Goal: Task Accomplishment & Management: Manage account settings

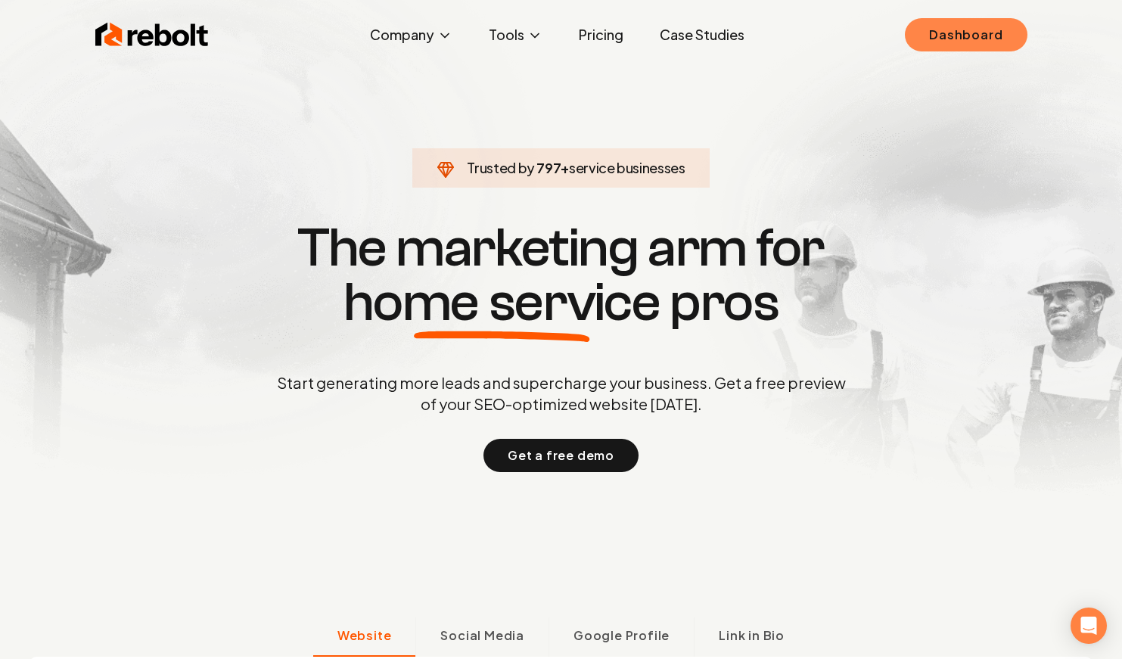
click at [938, 44] on link "Dashboard" at bounding box center [966, 34] width 122 height 33
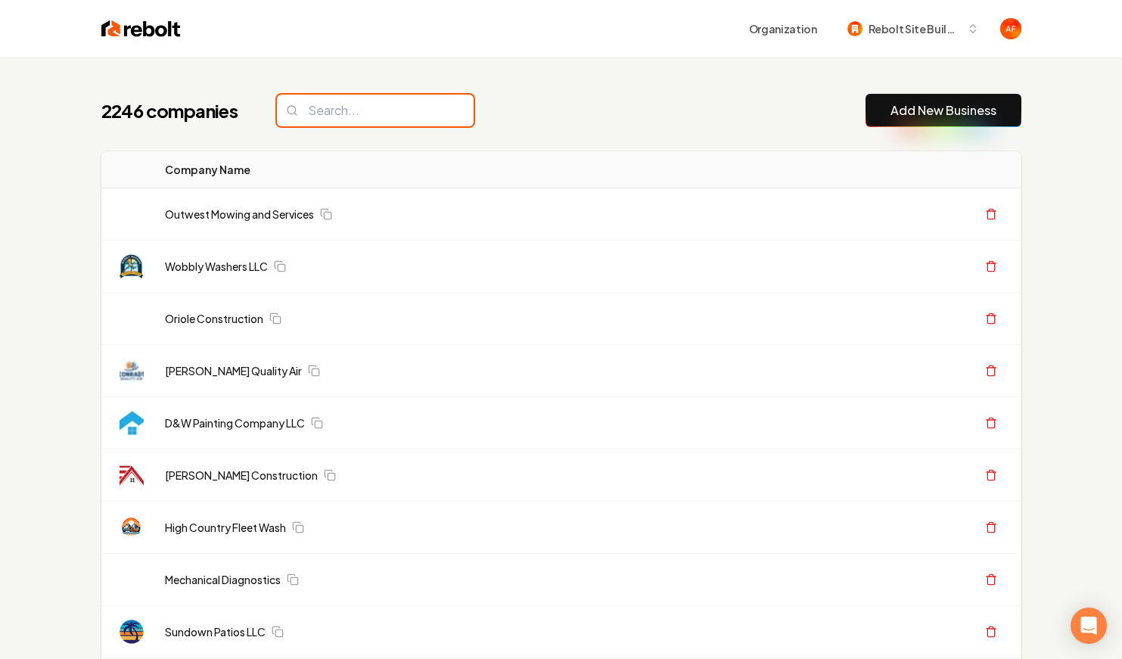
click at [297, 110] on input "search" at bounding box center [375, 111] width 197 height 32
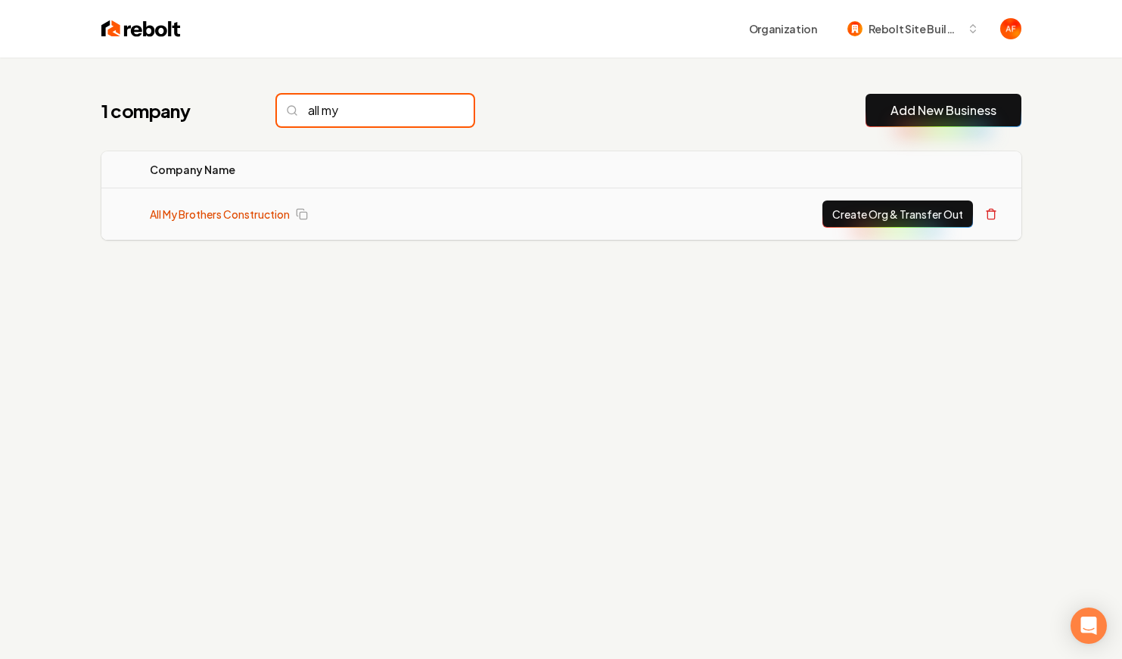
type input "all my"
click at [236, 215] on link "All My Brothers Construction" at bounding box center [220, 214] width 140 height 15
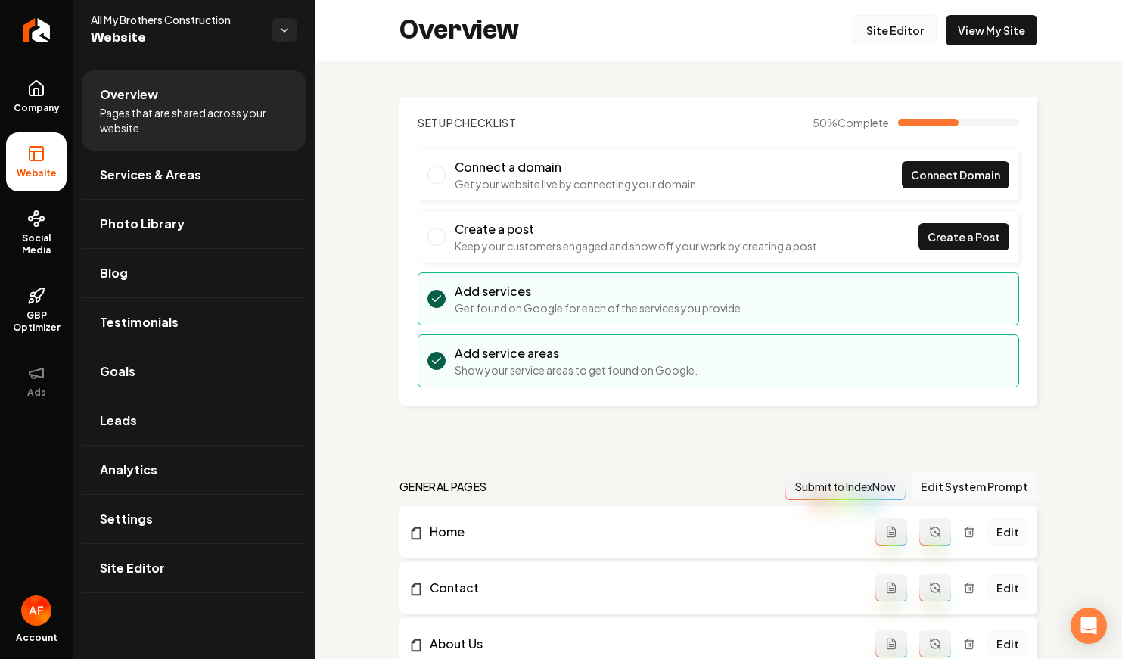
click at [895, 34] on link "Site Editor" at bounding box center [895, 30] width 83 height 30
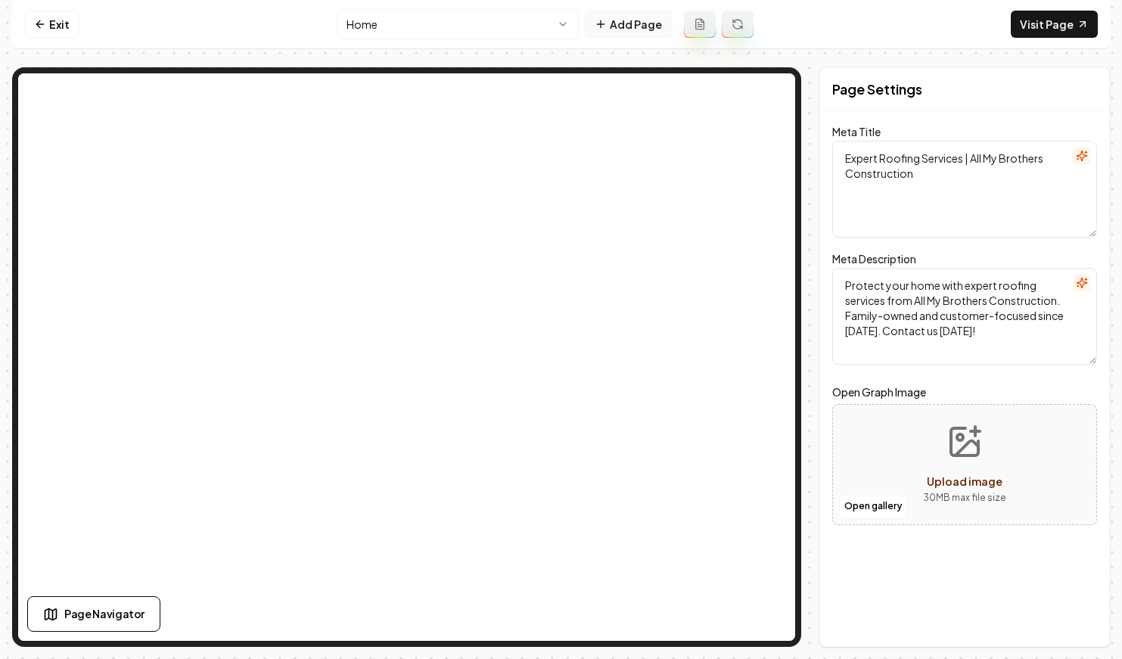
click at [618, 23] on button "Add Page" at bounding box center [628, 24] width 87 height 27
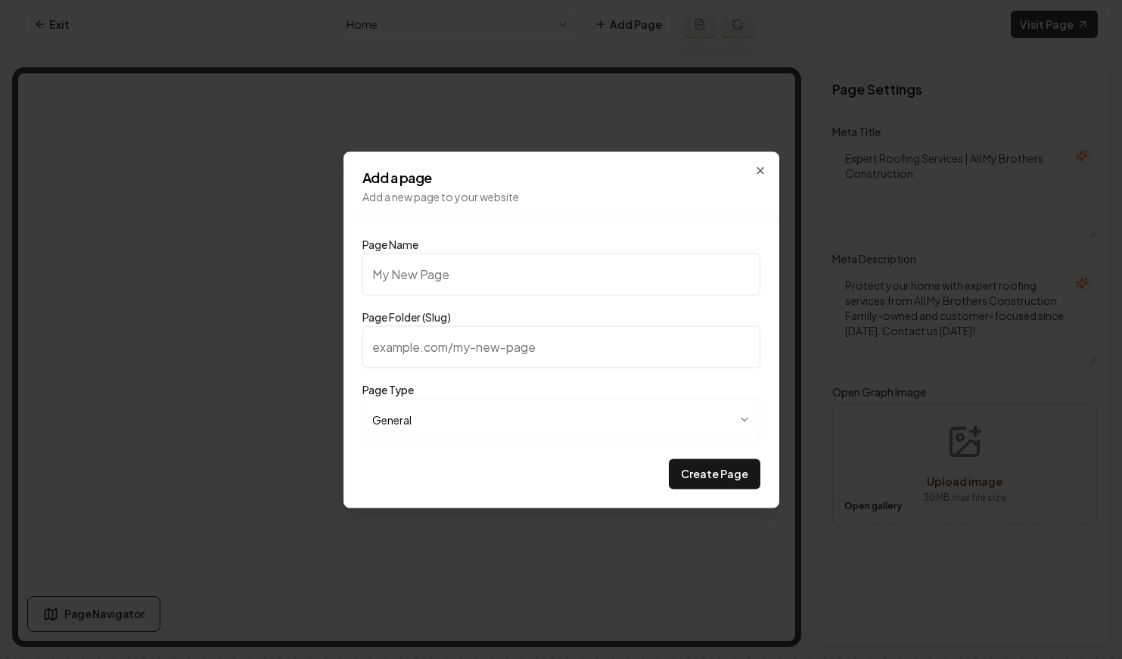
type input "P"
type input "p"
type input "Pr"
type input "pr"
type input "Pri"
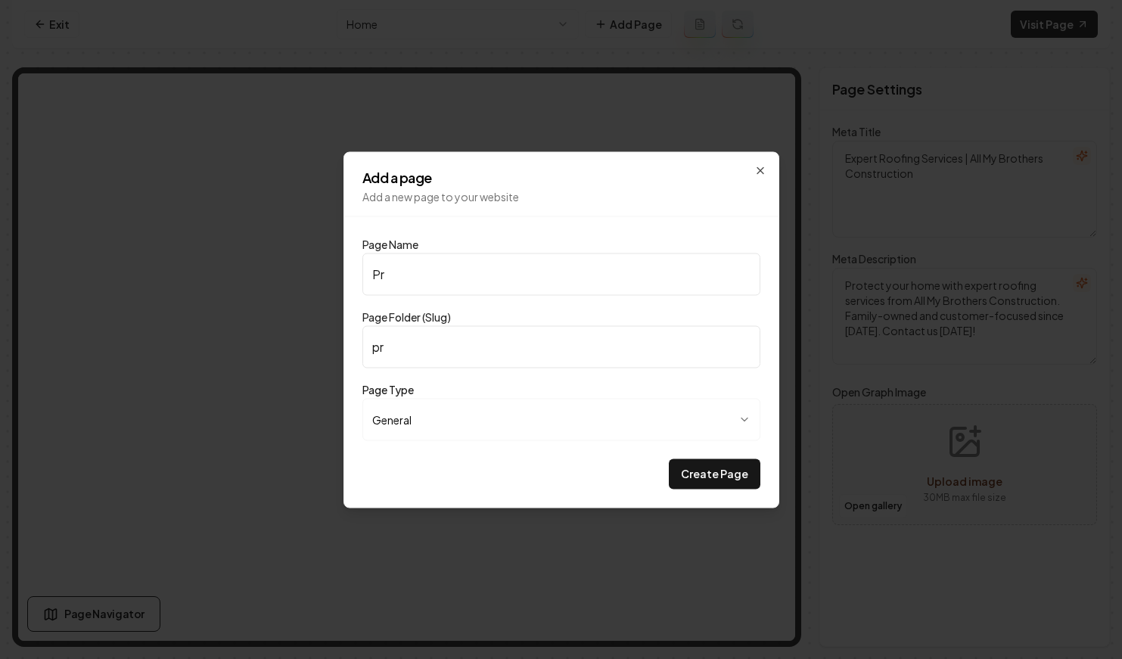
type input "pri"
type input "Pric"
type input "pric"
type input "Prici"
type input "prici"
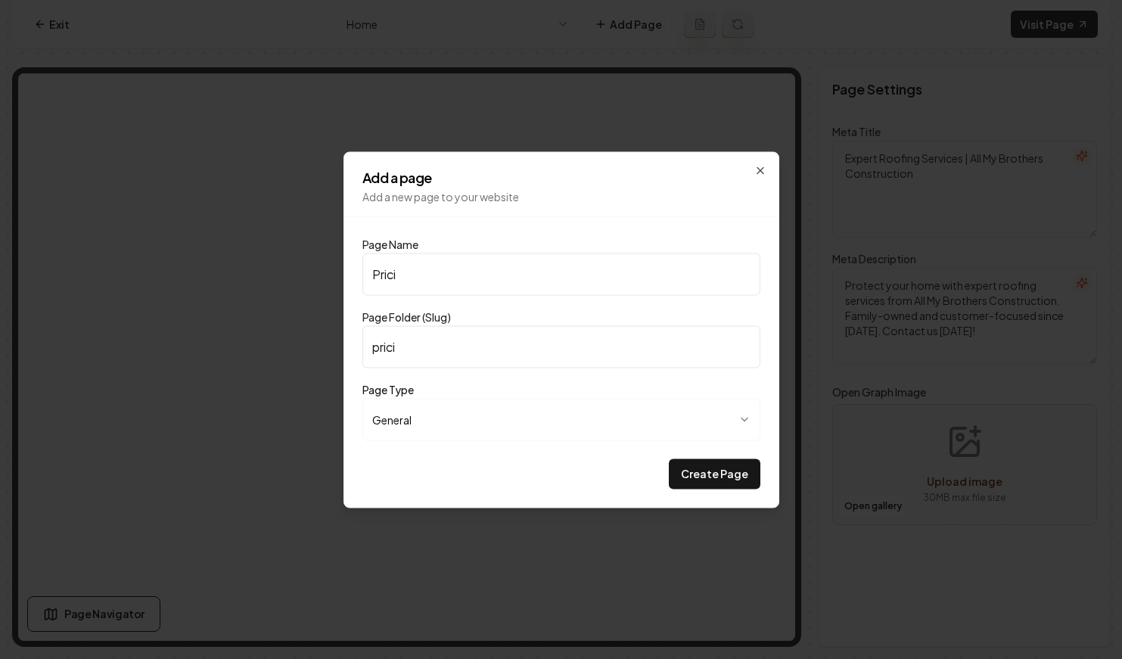
type input "Pricin"
type input "pricin"
type input "Pricing"
type input "pricing"
type input "Pricing"
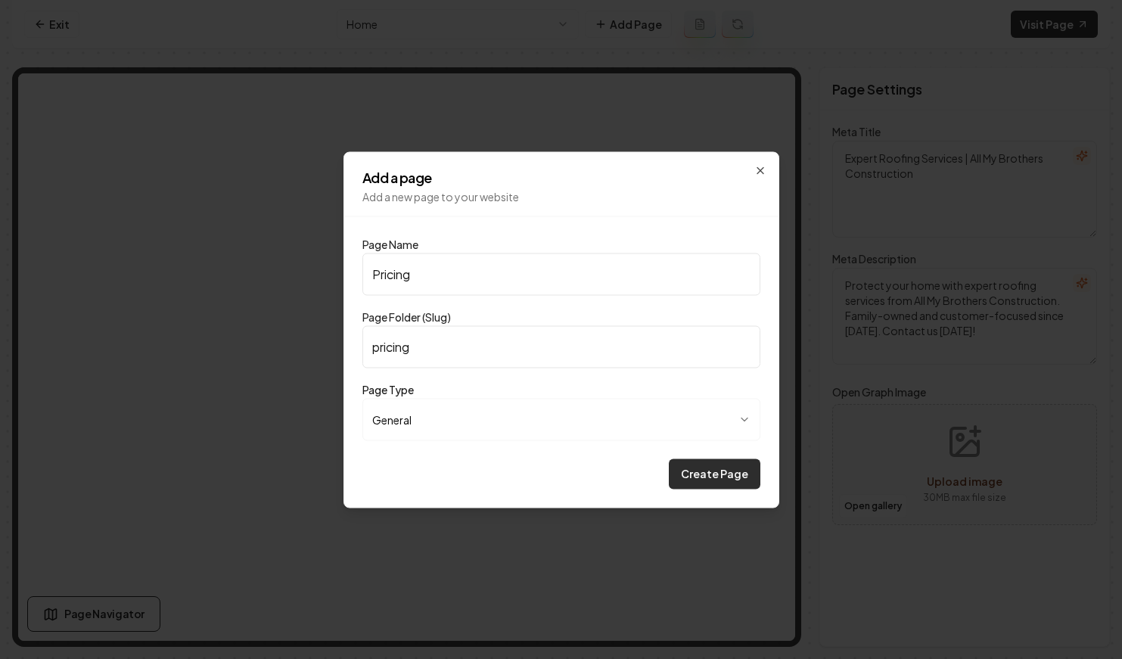
click at [727, 471] on button "Create Page" at bounding box center [715, 474] width 92 height 30
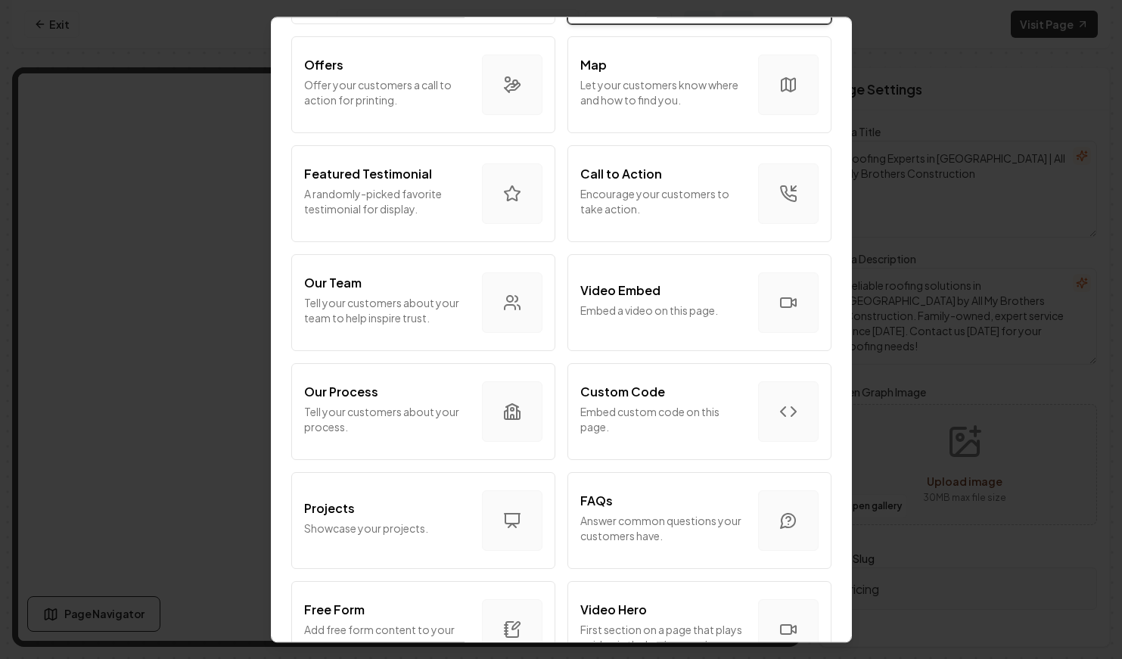
scroll to position [477, 0]
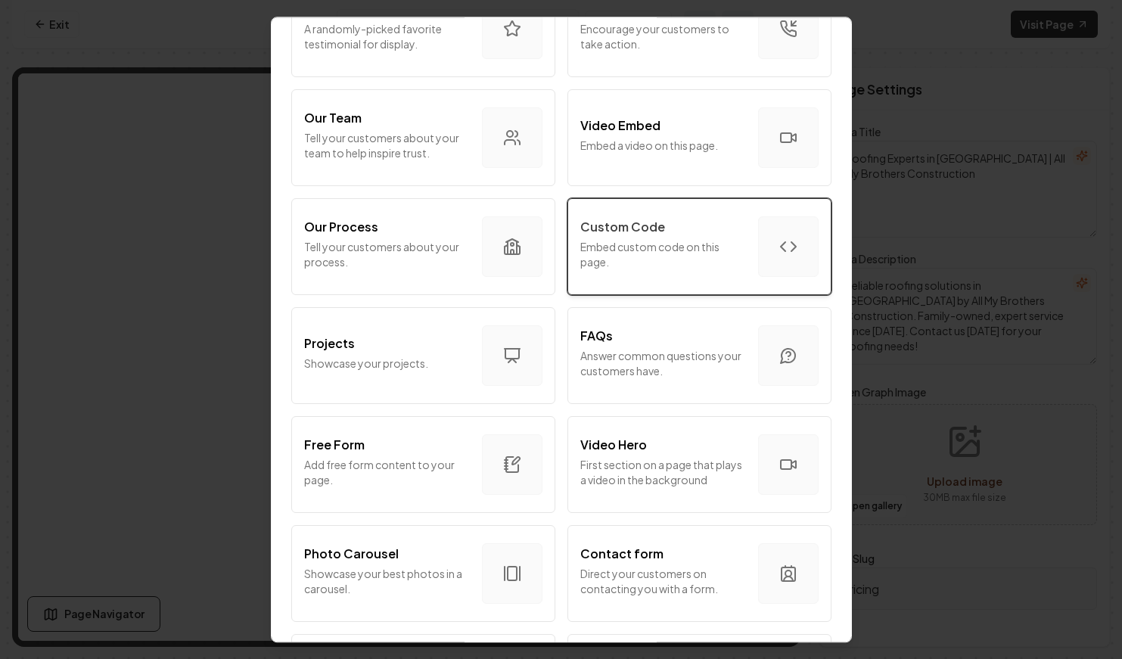
click at [646, 265] on p "Embed custom code on this page." at bounding box center [663, 254] width 166 height 30
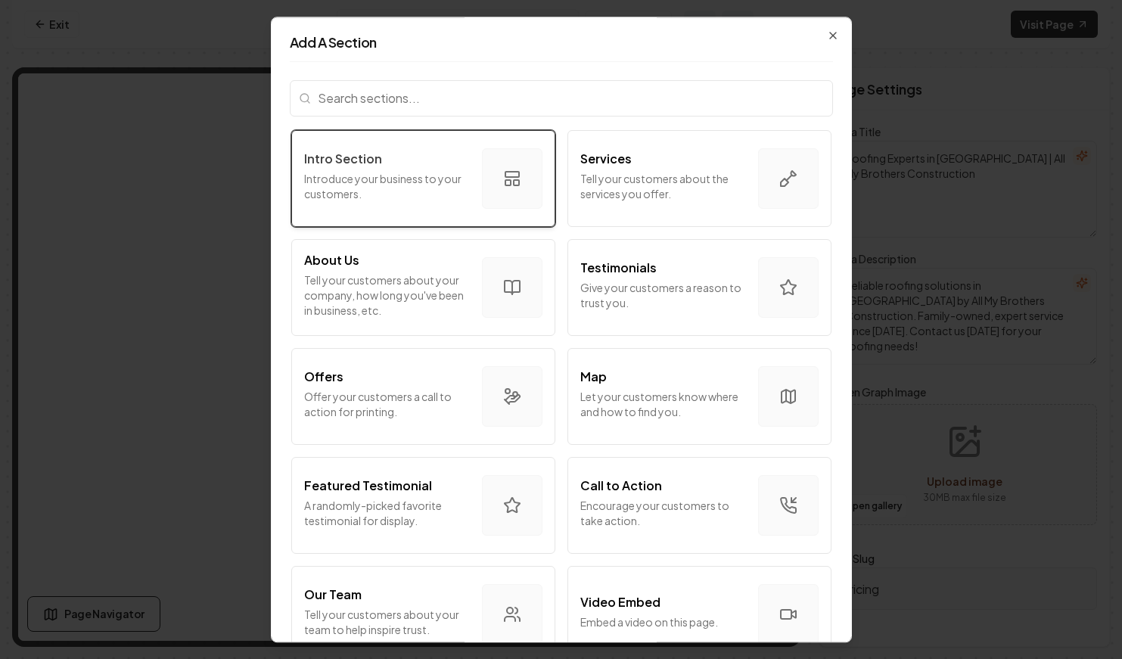
click at [355, 201] on div "Intro Section Introduce your business to your customers." at bounding box center [387, 179] width 166 height 58
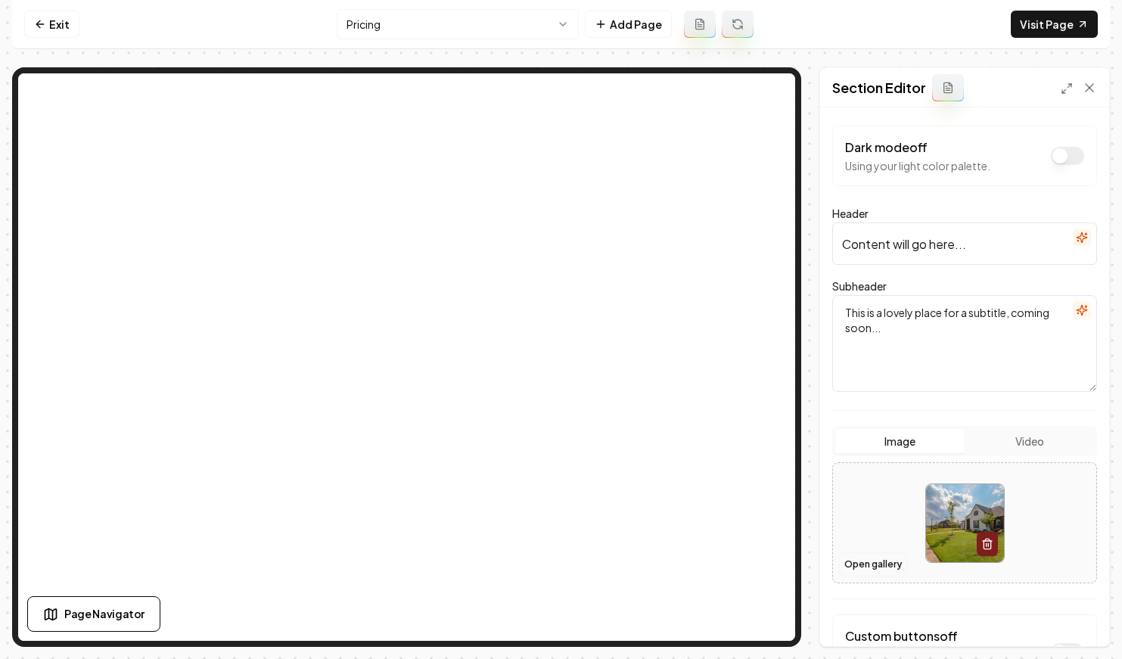
click at [869, 564] on button "Open gallery" at bounding box center [873, 564] width 68 height 24
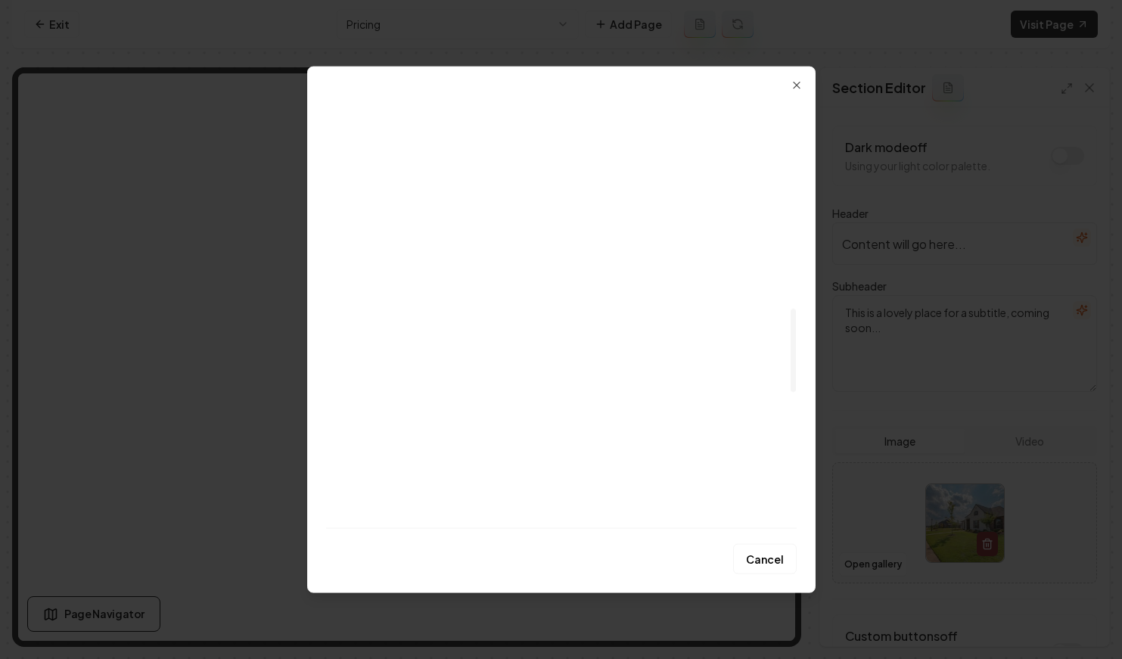
scroll to position [1135, 0]
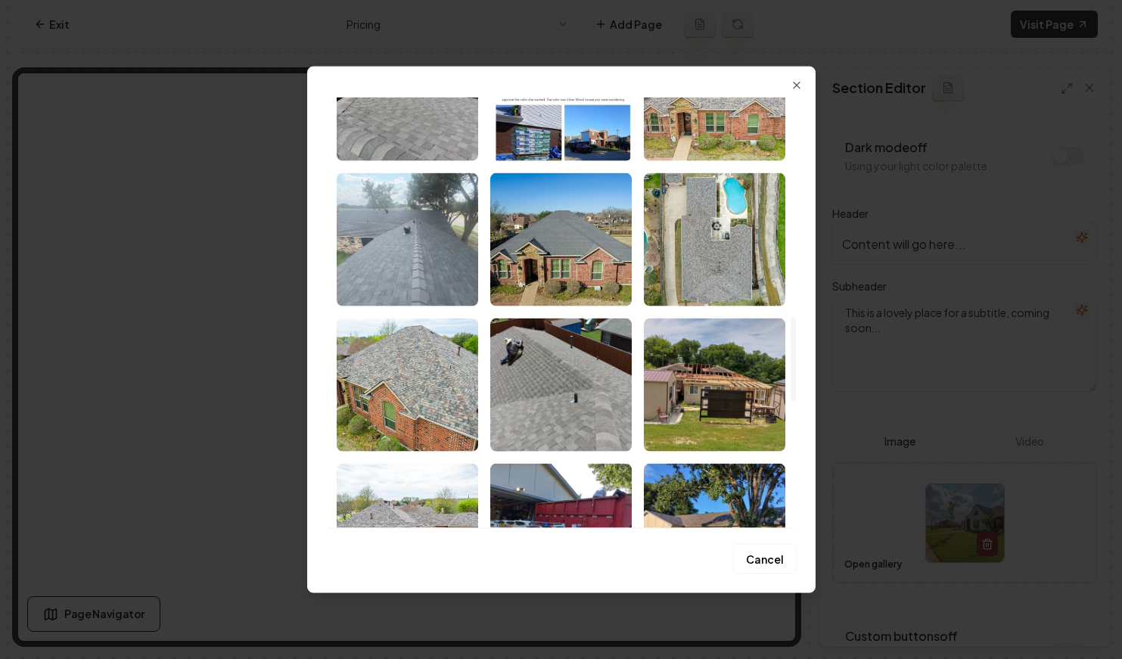
click at [369, 229] on img "Select image image_68ba0dfc5c7cd75eb8fc8424.jpeg" at bounding box center [408, 239] width 142 height 133
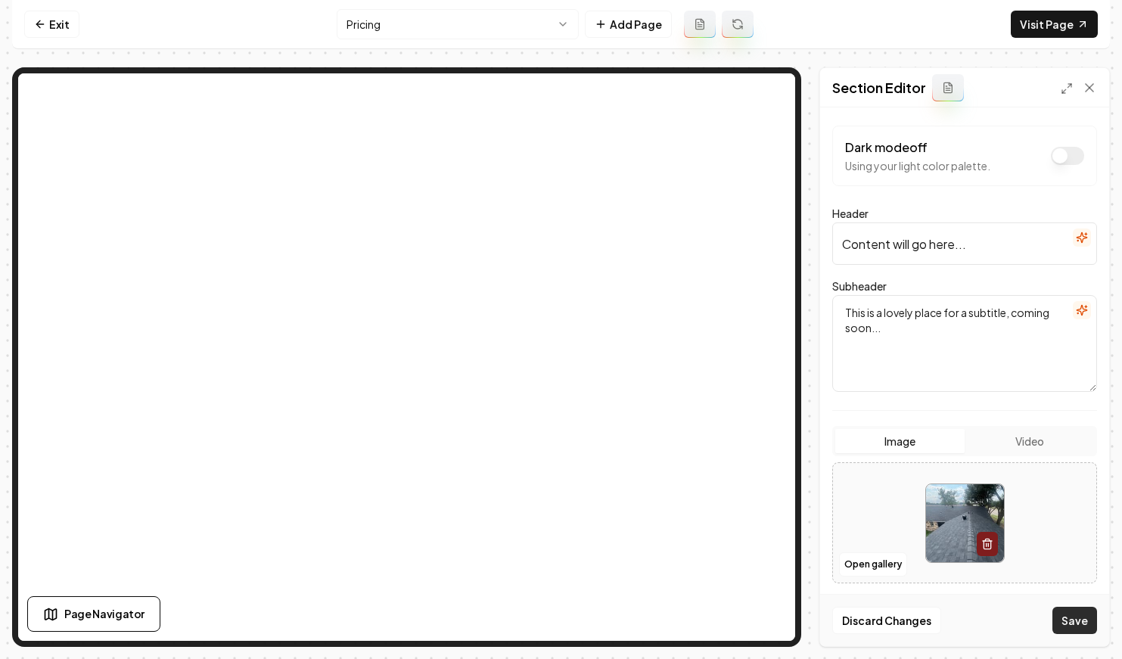
click at [1082, 615] on button "Save" at bounding box center [1075, 620] width 45 height 27
click at [1085, 238] on icon "button" at bounding box center [1082, 237] width 10 height 10
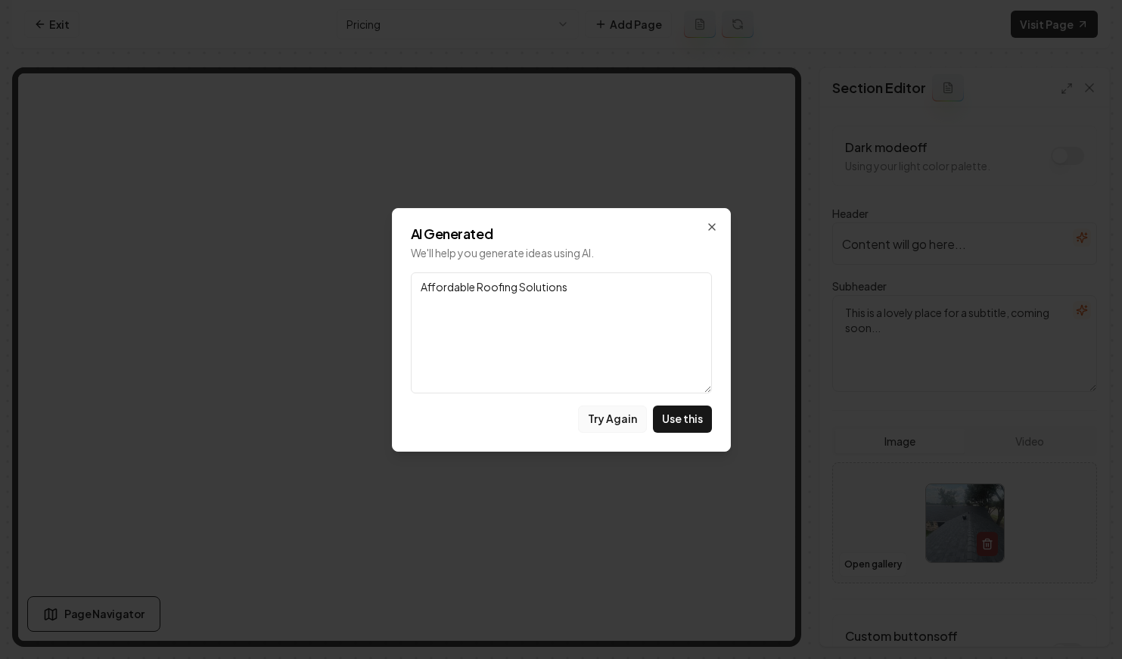
click at [612, 423] on button "Try Again" at bounding box center [612, 419] width 69 height 27
click at [690, 421] on button "Use this" at bounding box center [682, 419] width 59 height 27
type input "Affordable Roofing Solutions"
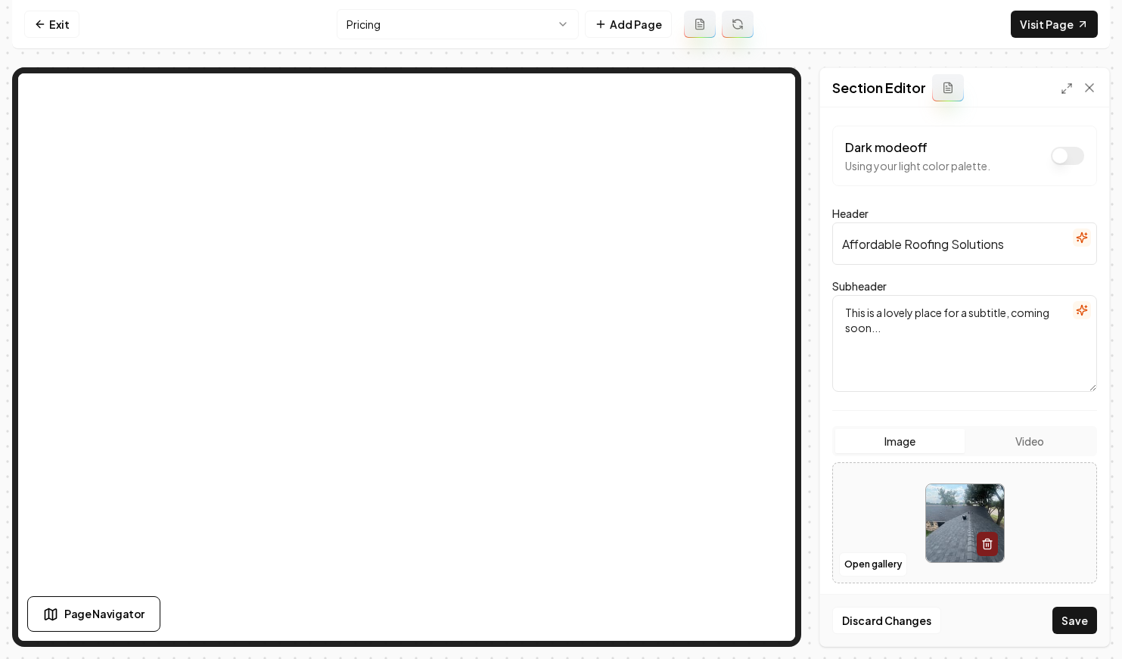
click at [1082, 303] on button "button" at bounding box center [1082, 310] width 18 height 18
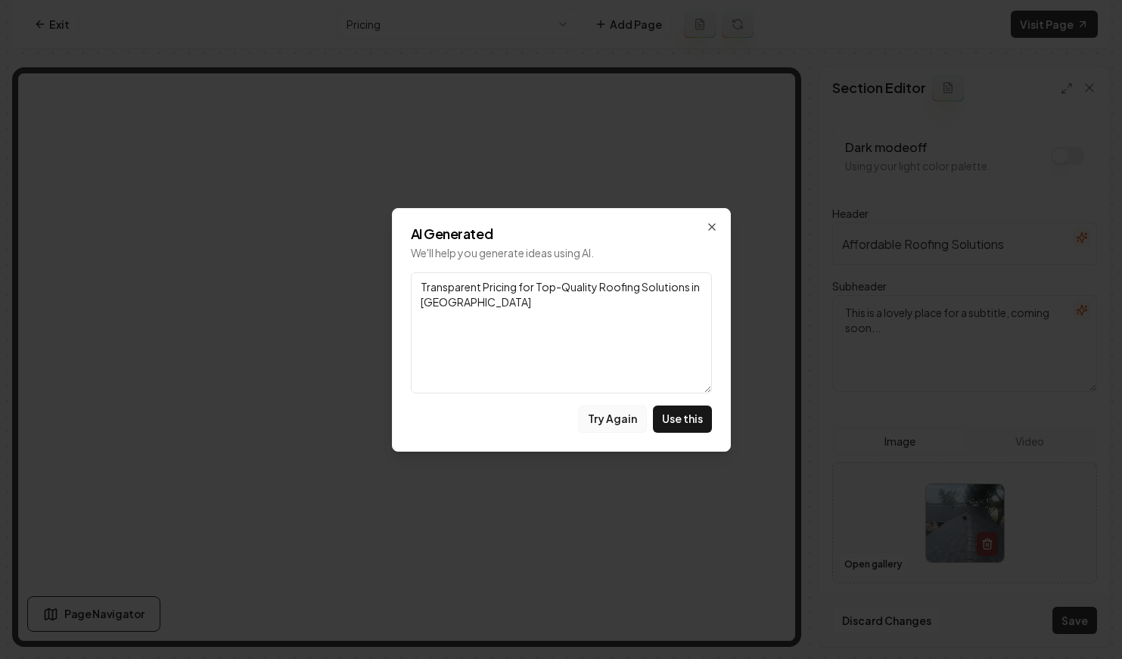
click at [611, 415] on button "Try Again" at bounding box center [612, 419] width 69 height 27
click at [674, 415] on button "Use this" at bounding box center [682, 419] width 59 height 27
type textarea "Affordable Roofing Solutions for Every Budget in Arlington, TX"
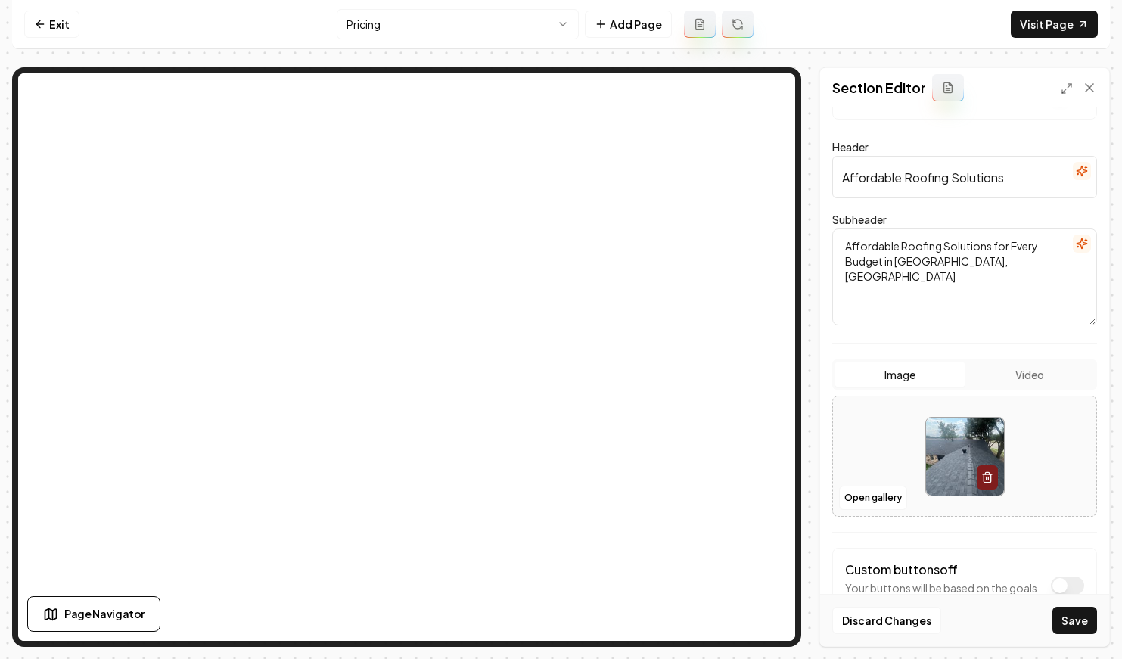
scroll to position [123, 0]
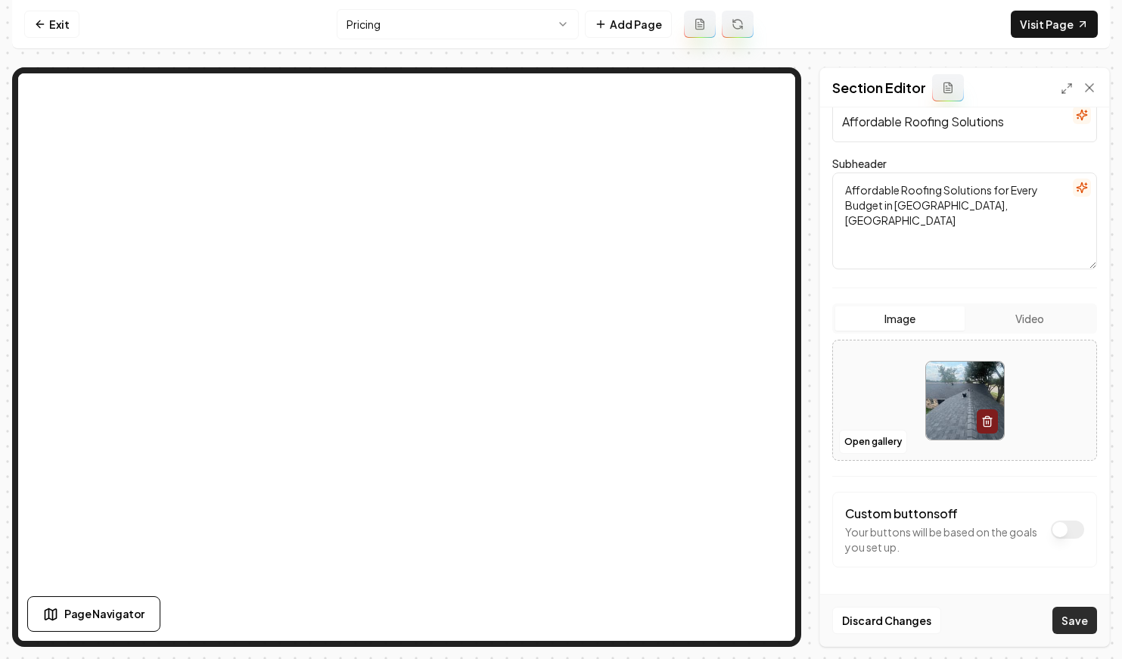
click at [1078, 625] on button "Save" at bounding box center [1075, 620] width 45 height 27
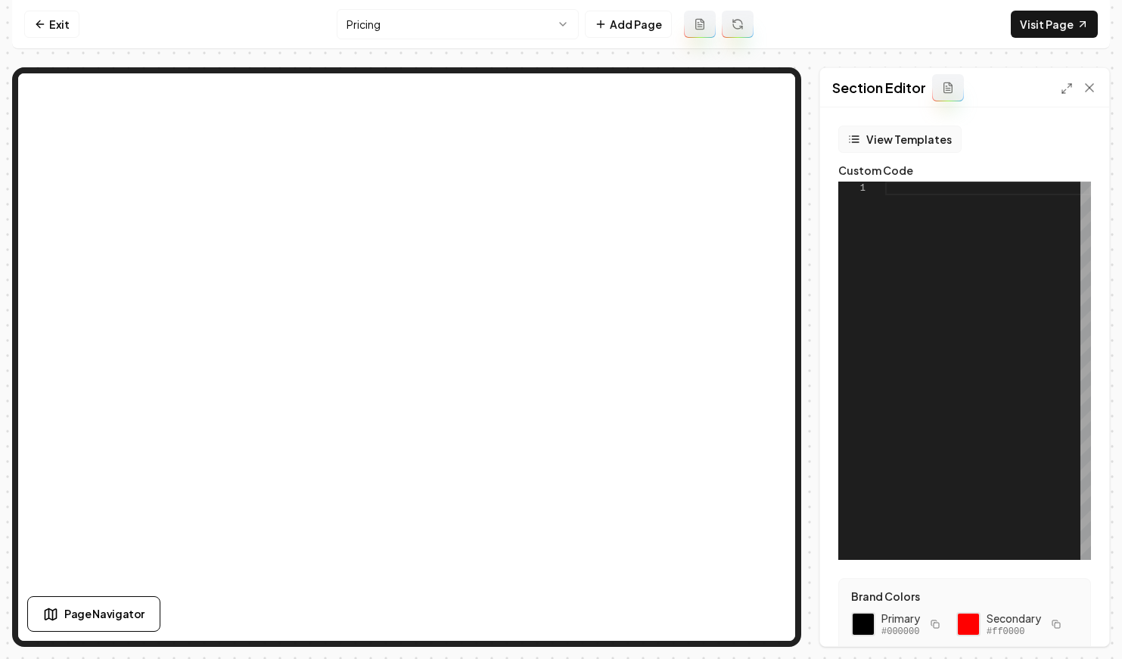
click at [866, 138] on button "View Templates" at bounding box center [900, 139] width 123 height 27
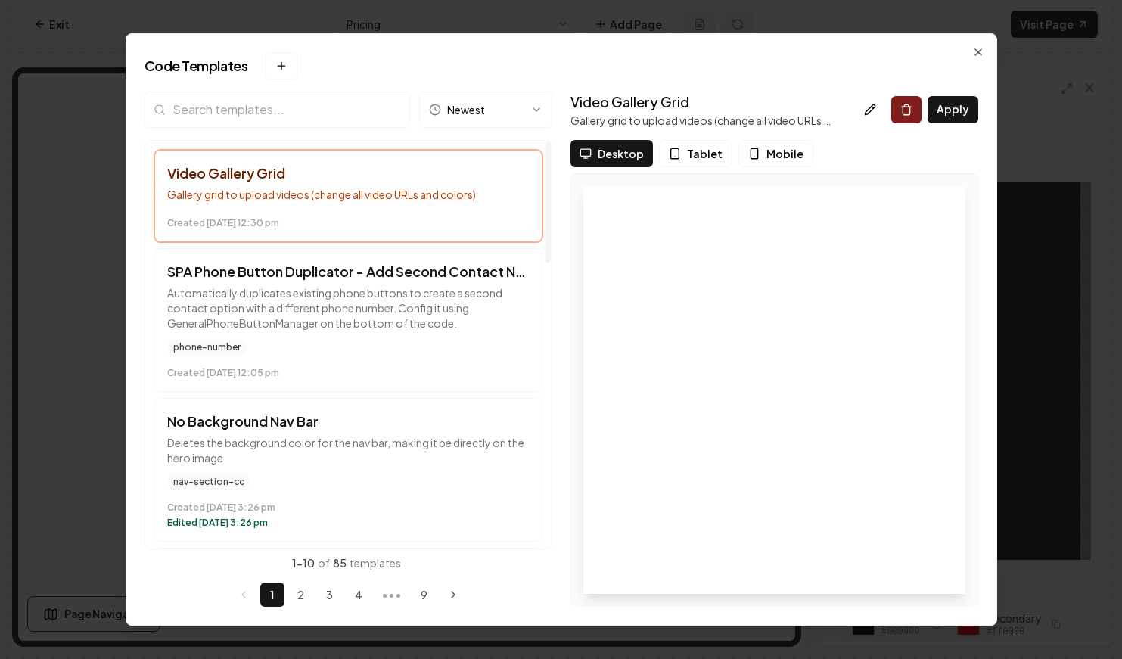
click at [323, 120] on input "search" at bounding box center [278, 110] width 266 height 36
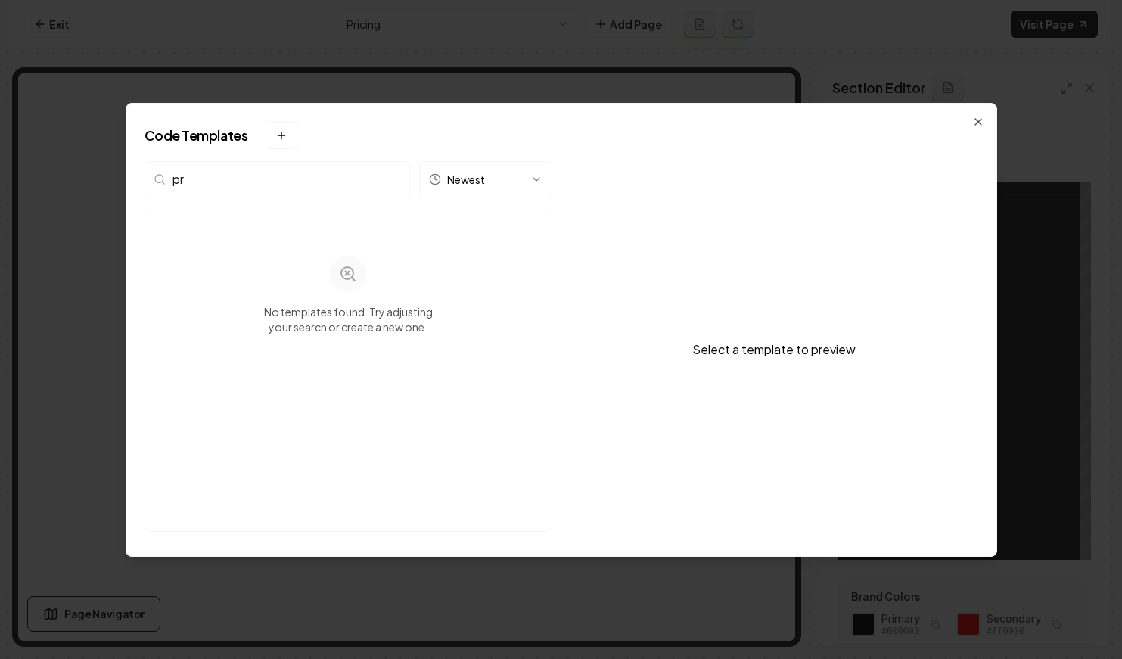
type input "p"
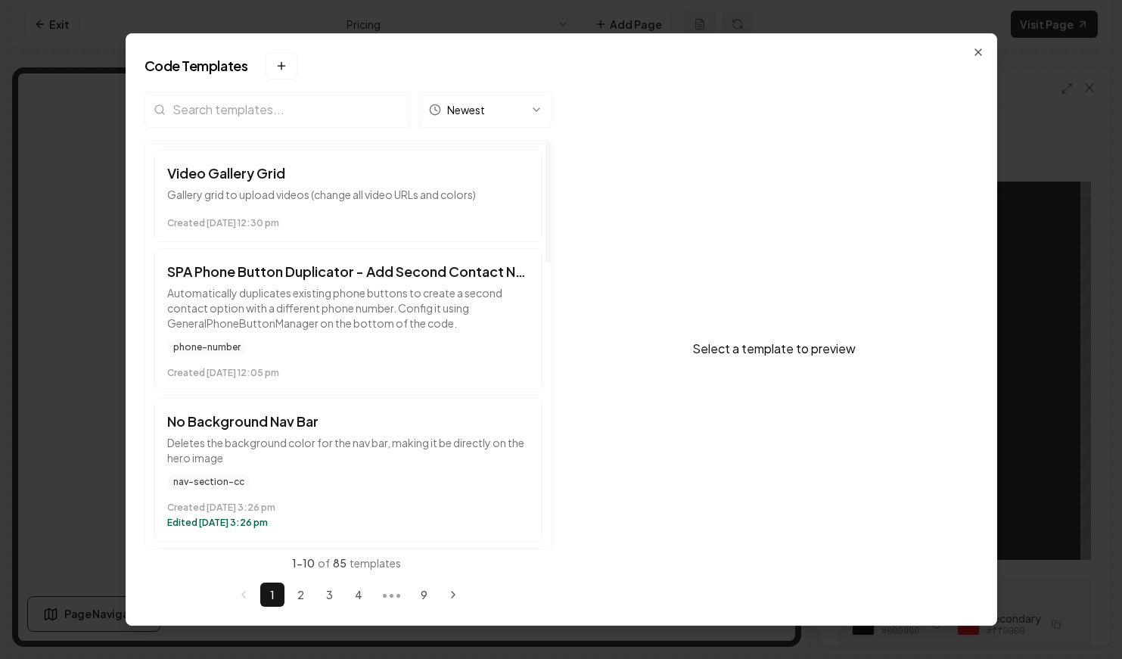
click at [355, 107] on input "search" at bounding box center [278, 110] width 266 height 36
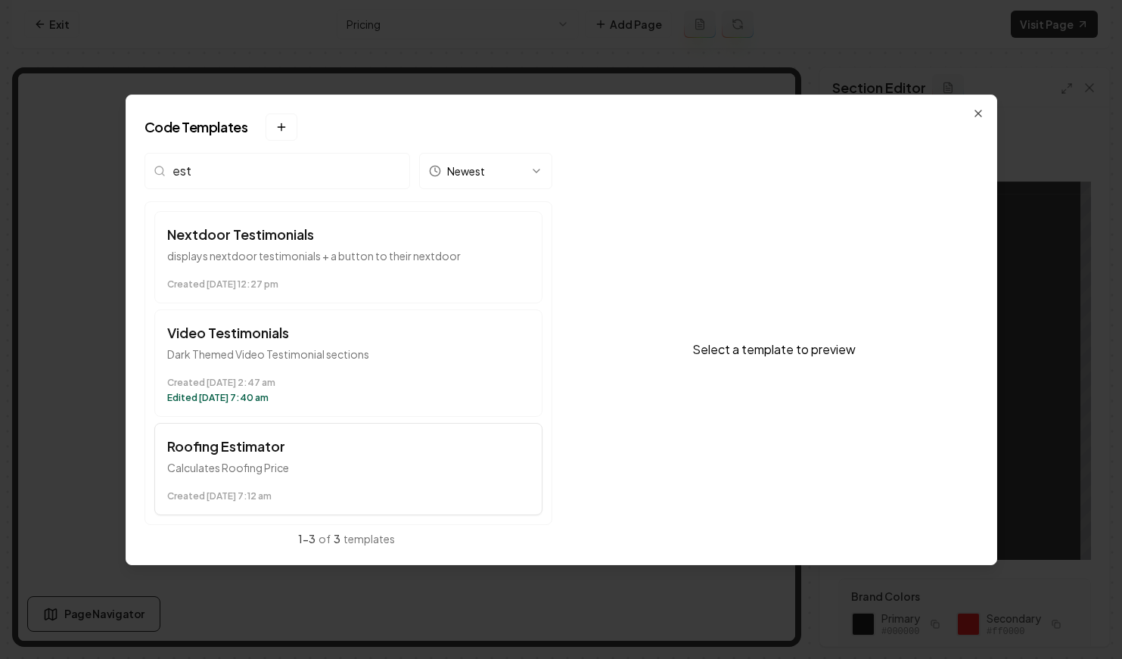
type input "est"
click at [318, 453] on h3 "Roofing Estimator" at bounding box center [348, 446] width 362 height 21
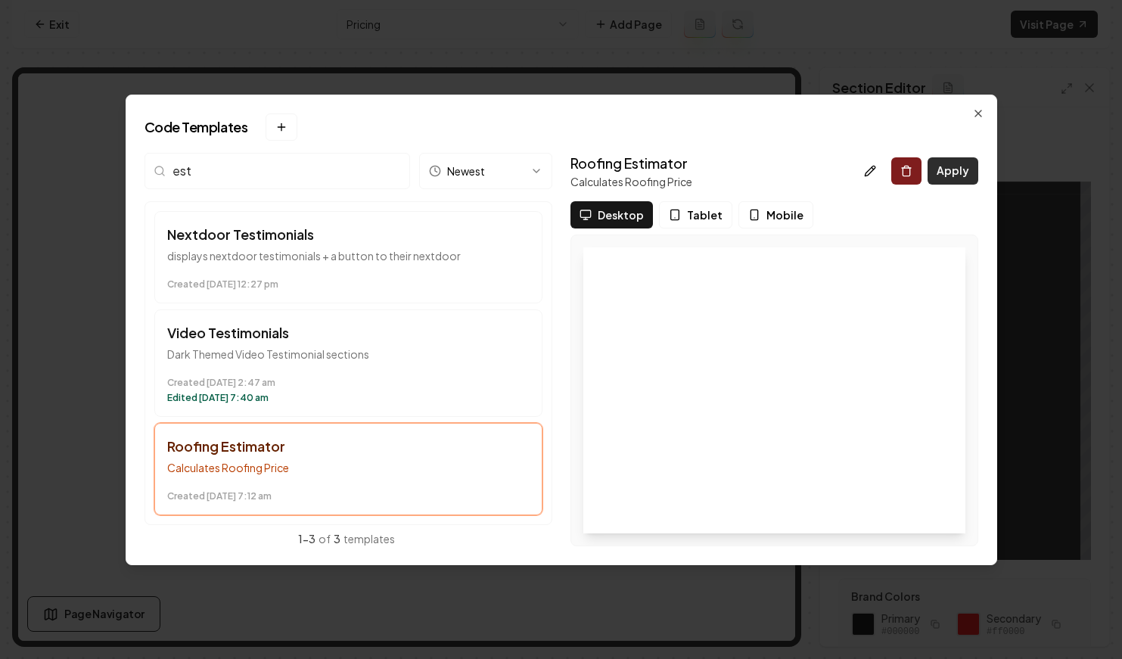
click at [972, 170] on button "Apply" at bounding box center [953, 170] width 51 height 27
type textarea "*********"
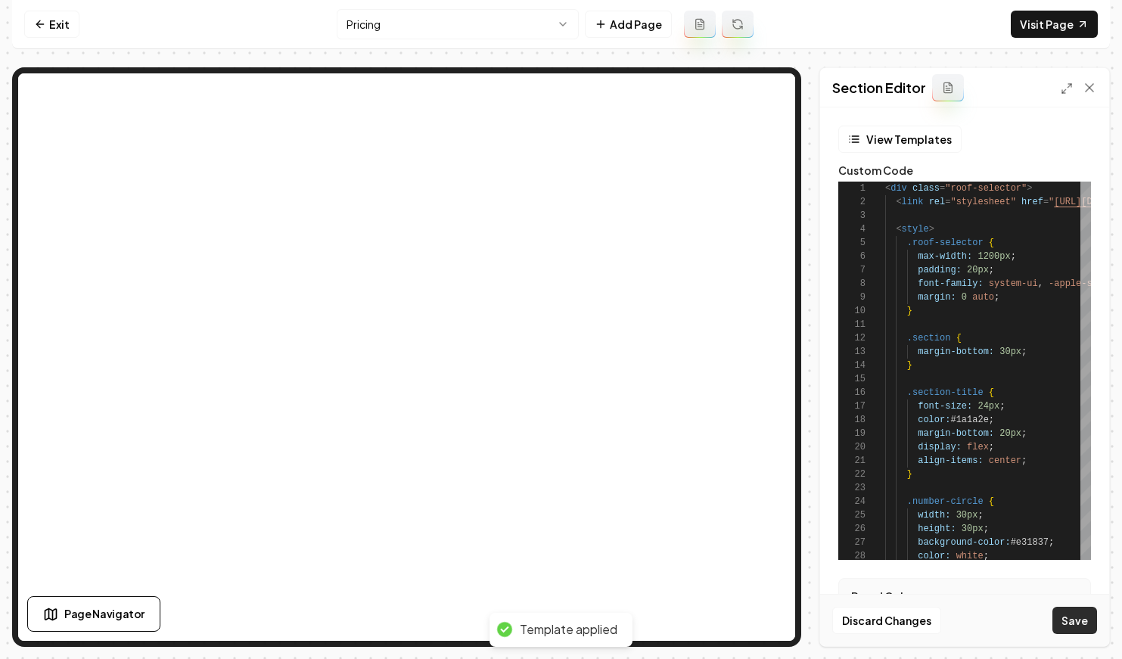
click at [1071, 621] on button "Save" at bounding box center [1075, 620] width 45 height 27
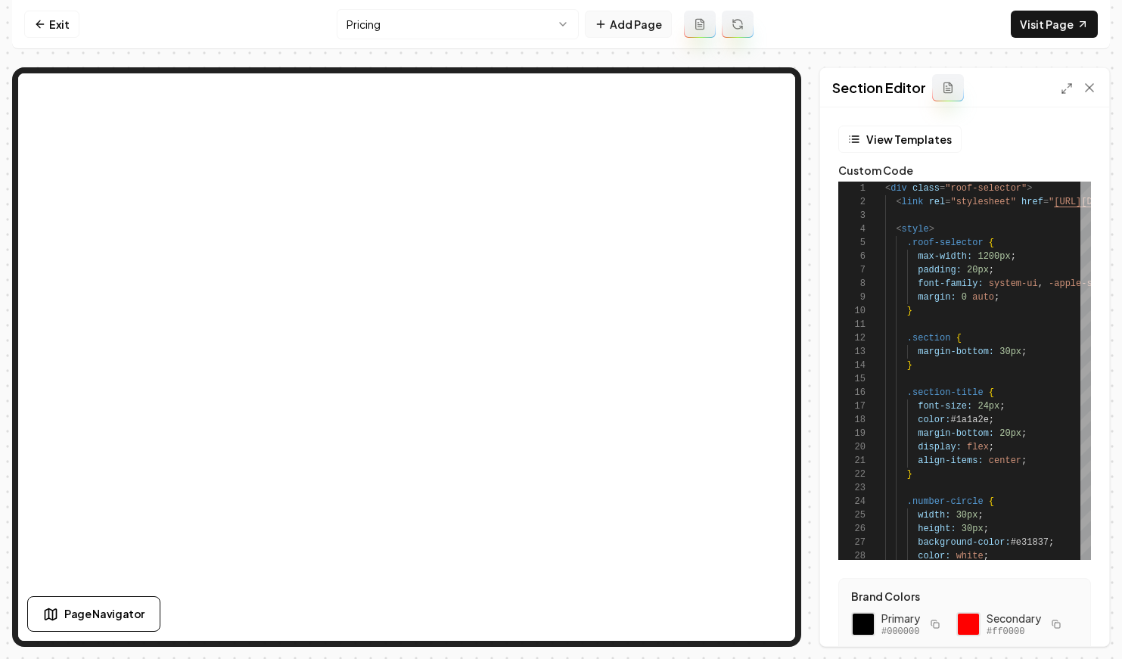
click at [622, 23] on button "Add Page" at bounding box center [628, 24] width 87 height 27
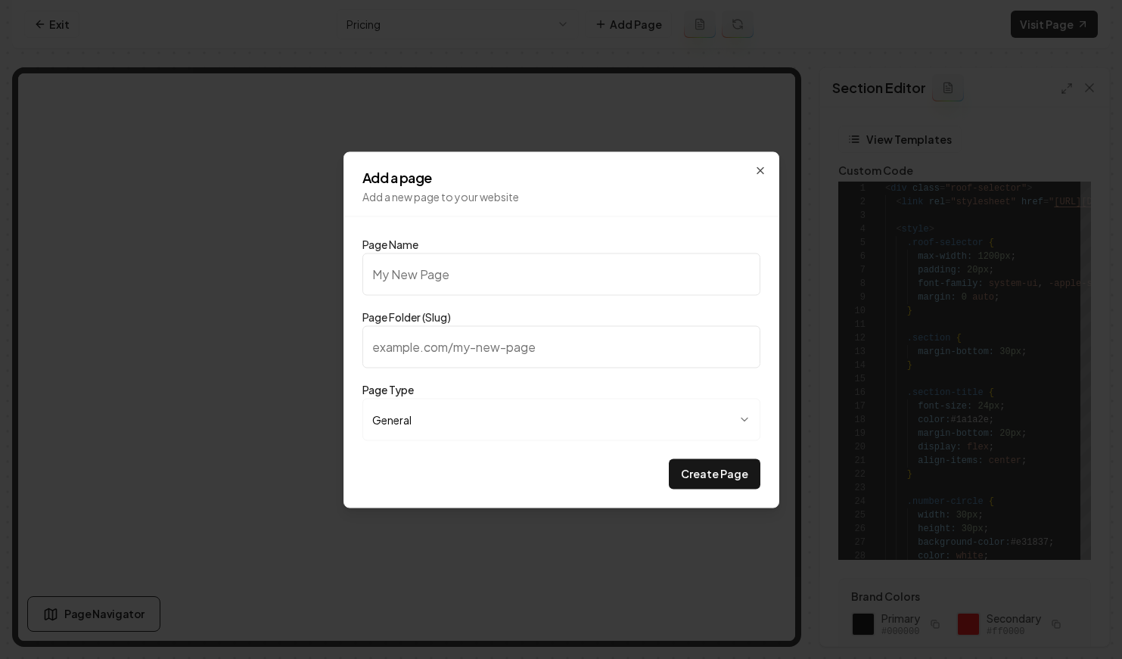
type input "O"
type input "o"
type input "Ou"
type input "ou"
type input "Our"
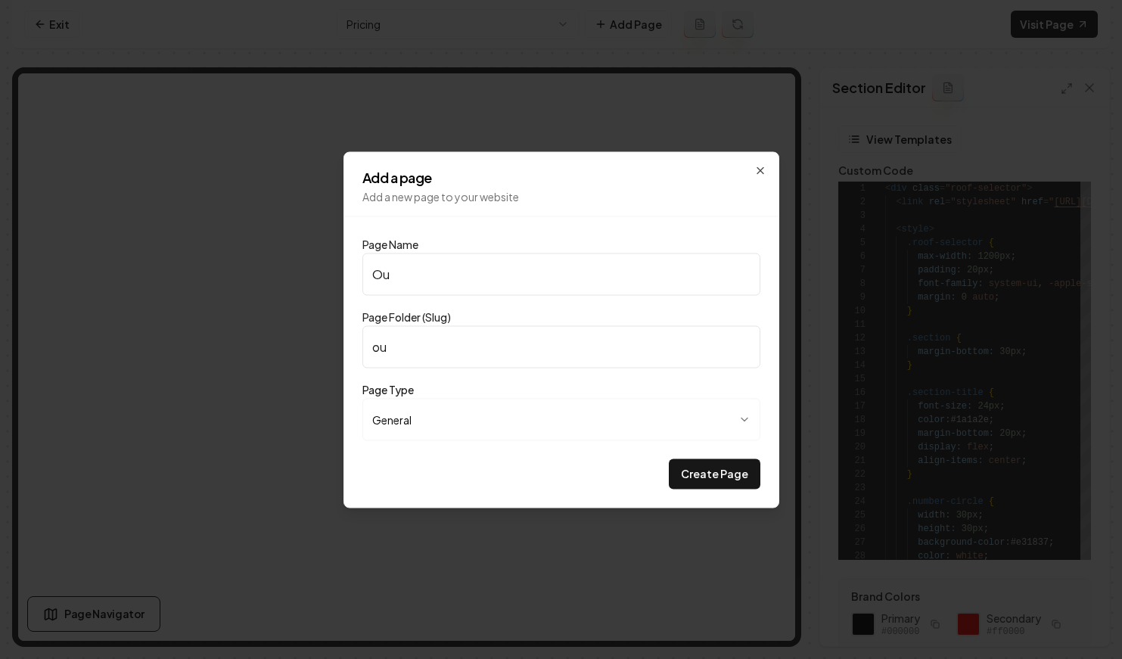
type input "our"
type input "Our w"
type input "our-w"
type input "Our"
type input "our"
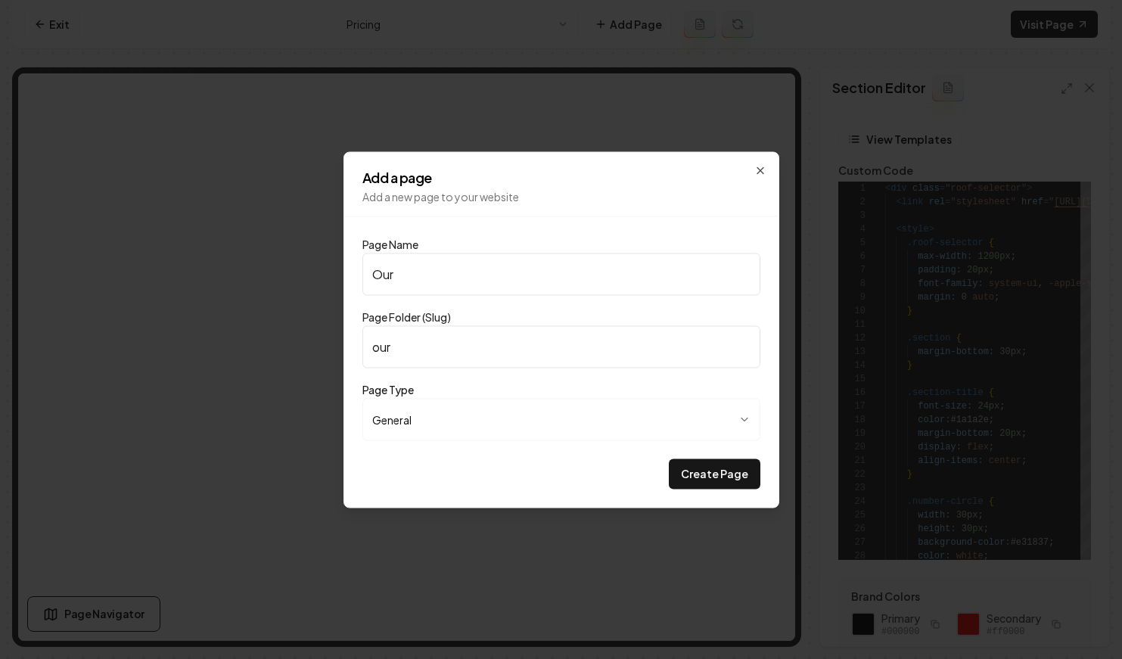
type input "Our W"
type input "our-w"
type input "Our"
type input "our"
type input "Our R"
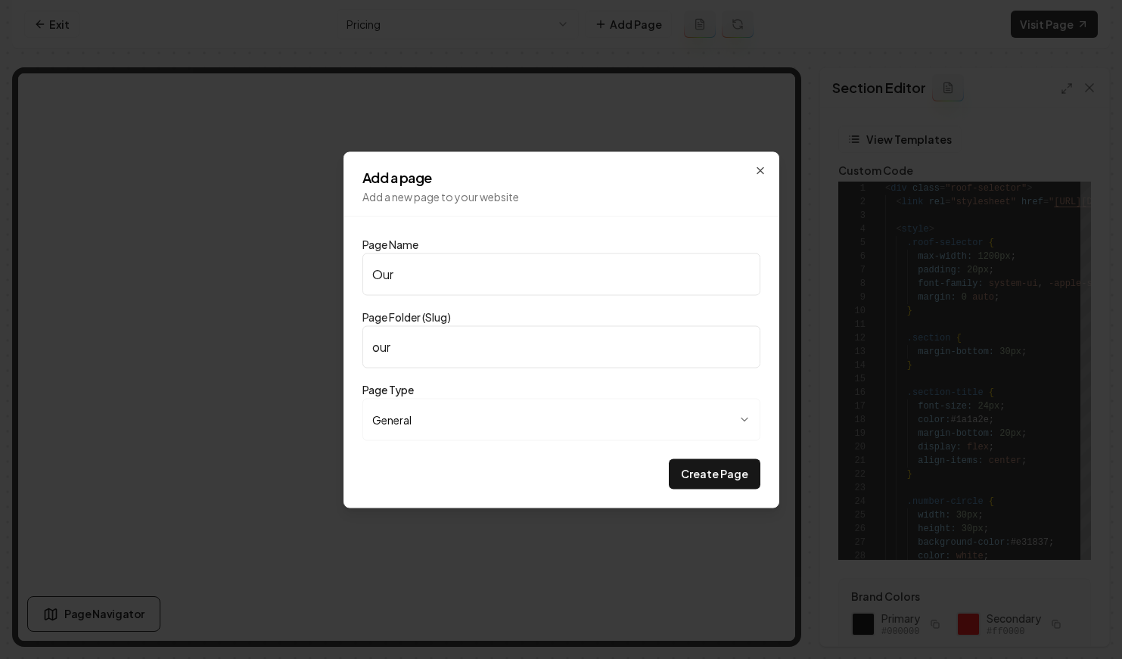
type input "our-r"
type input "Our Re"
type input "our-re"
type input "Our Rec"
type input "our-rec"
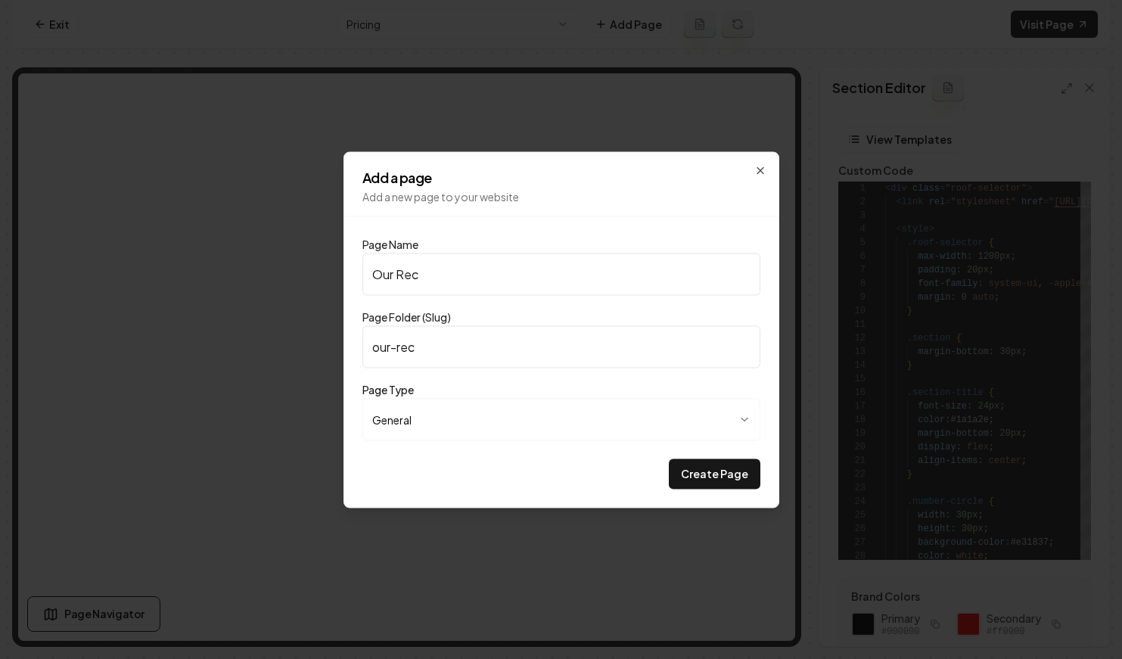
type input "Our Rece"
type input "our-rece"
type input "Our Recen"
type input "our-recen"
type input "Our Rece"
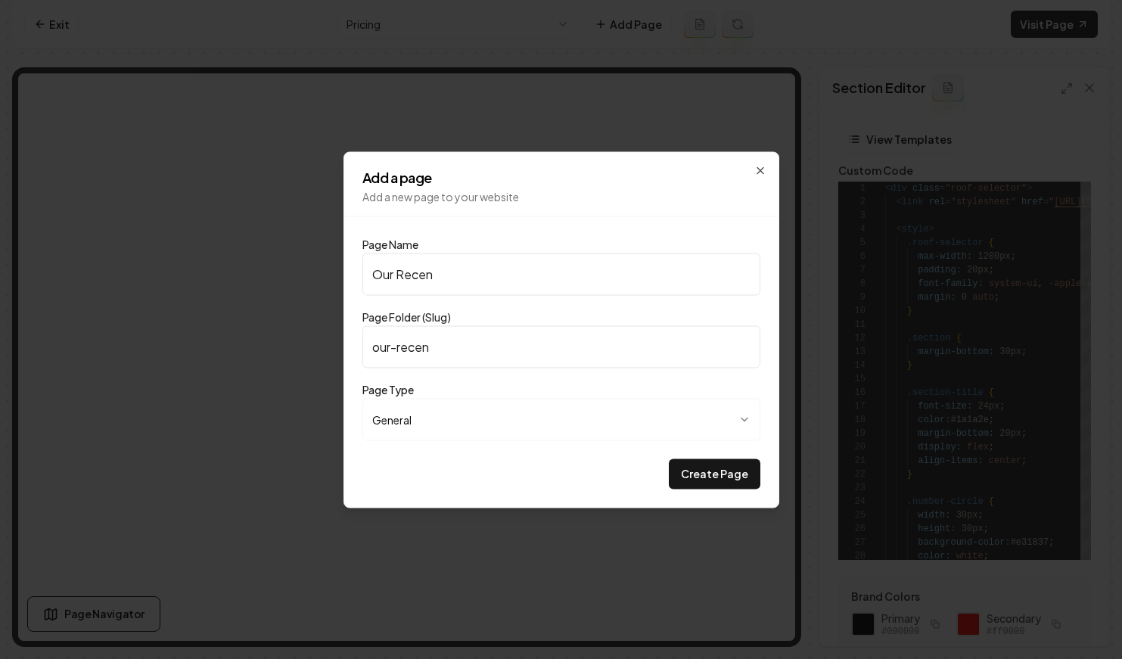
type input "our-rece"
type input "Our Rec"
type input "our-rec"
type input "Our Rece"
type input "our-rece"
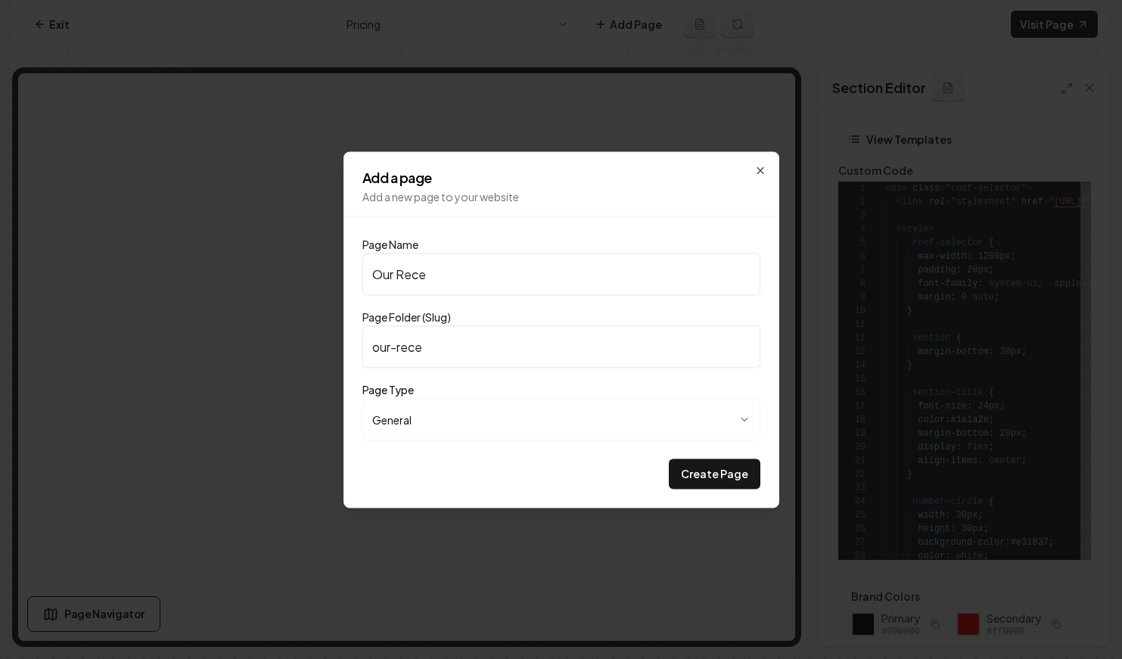
type input "Our Recen"
type input "our-recen"
type input "Our Recent"
type input "our-recent"
type input "Our Recent w"
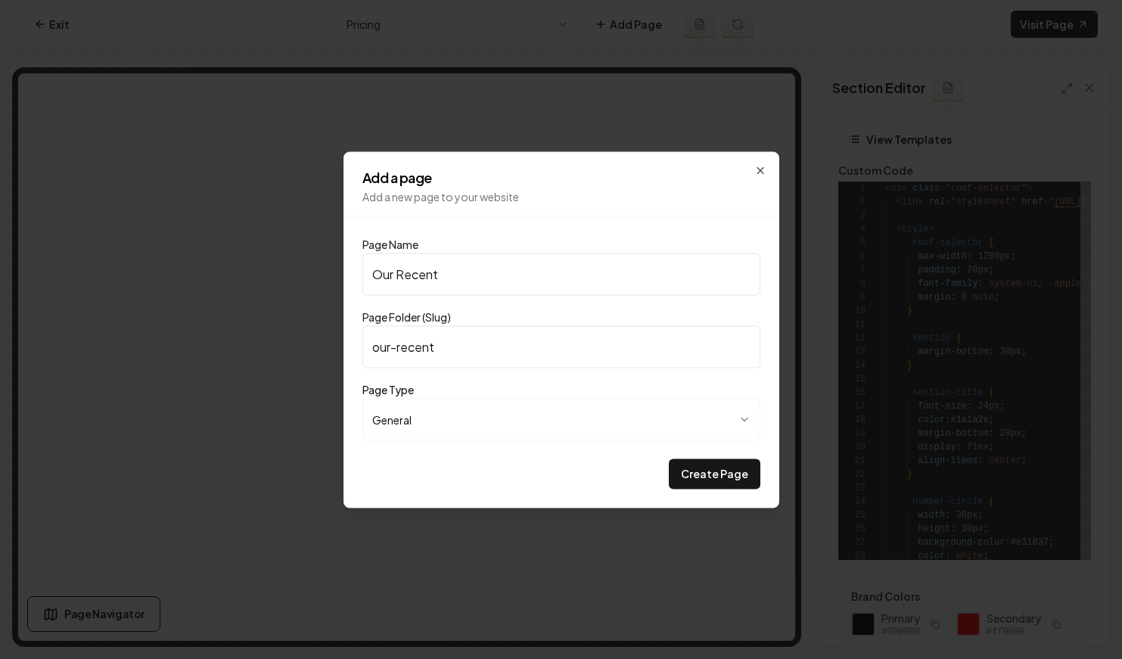
type input "our-recent-w"
type input "Our Recent wo"
type input "our-recent-wo"
type input "Our Recent wor"
type input "our-recent-wor"
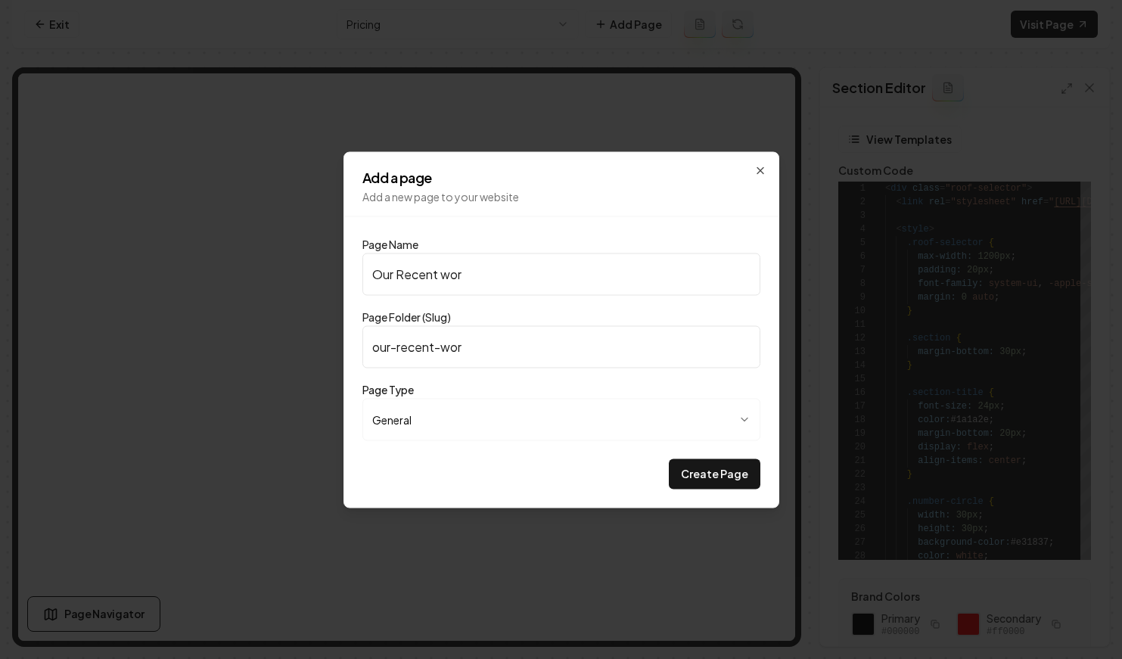
type input "Our Recent work"
type input "our-recent-work"
click at [446, 274] on input "Our Recent work" at bounding box center [561, 274] width 398 height 42
type input "Our Recent ork"
type input "our-recent-ork"
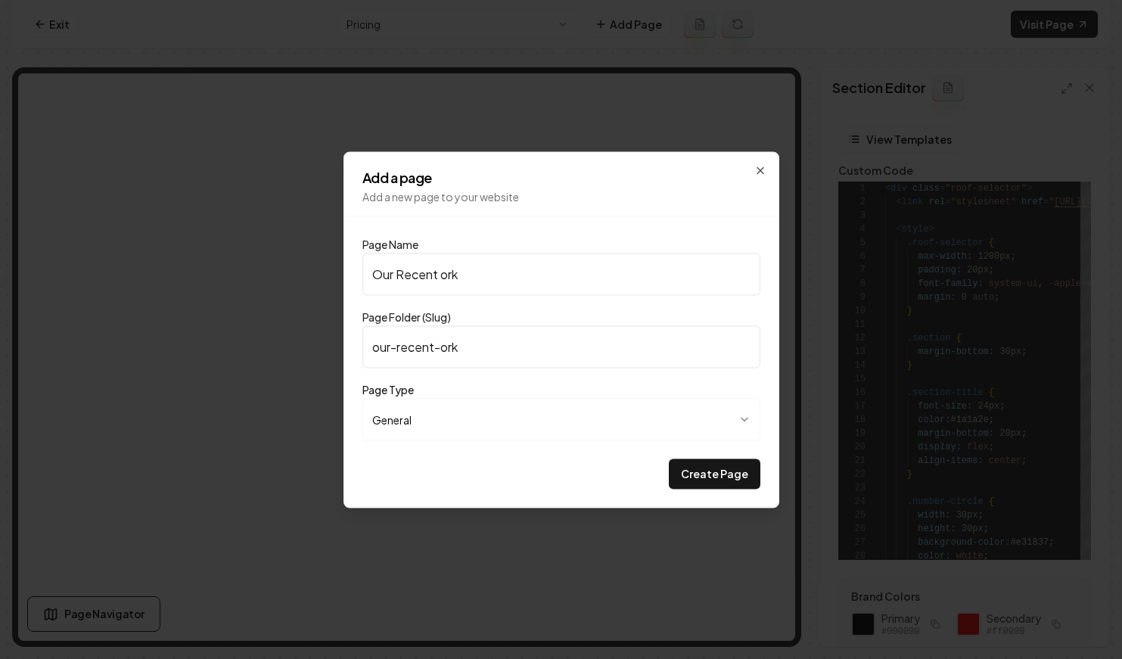
type input "Our Recent Work"
type input "our-recent-work"
type input "Our Recent Work"
click at [692, 462] on button "Create Page" at bounding box center [715, 474] width 92 height 30
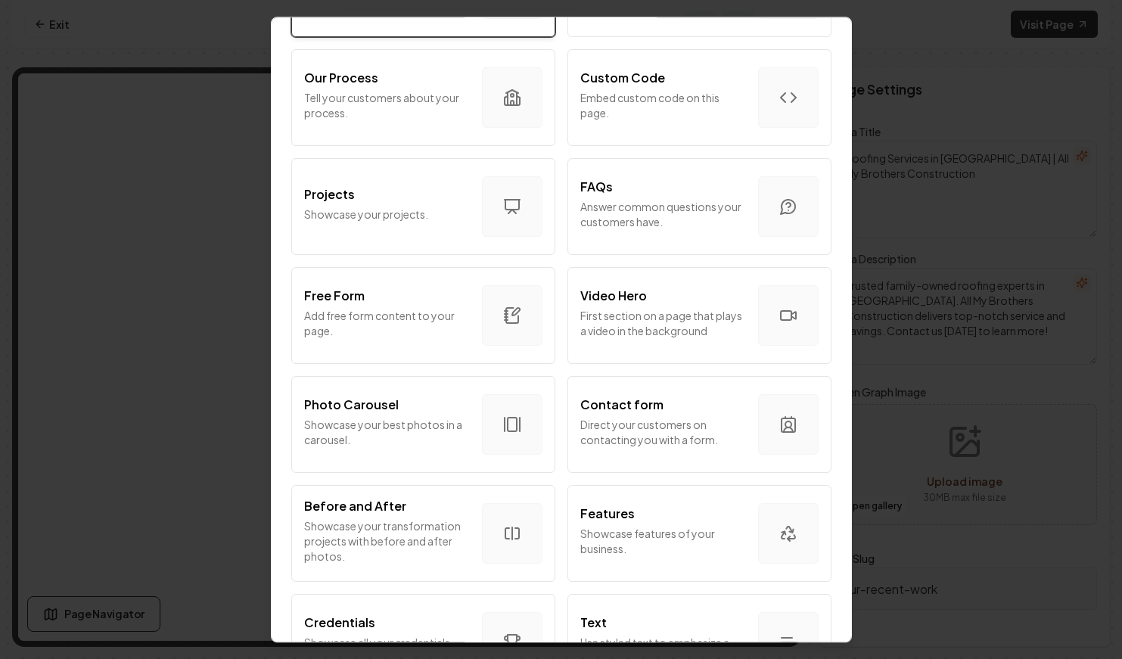
scroll to position [629, 0]
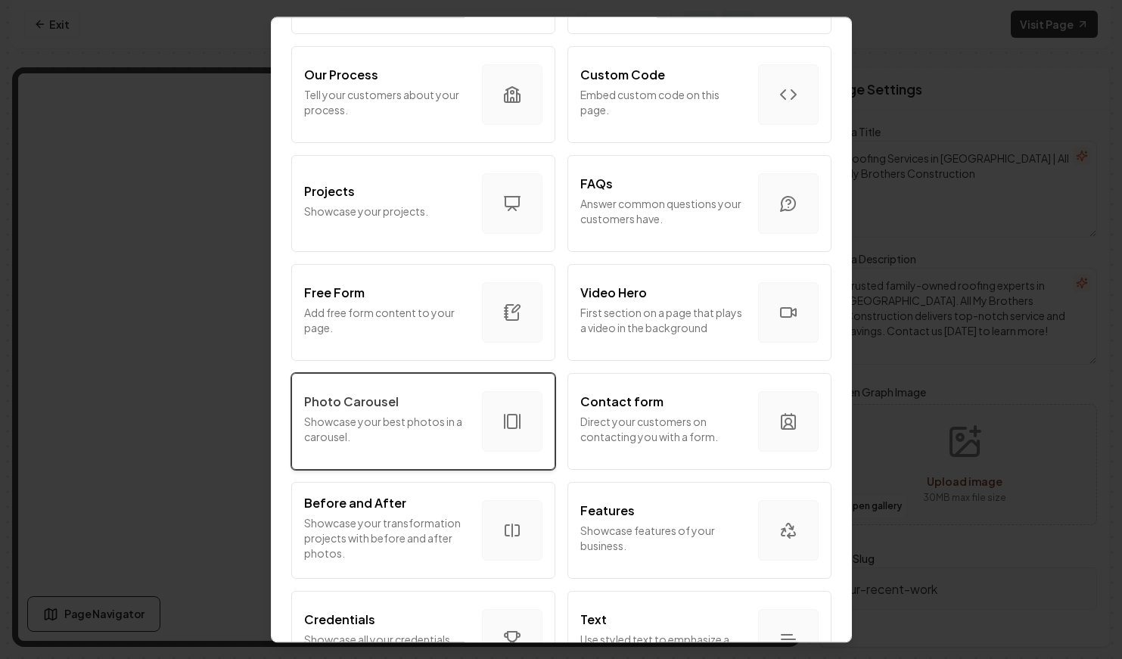
click at [453, 402] on div "Photo Carousel" at bounding box center [387, 402] width 166 height 18
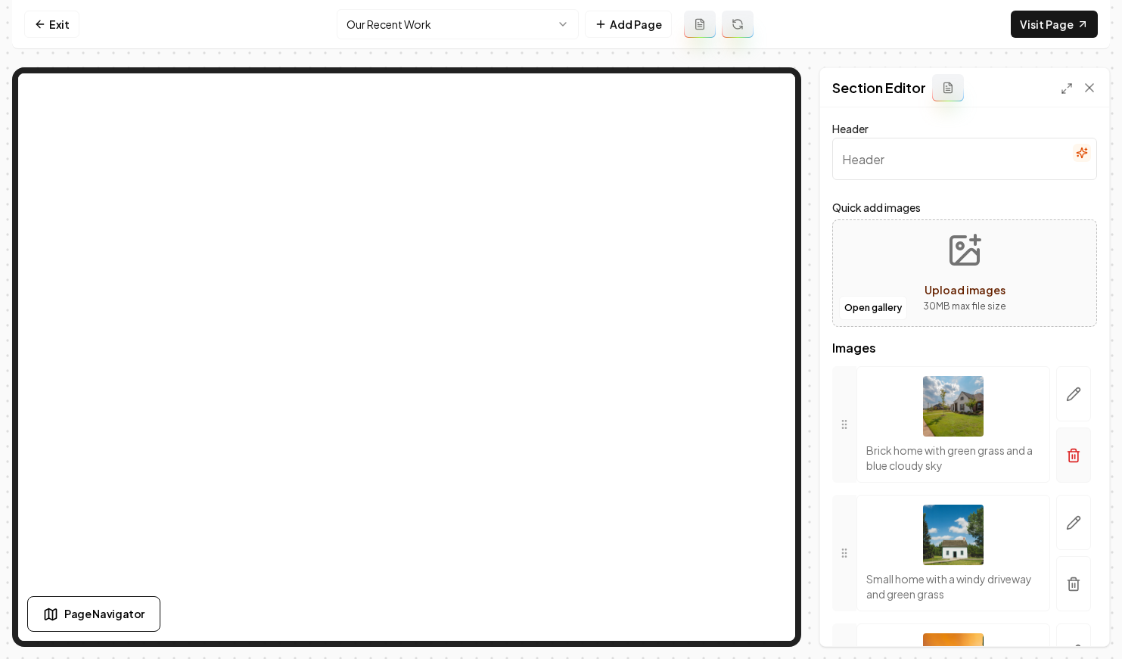
click at [1086, 446] on button "button" at bounding box center [1073, 455] width 35 height 55
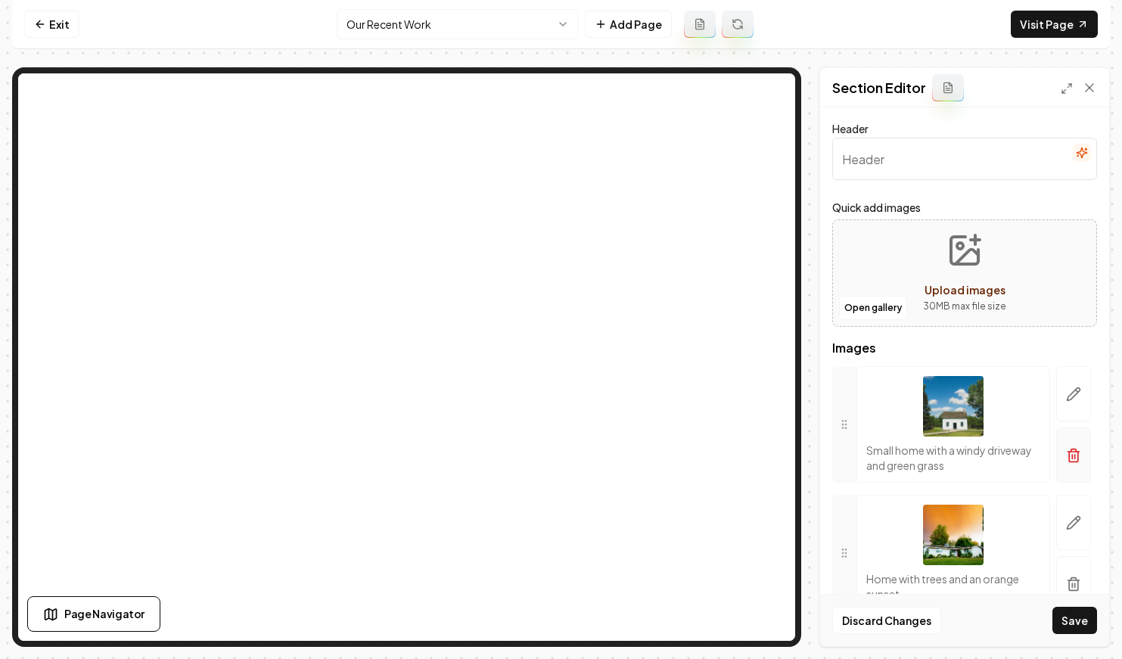
click at [1075, 464] on button "button" at bounding box center [1073, 455] width 35 height 55
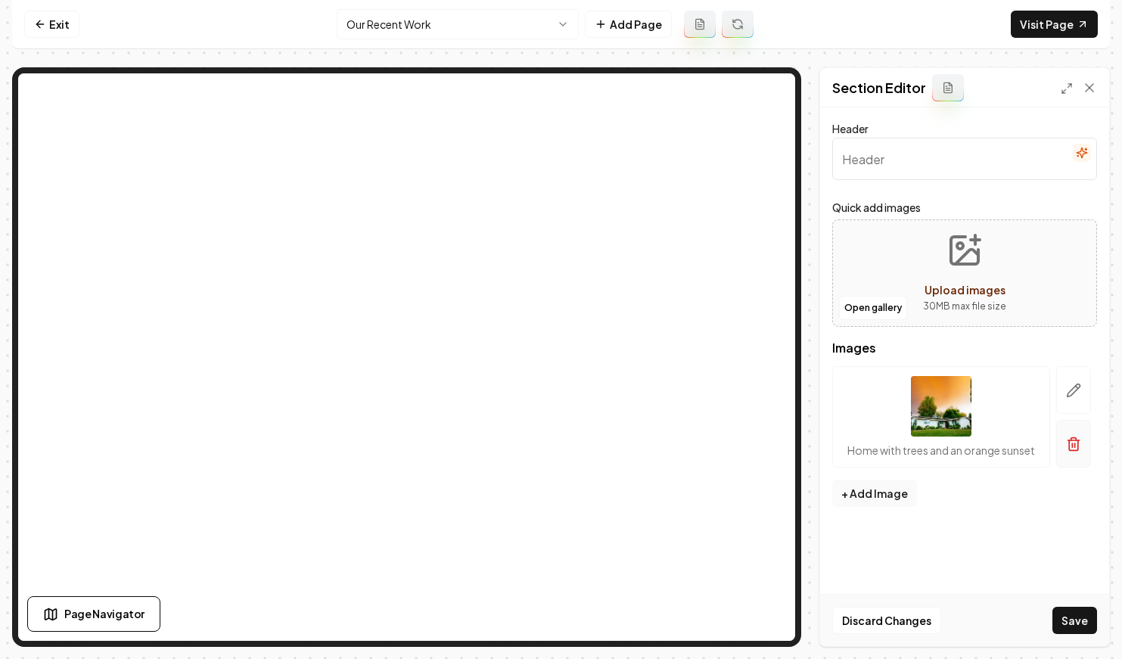
click at [1074, 456] on button "button" at bounding box center [1073, 444] width 35 height 48
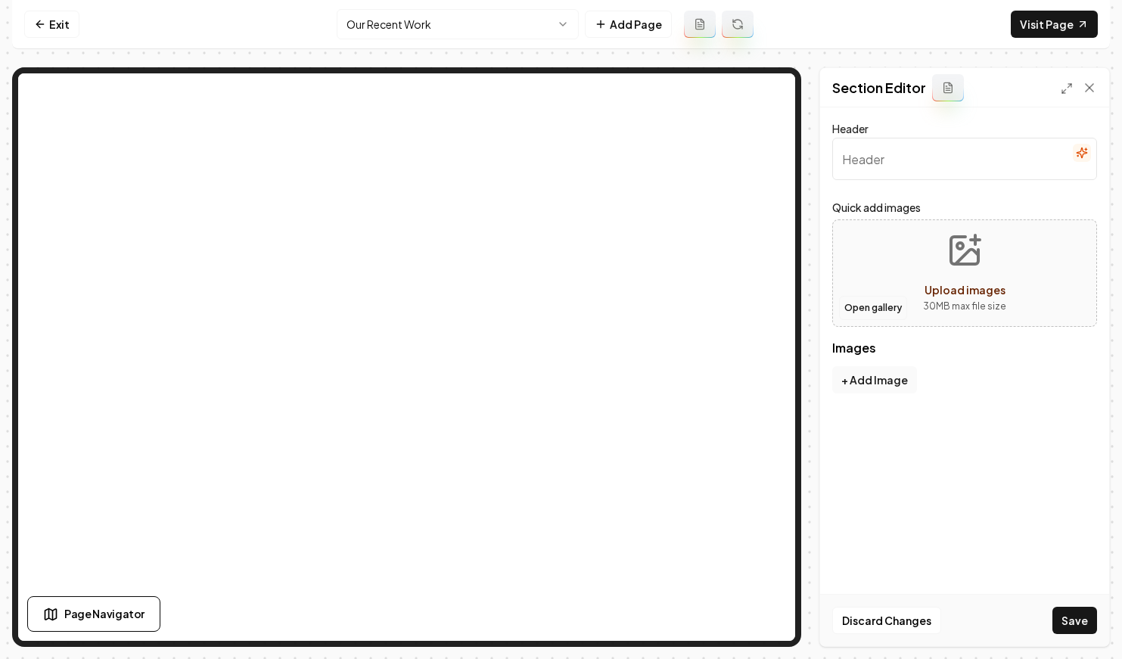
click at [862, 312] on button "Open gallery" at bounding box center [873, 308] width 68 height 24
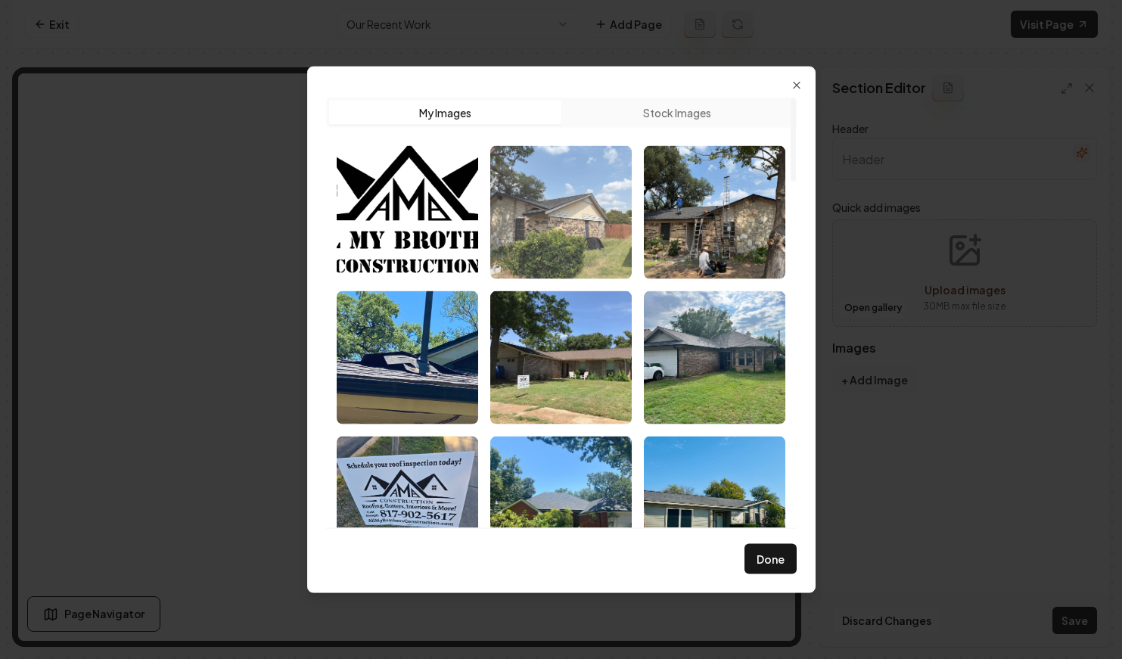
click at [583, 179] on img "Select image image_68ba0dfe5c7cd75eb8fcb40a.jpeg" at bounding box center [561, 211] width 142 height 133
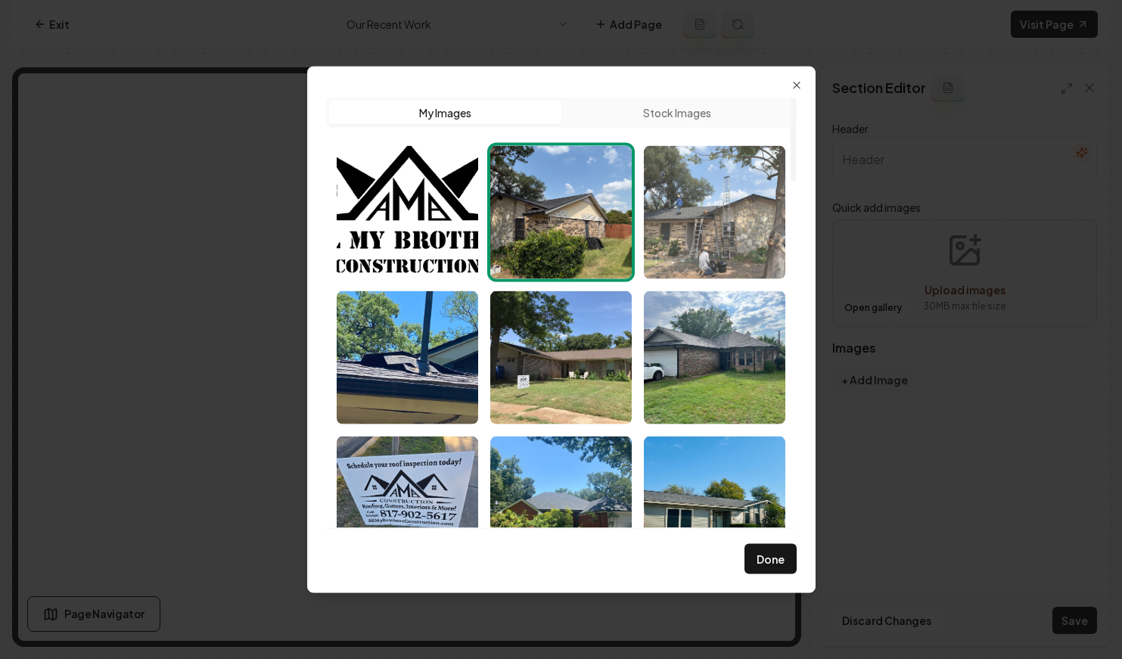
click at [711, 216] on img "Select image image_68ba0dfe5c7cd75eb8fcb191.jpeg" at bounding box center [715, 211] width 142 height 133
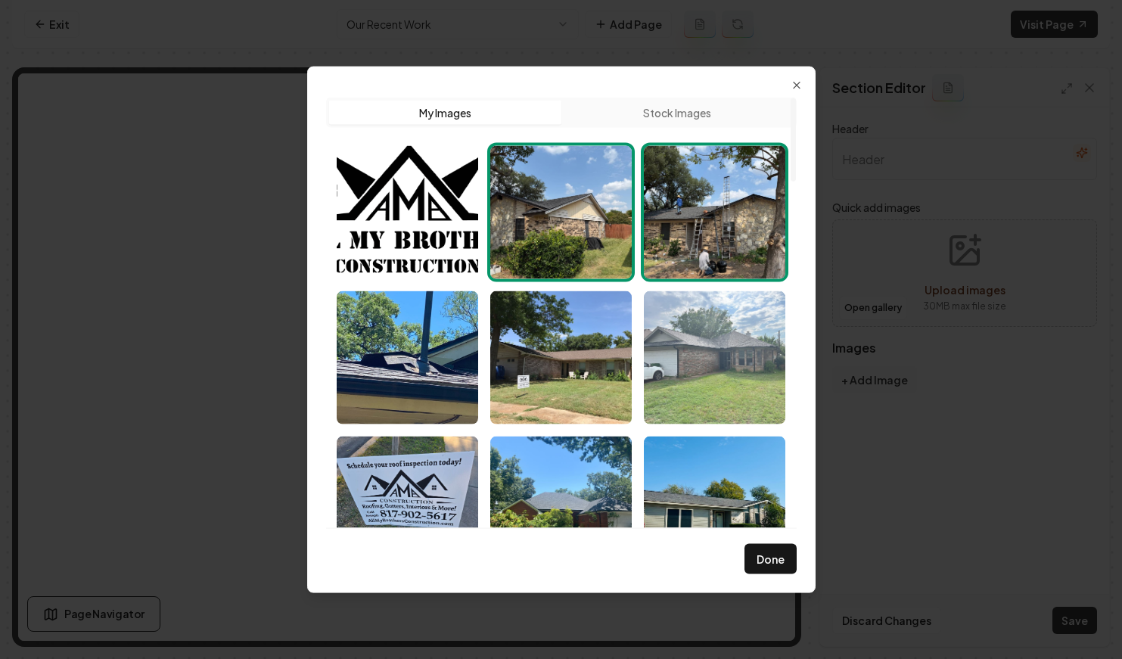
click at [708, 325] on img "Select image image_68ba0dfd5c7cd75eb8fc9dab.jpeg" at bounding box center [715, 357] width 142 height 133
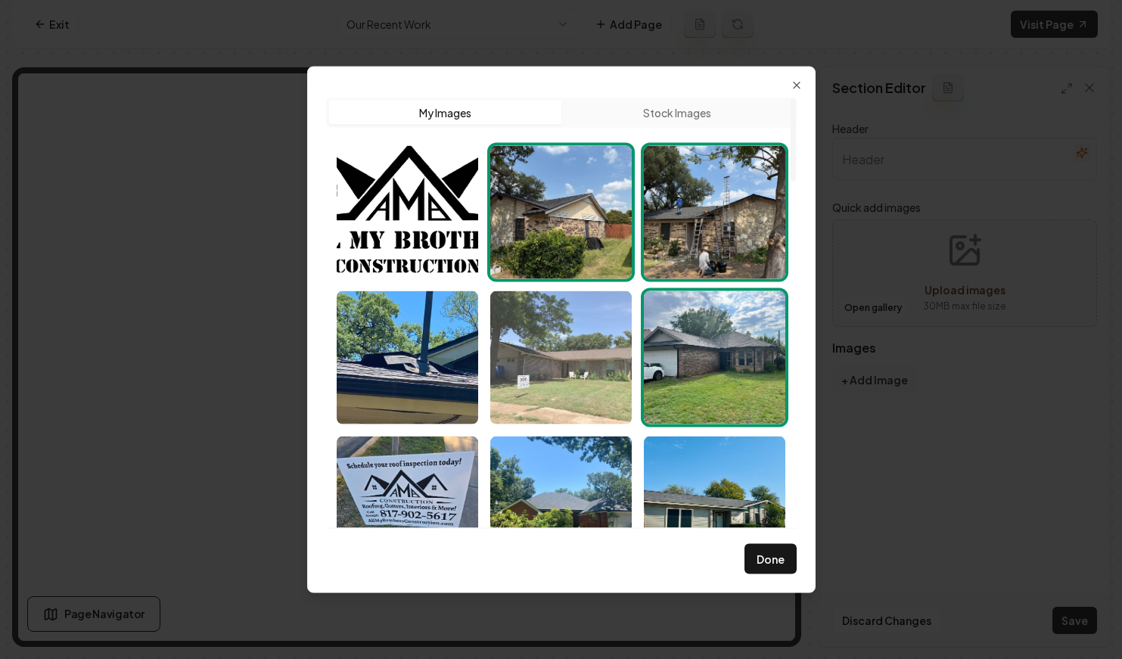
click at [555, 333] on img "Select image image_68ba0dfd5c7cd75eb8fc9cdb.jpeg" at bounding box center [561, 357] width 142 height 133
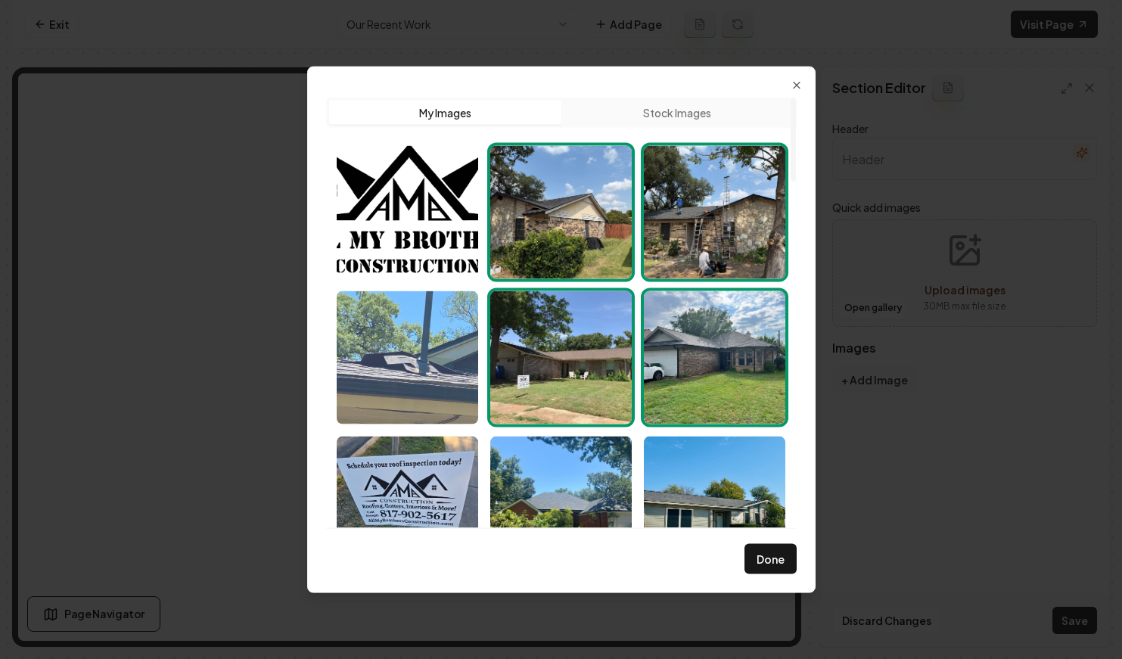
click at [455, 328] on img "Select image image_68ba0dfe5c7cd75eb8fcaa8f.jpeg" at bounding box center [408, 357] width 142 height 133
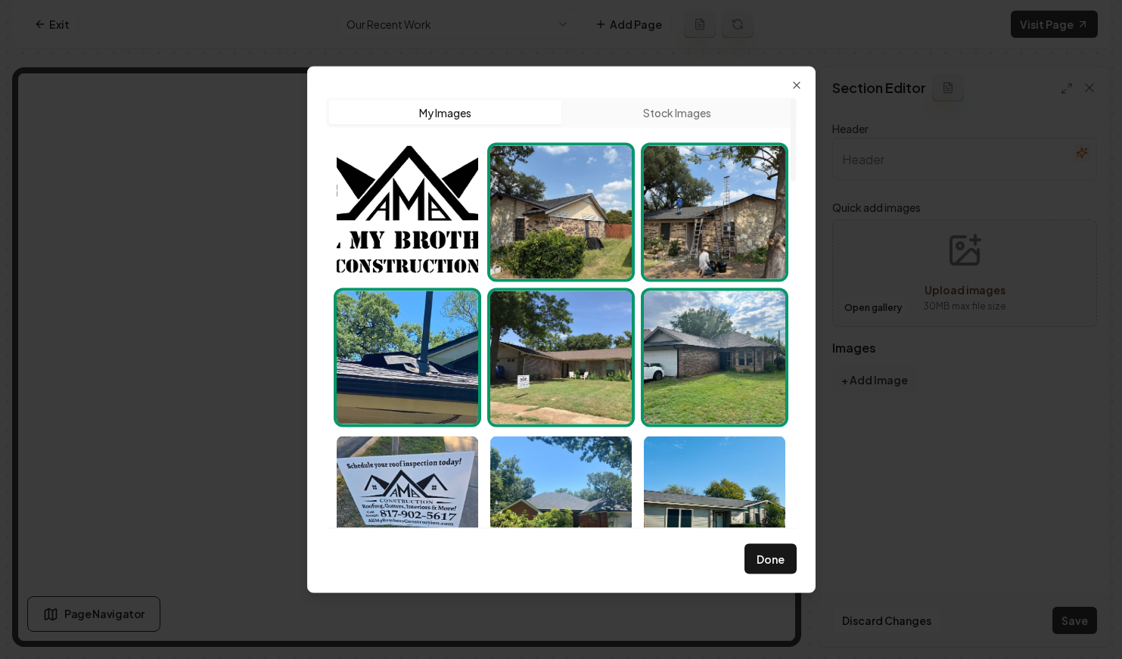
click at [455, 328] on img "Select image image_68ba0dfe5c7cd75eb8fcaa8f.jpeg" at bounding box center [408, 357] width 142 height 133
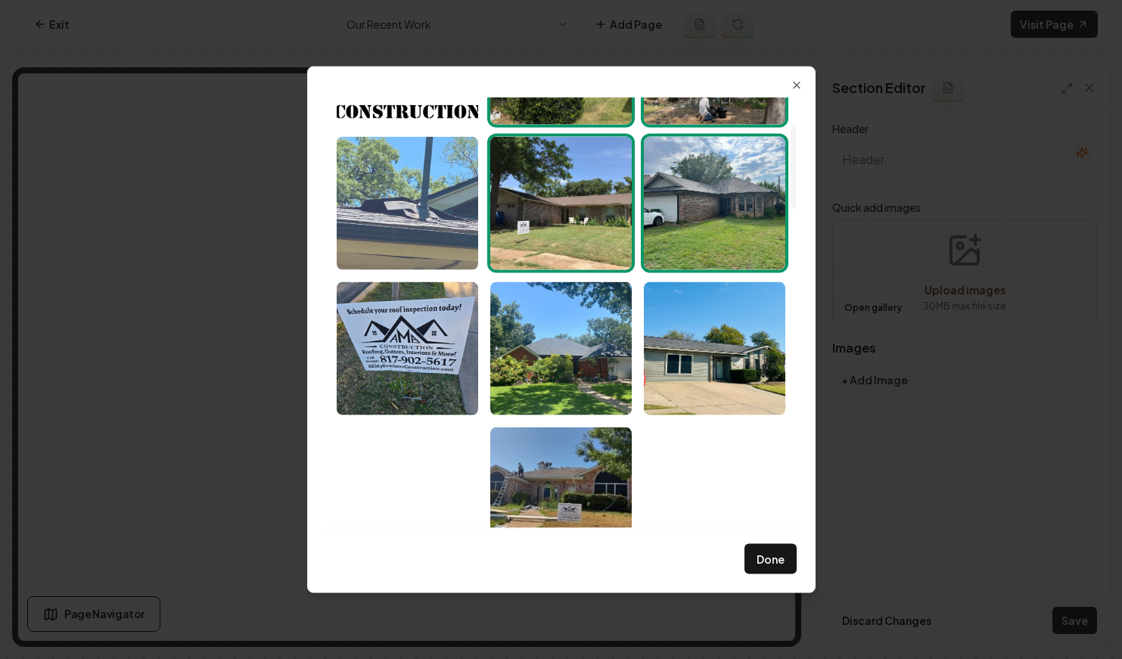
scroll to position [220, 0]
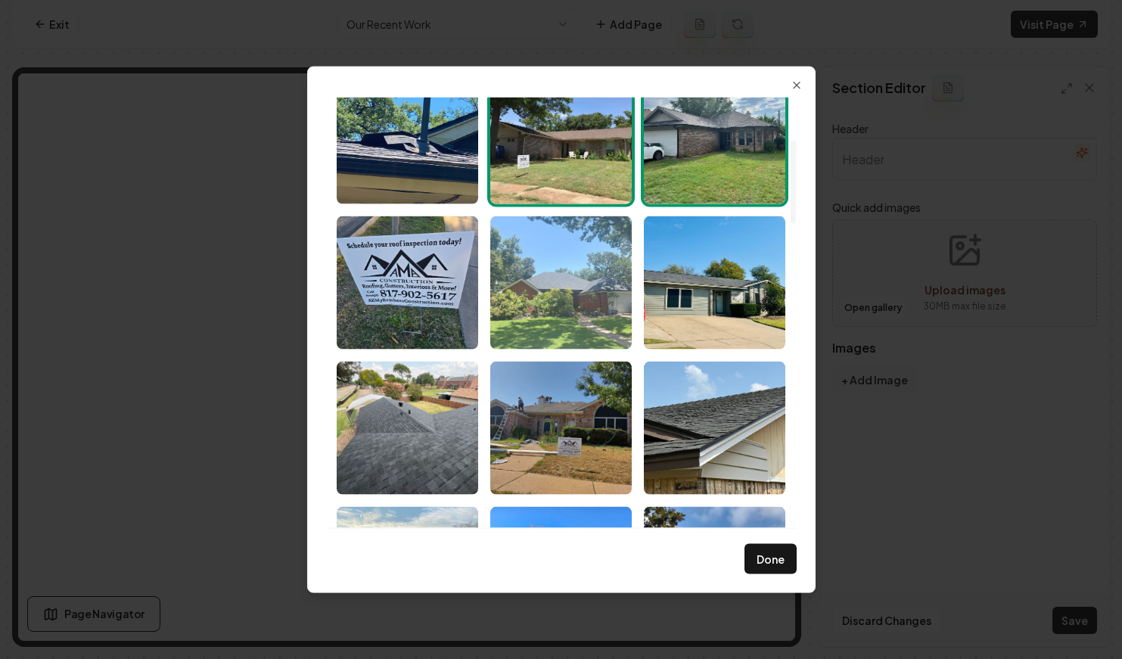
click at [565, 299] on img "Select image image_68ba0dfd5c7cd75eb8fc9338.jpeg" at bounding box center [561, 282] width 142 height 133
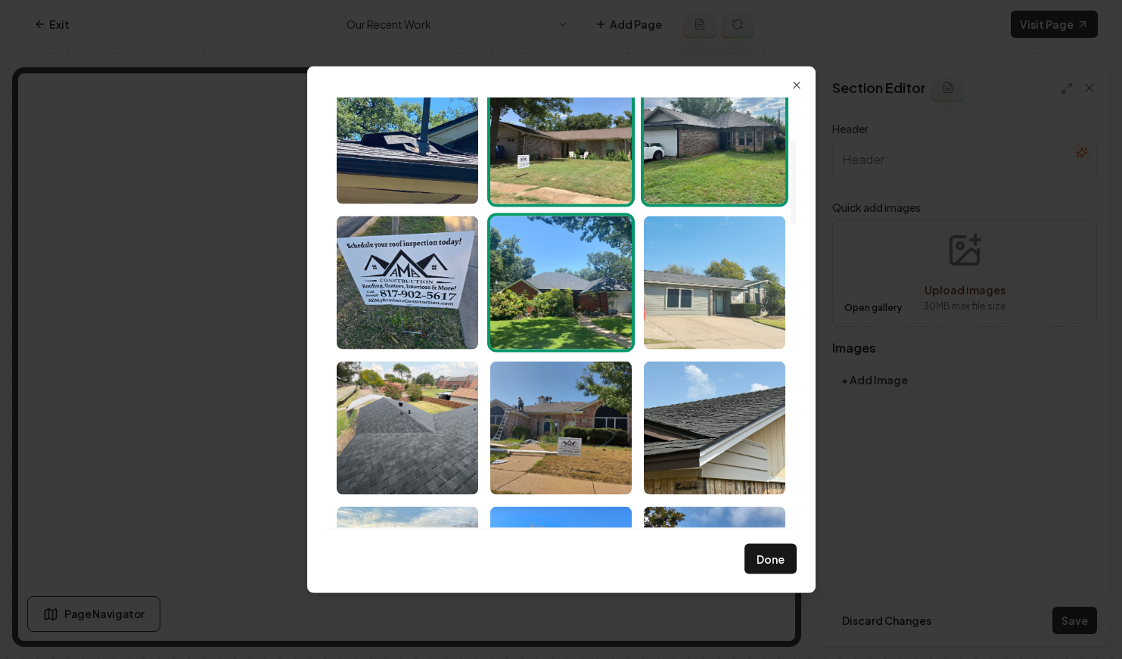
click at [674, 300] on img "Select image image_68ba0dfc5c7cd75eb8fc8d98.jpeg" at bounding box center [715, 282] width 142 height 133
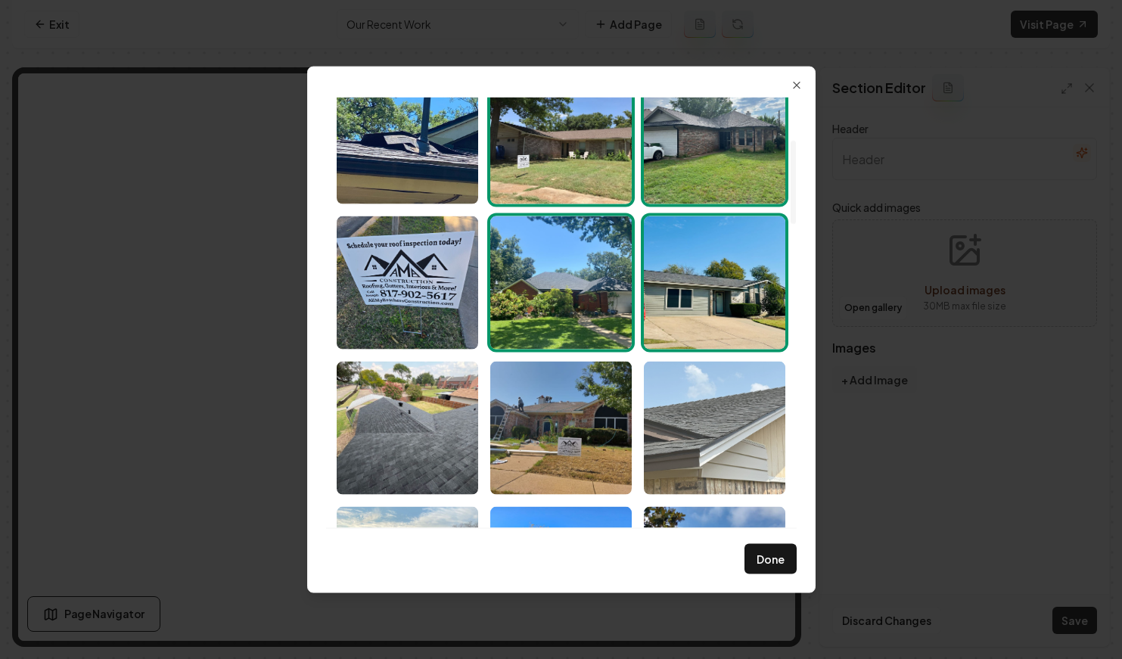
click at [691, 454] on img "Select image image_68ba0dfc5c7cd75eb8fc8fe5.jpeg" at bounding box center [715, 427] width 142 height 133
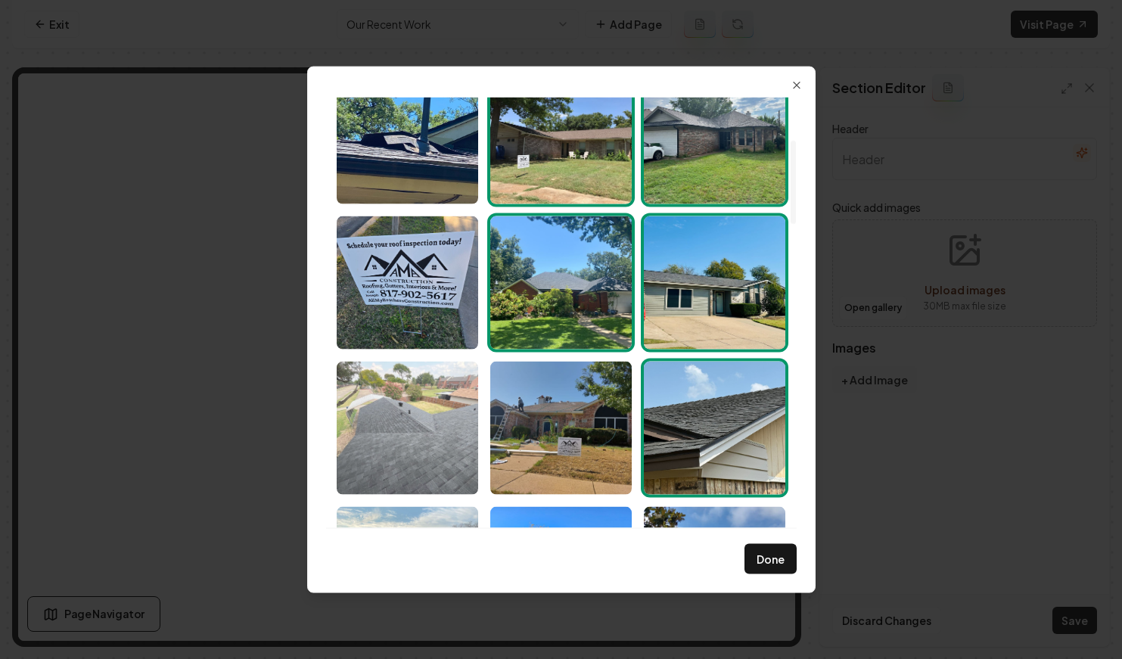
click at [418, 379] on img "Select image image_68ba0dfd5c7cd75eb8fc93a4.jpeg" at bounding box center [408, 427] width 142 height 133
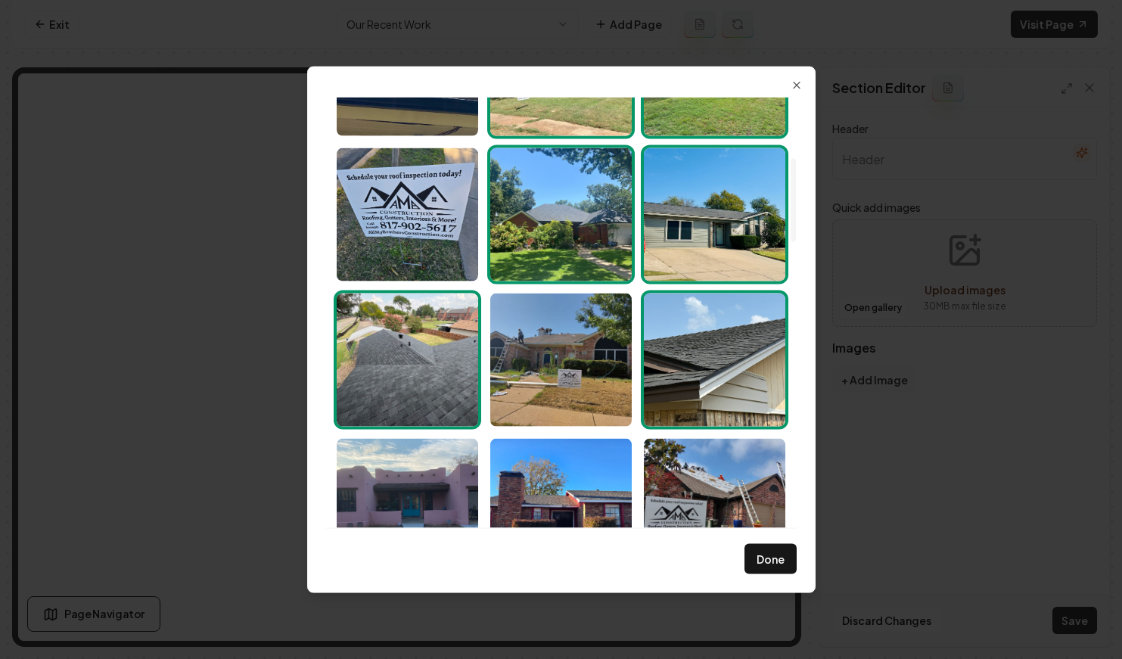
scroll to position [571, 0]
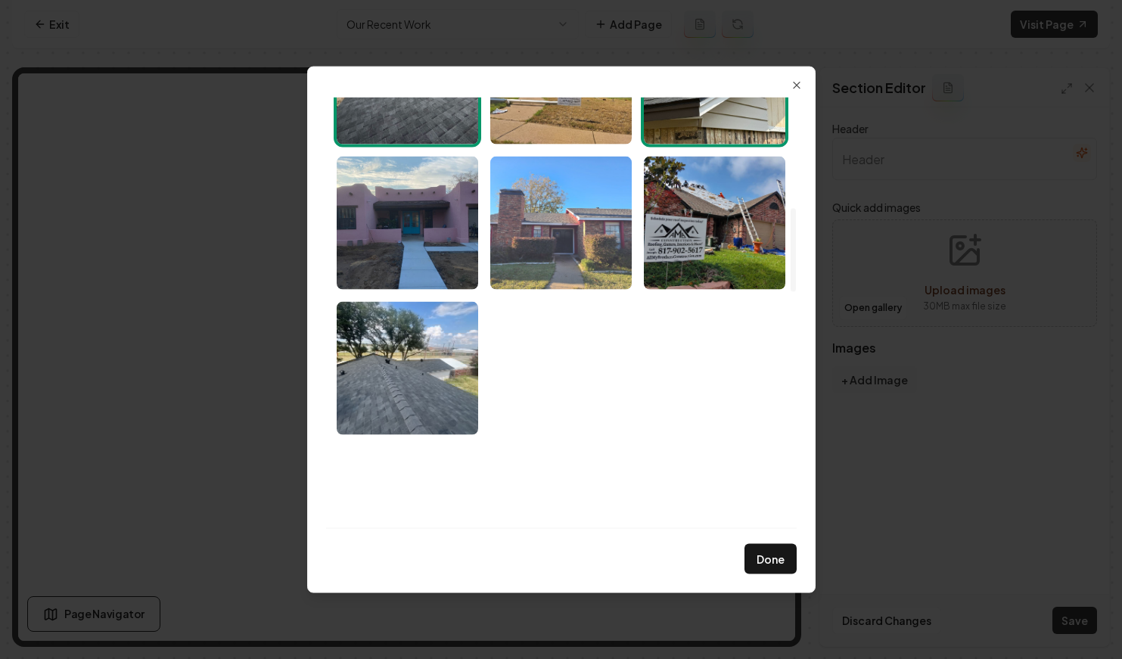
click at [597, 248] on img "Select image image_68ba0dfc5c7cd75eb8fc8c7d.jpeg" at bounding box center [561, 222] width 142 height 133
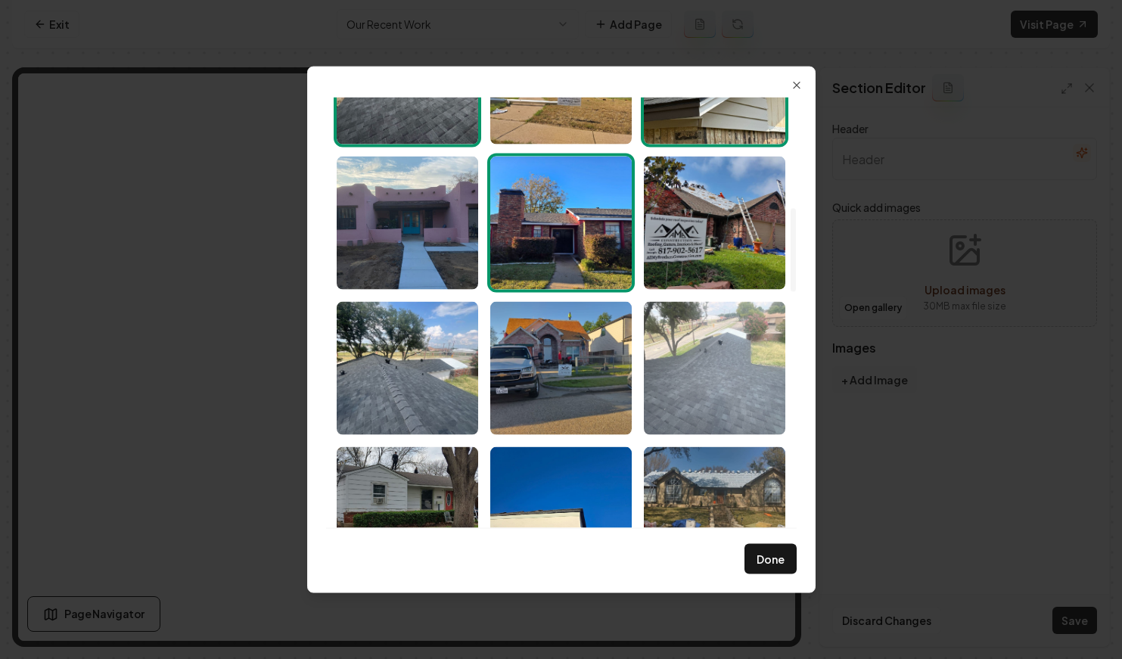
click at [699, 361] on img "Select image image_68ba0dfc5c7cd75eb8fc8b73.jpeg" at bounding box center [715, 367] width 142 height 133
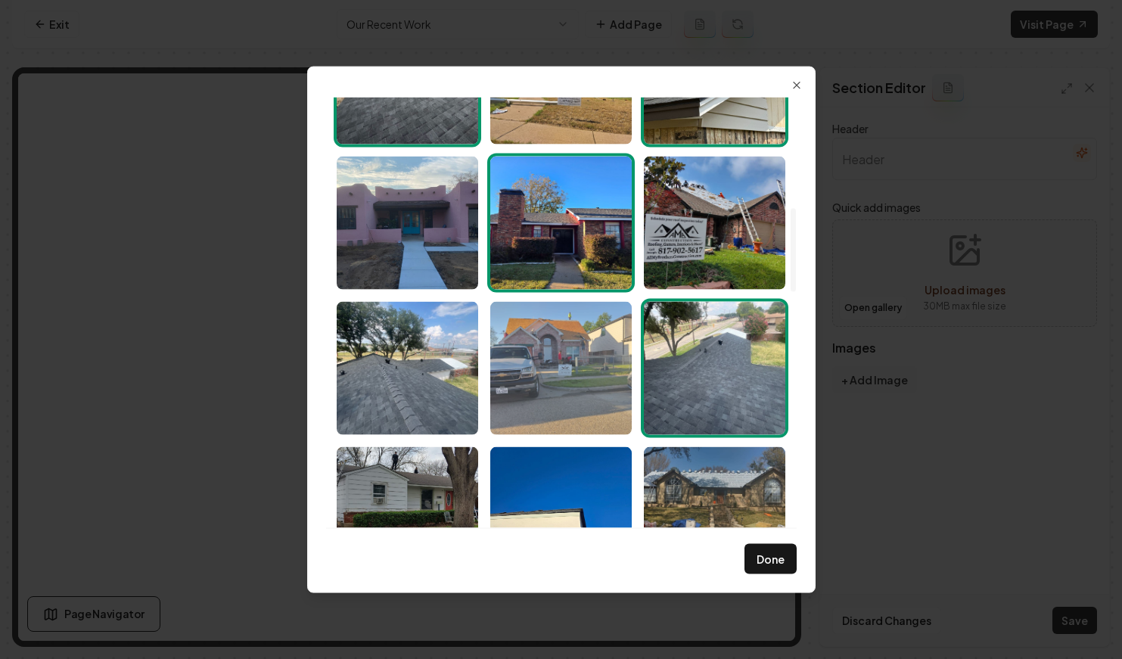
click at [585, 364] on img "Select image image_68ba0dfc5c7cd75eb8fc8bdc.jpeg" at bounding box center [561, 367] width 142 height 133
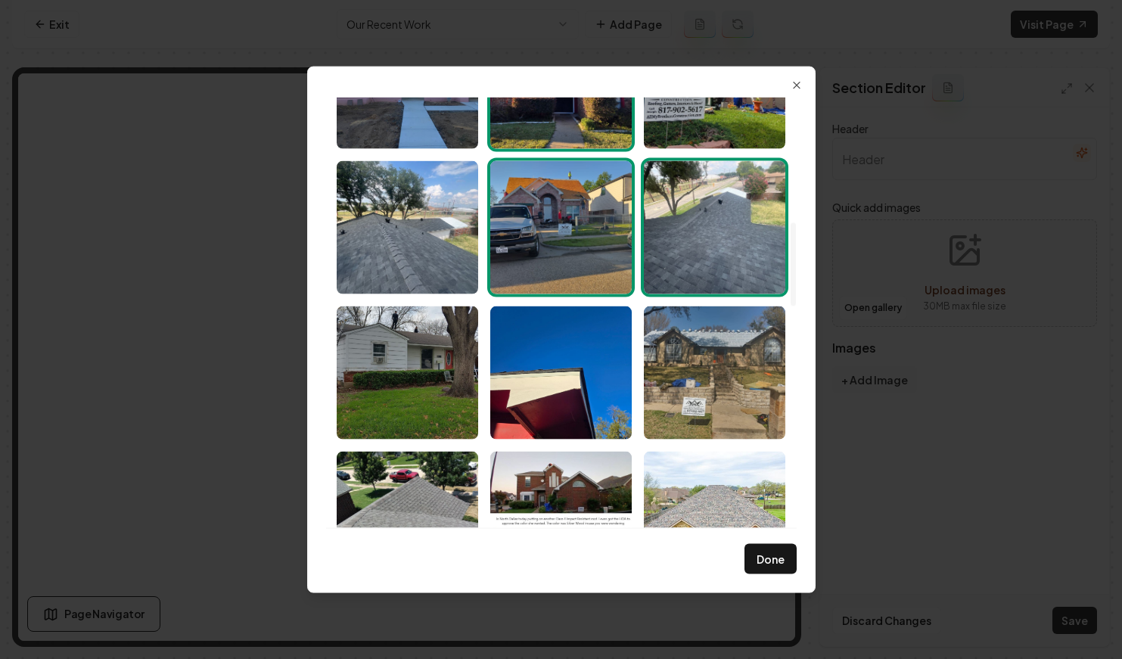
scroll to position [720, 0]
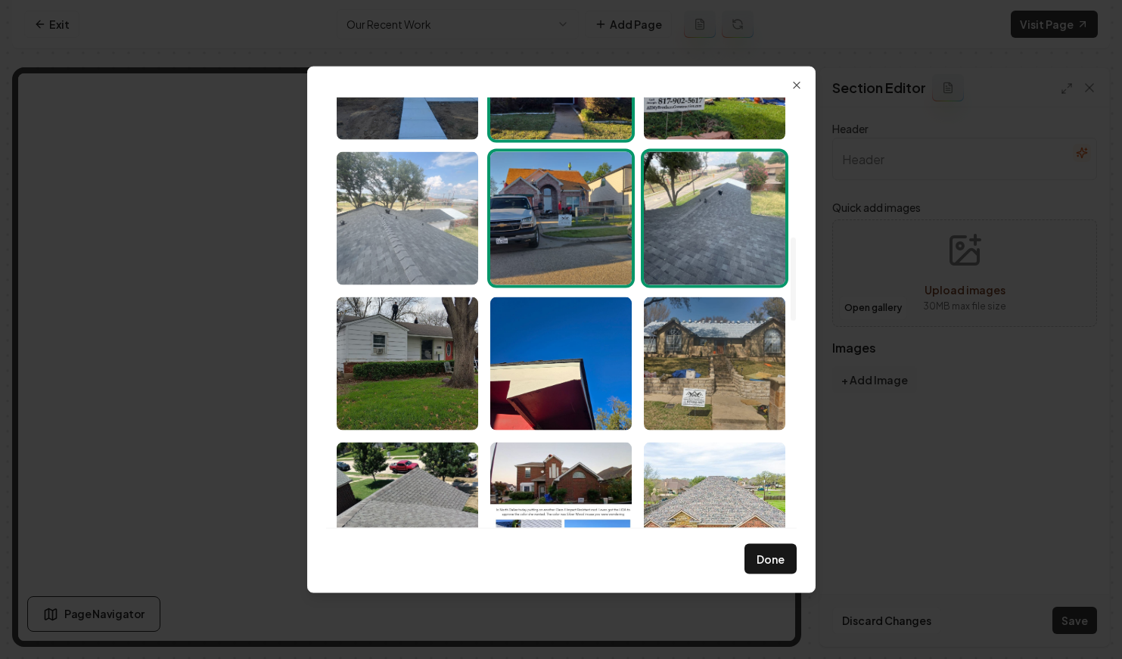
click at [439, 195] on img "Select image image_68ba0dfc5c7cd75eb8fc8bcd.jpeg" at bounding box center [408, 217] width 142 height 133
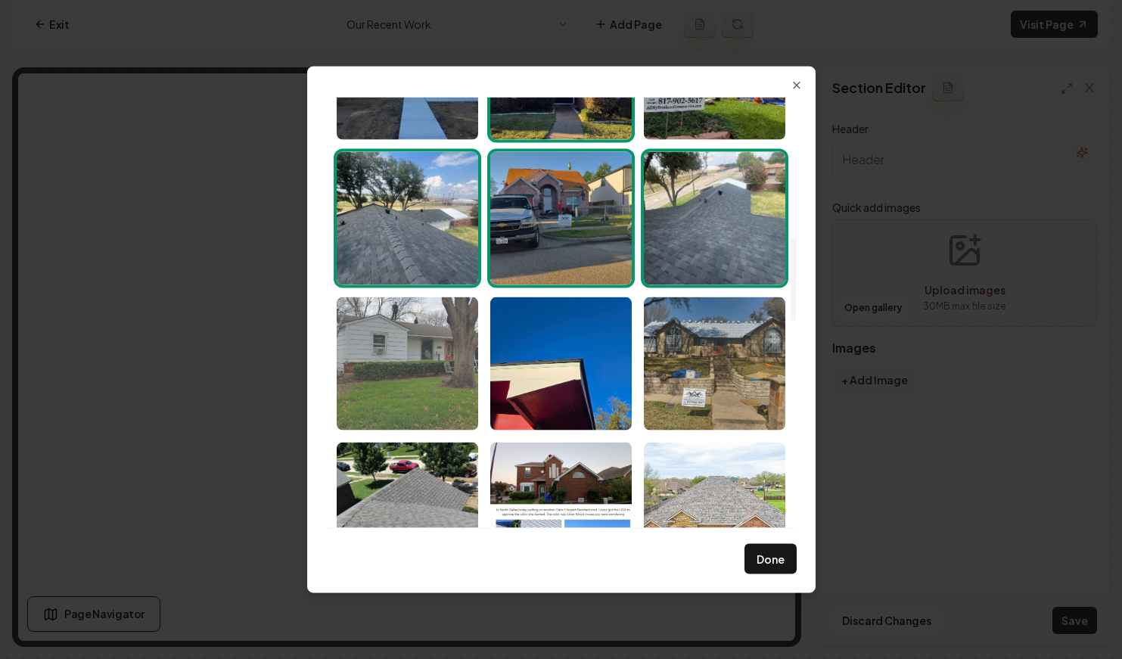
click at [471, 374] on img "Select image image_68ba0dfc5c7cd75eb8fc88c6.jpeg" at bounding box center [408, 363] width 142 height 133
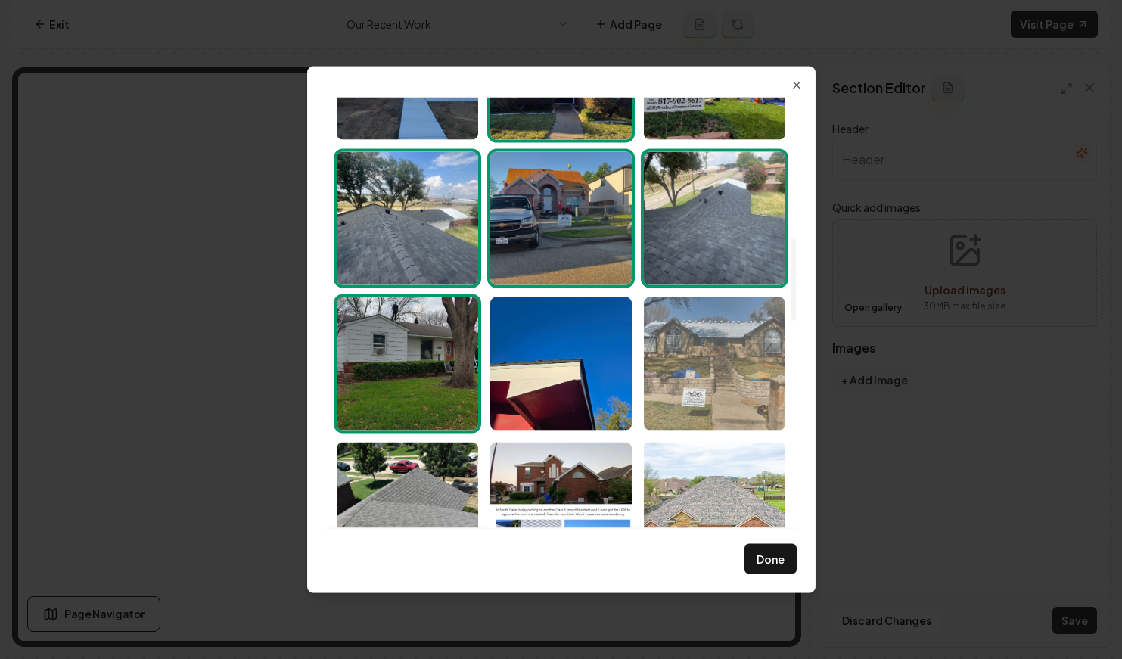
scroll to position [865, 0]
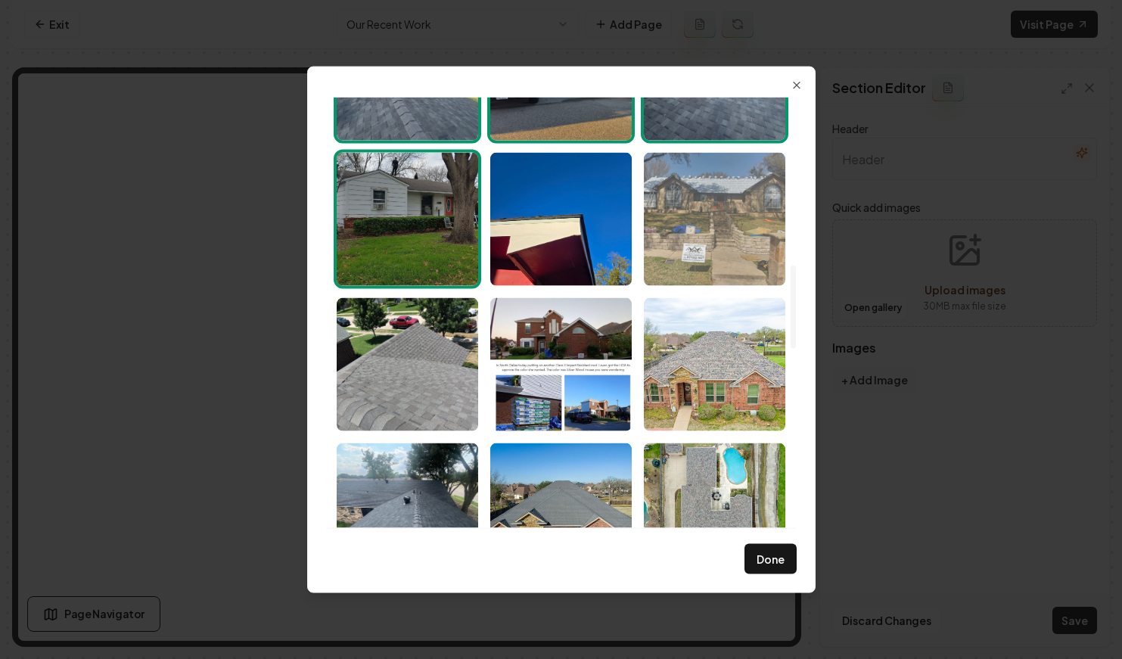
click at [691, 244] on img "Select image image_68ba0dfc5c7cd75eb8fc85a6.jpeg" at bounding box center [715, 218] width 142 height 133
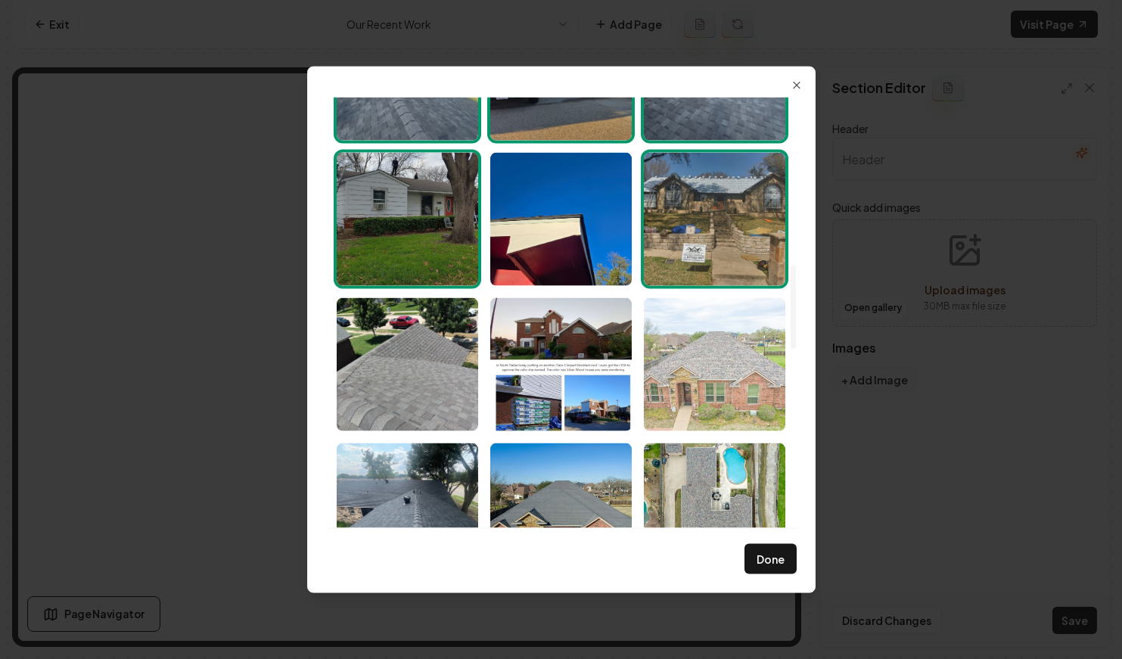
click at [705, 366] on img "Select image image_68ba0dfc5c7cd75eb8fc8400.jpeg" at bounding box center [715, 363] width 142 height 133
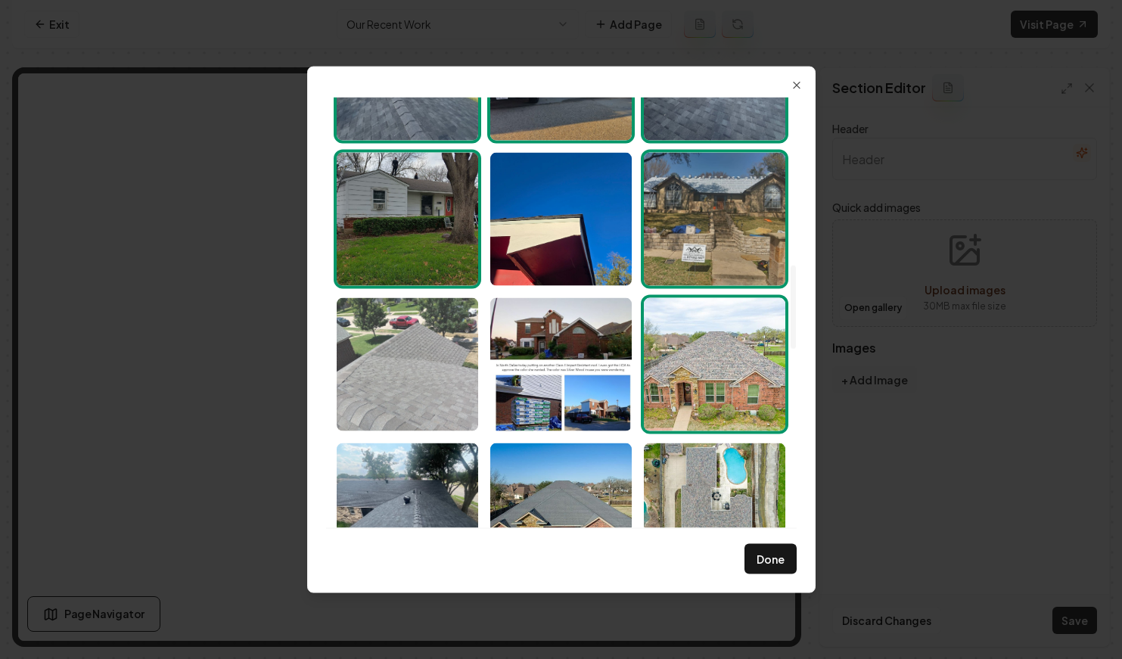
click at [449, 351] on img "Select image image_68ba0dfc5c7cd75eb8fc8823.jpeg" at bounding box center [408, 363] width 142 height 133
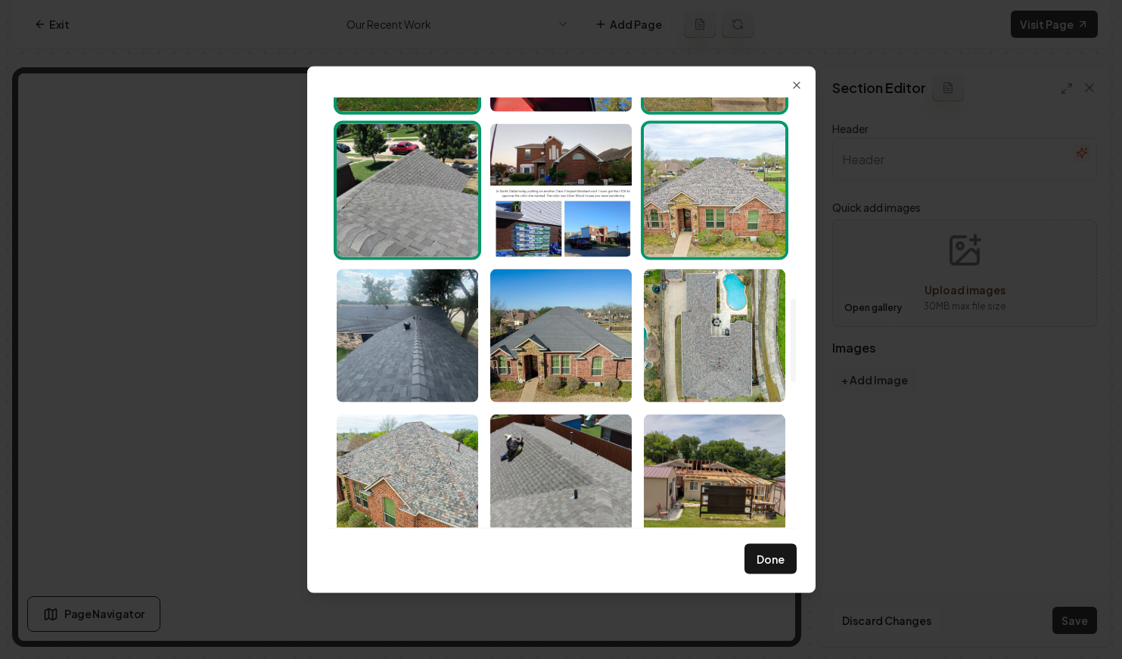
scroll to position [1048, 0]
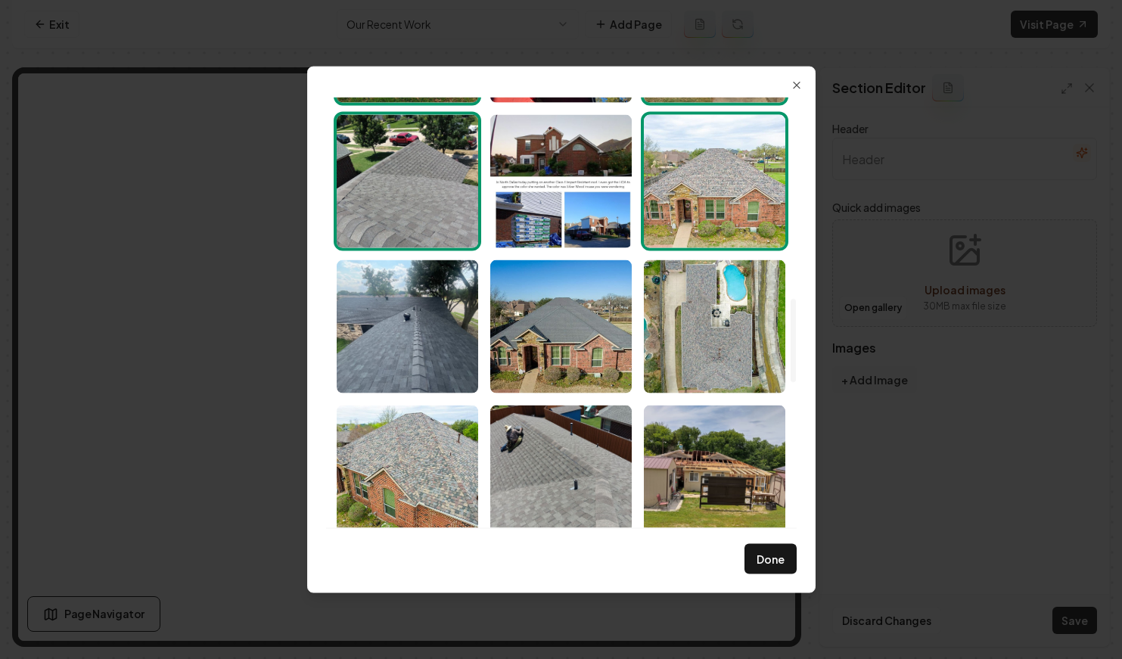
click at [449, 351] on img "Select image image_68ba0dfc5c7cd75eb8fc8424.jpeg" at bounding box center [408, 326] width 142 height 133
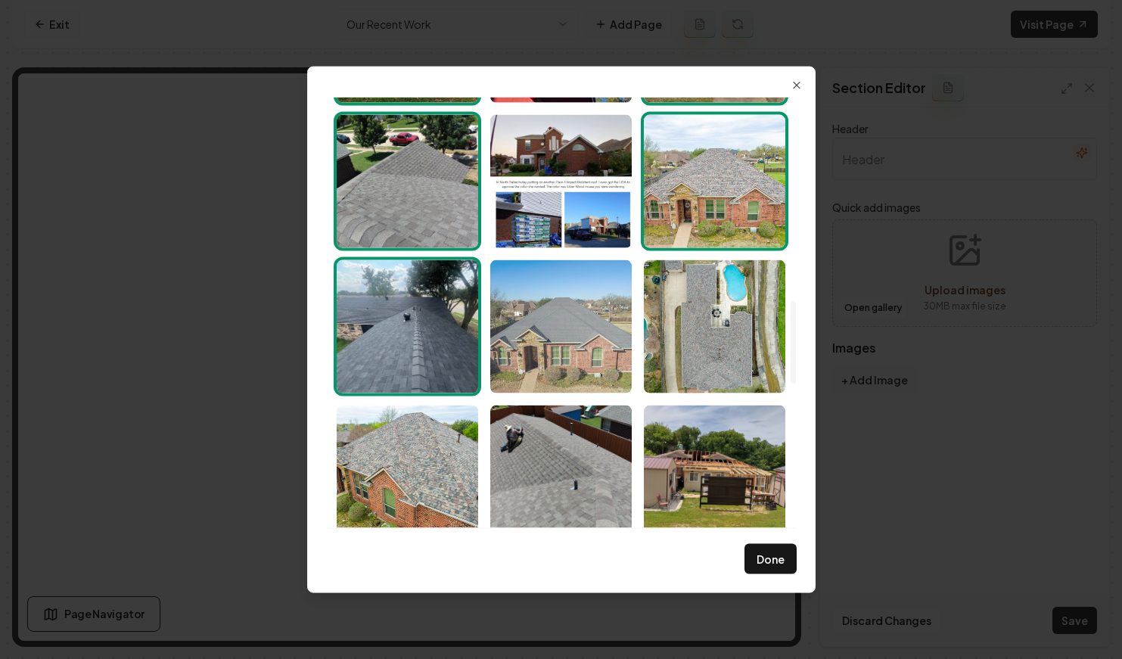
click at [540, 351] on img "Select image image_68ba0dfc5c7cd75eb8fc83ce.jpeg" at bounding box center [561, 326] width 142 height 133
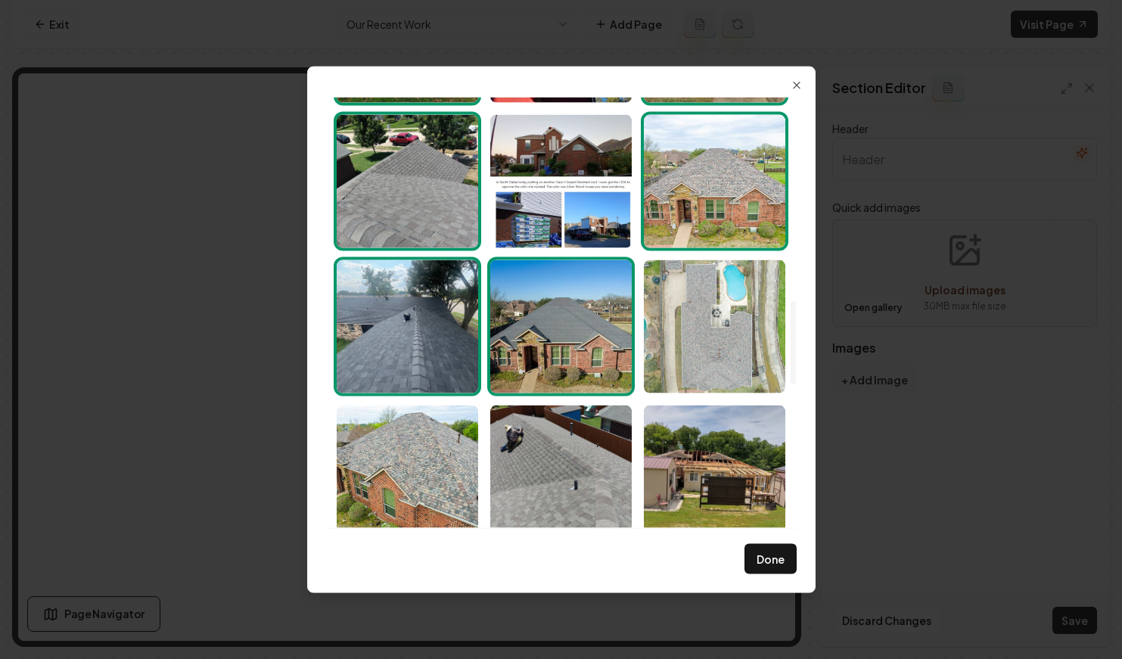
click at [680, 339] on img "Select image image_68ba0dfc5c7cd75eb8fc832e.jpeg" at bounding box center [715, 326] width 142 height 133
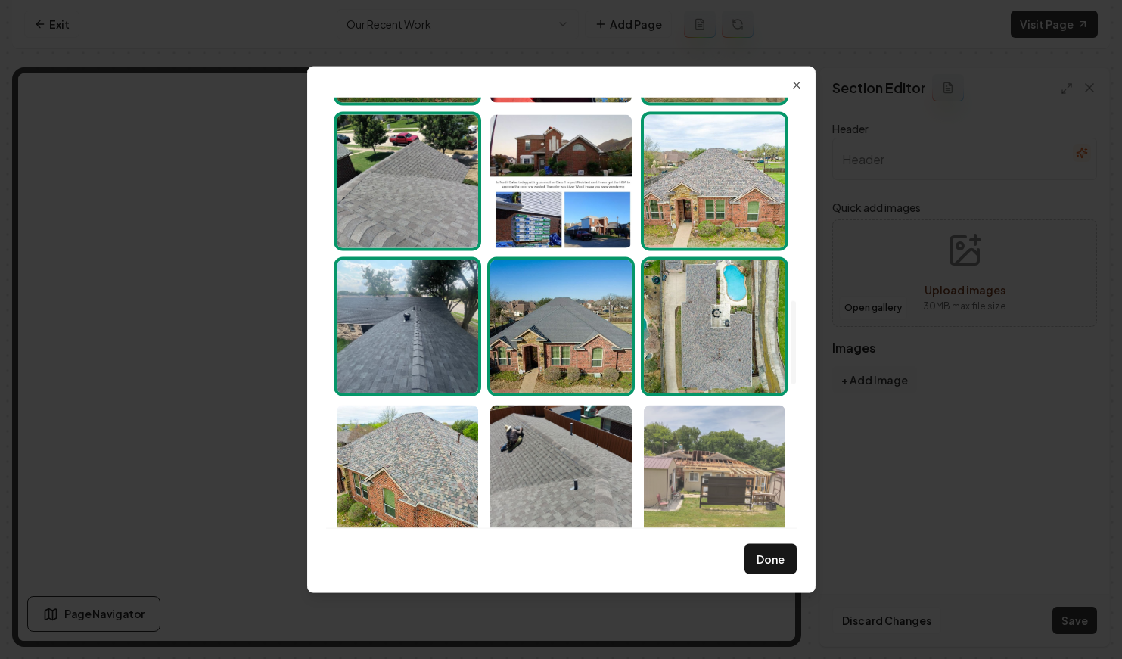
click at [698, 444] on img "Select image image_68ba0dfc5c7cd75eb8fc83eb.jpeg" at bounding box center [715, 471] width 142 height 133
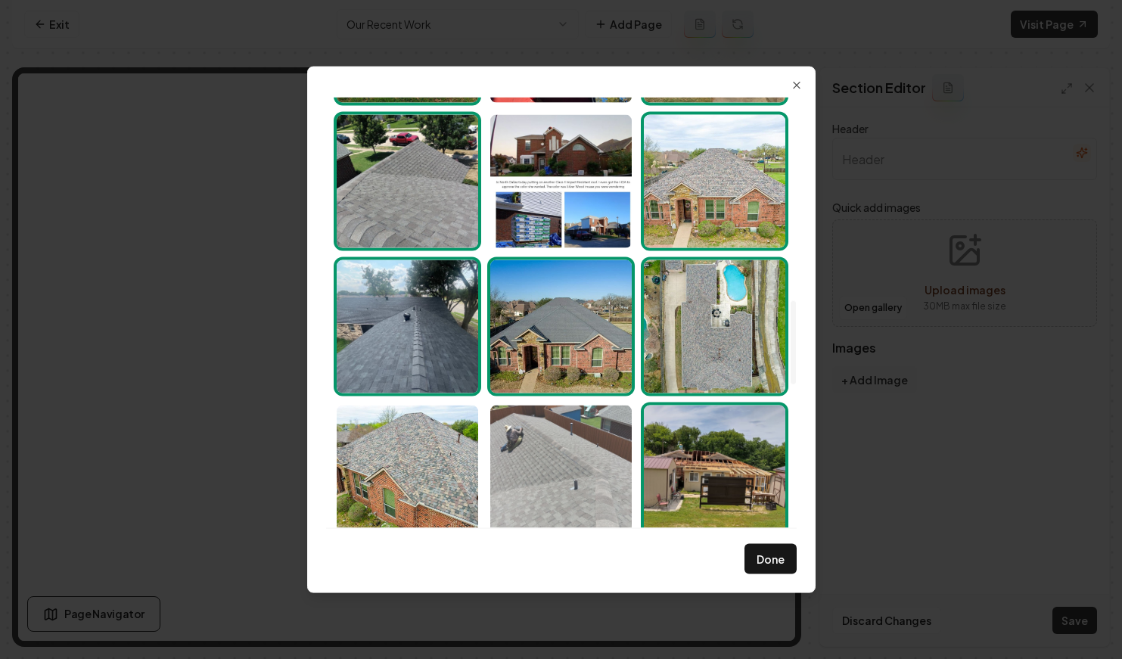
click at [589, 452] on img "Select image image_68ba0dfc5c7cd75eb8fc82f5.jpeg" at bounding box center [561, 471] width 142 height 133
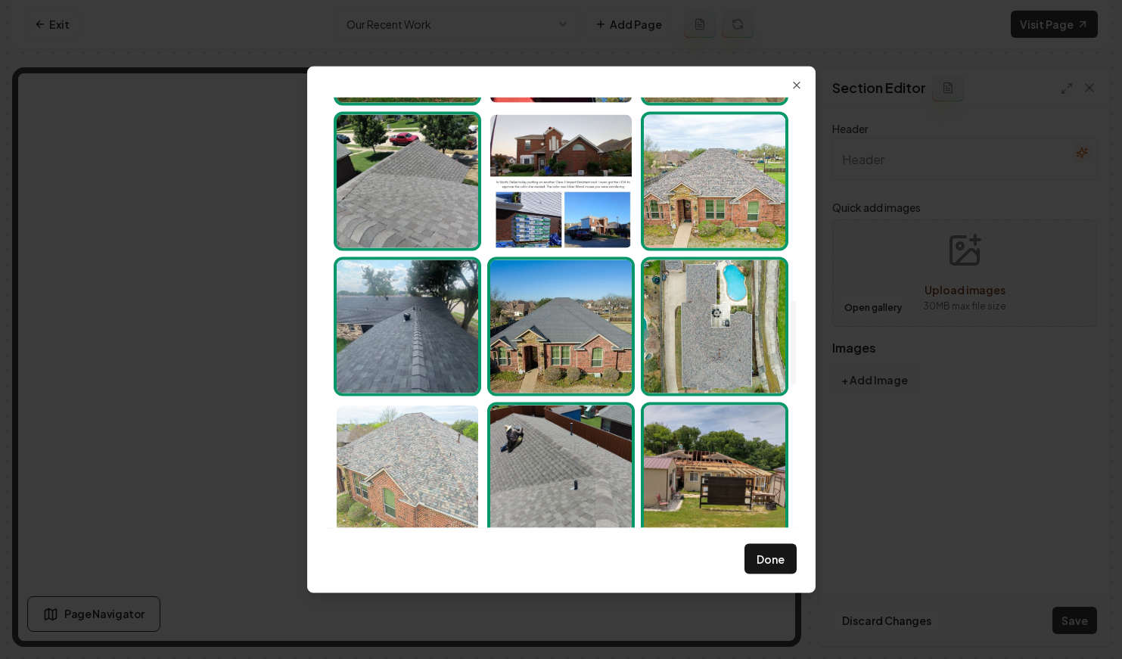
click at [405, 429] on img "Select image image_68ba0dfc5c7cd75eb8fc83db.jpeg" at bounding box center [408, 471] width 142 height 133
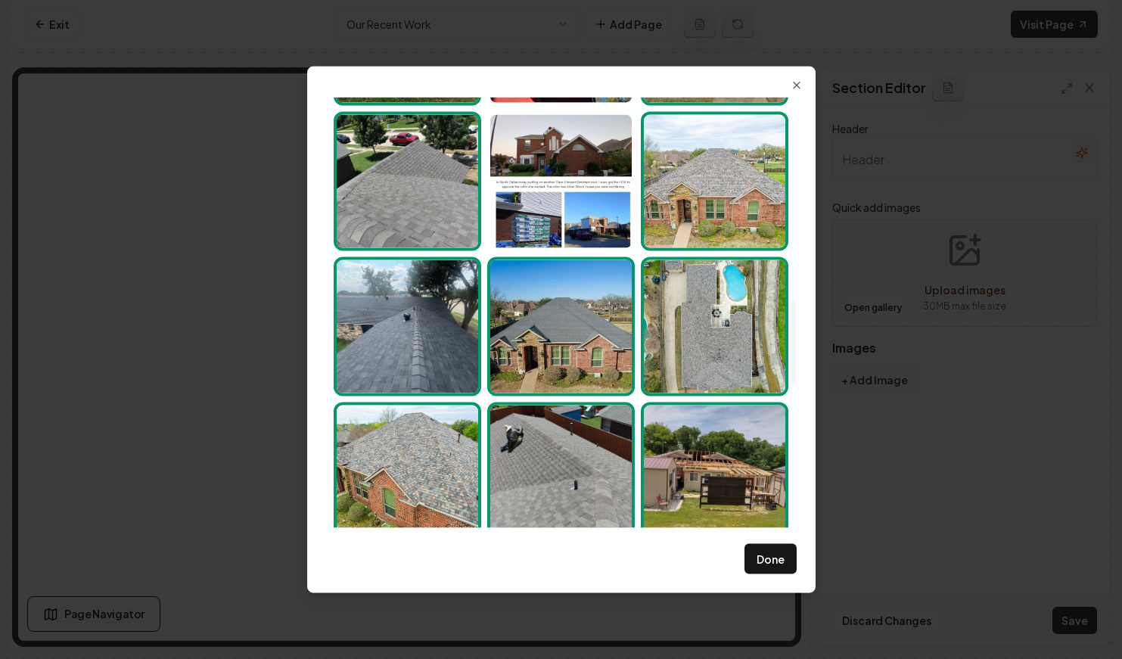
click at [752, 428] on img "Select image image_68ba0dfc5c7cd75eb8fc83eb.jpeg" at bounding box center [715, 471] width 142 height 133
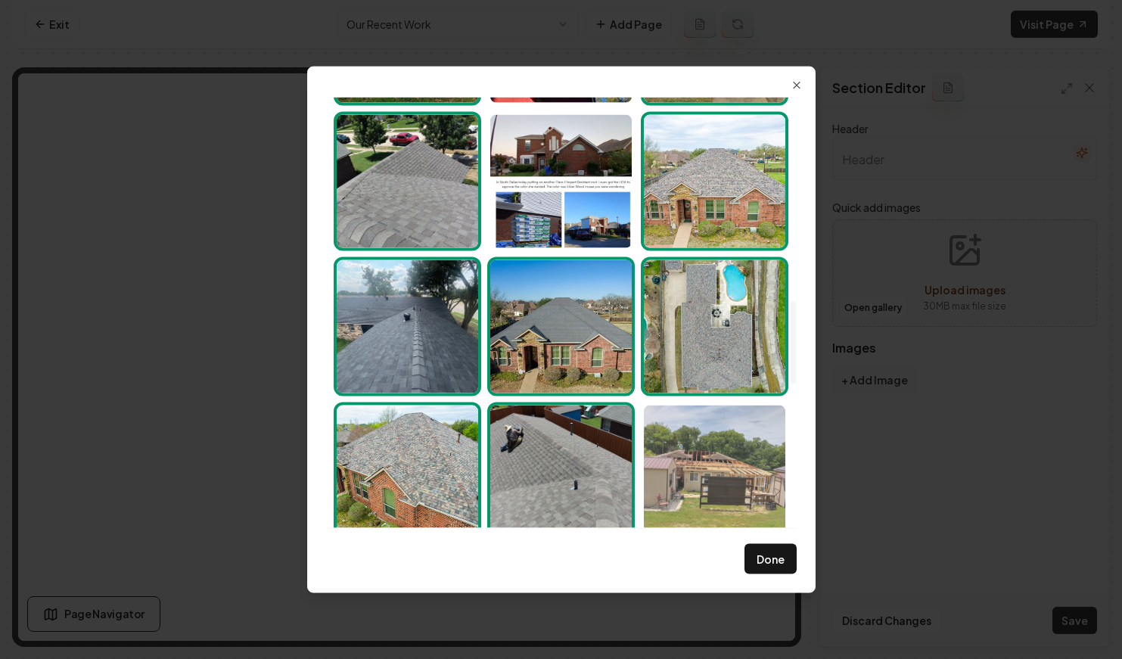
scroll to position [1279, 0]
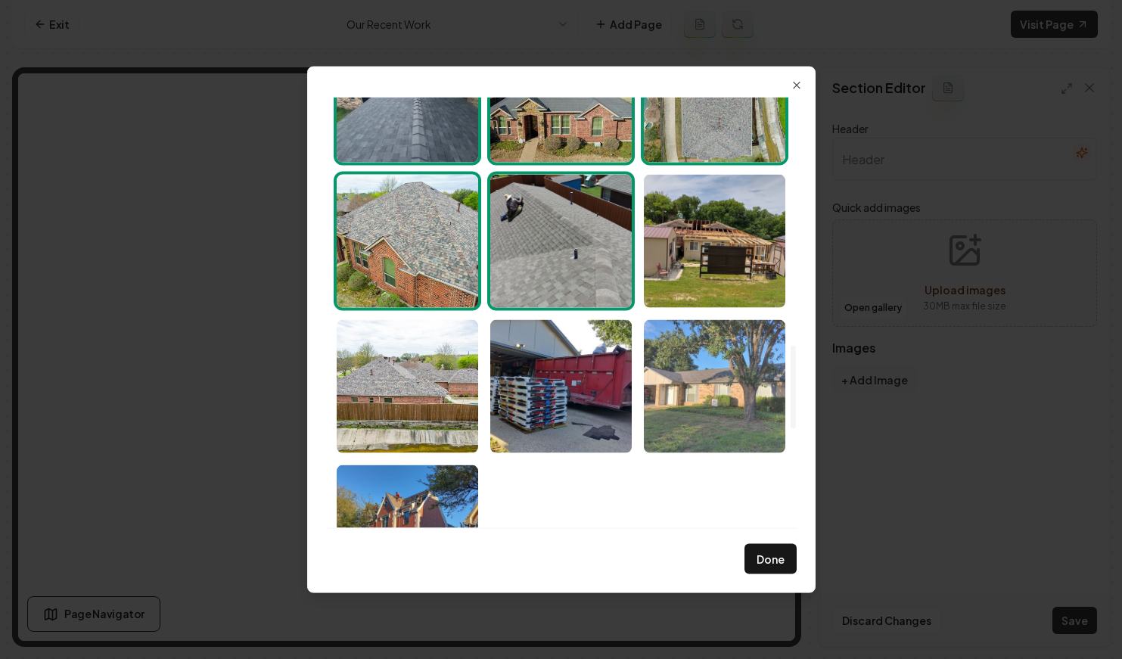
click at [711, 384] on img "Select image image_68ba0dfc5c7cd75eb8fc80e7.jpeg" at bounding box center [715, 385] width 142 height 133
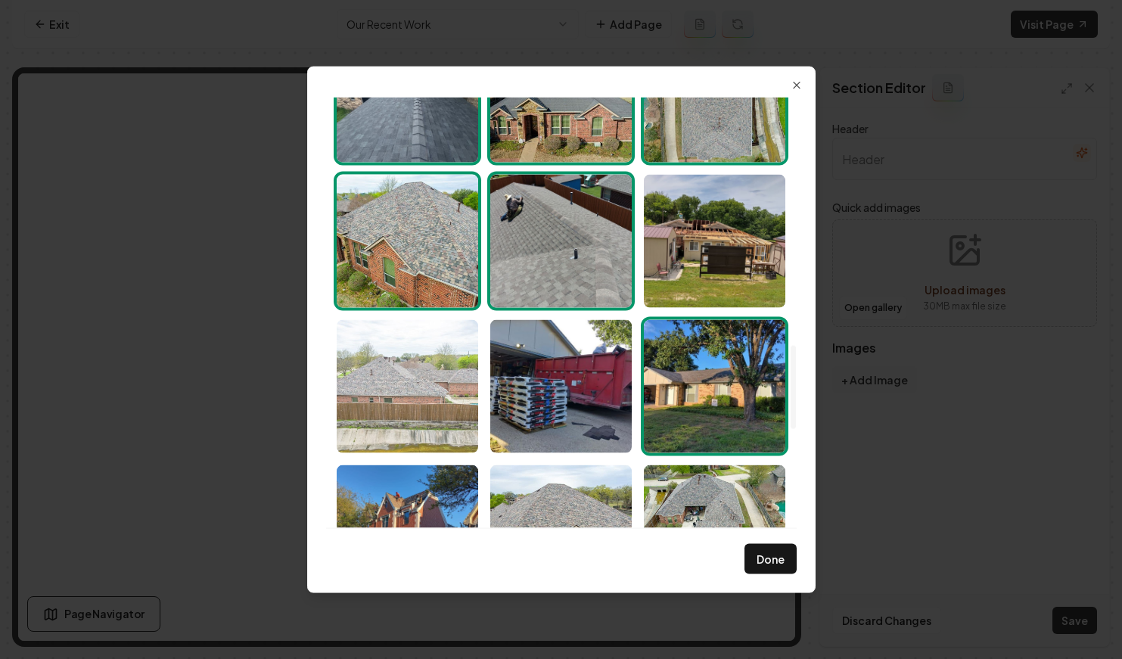
click at [402, 347] on img "Select image image_68ba0dfc5c7cd75eb8fc83c3.jpeg" at bounding box center [408, 385] width 142 height 133
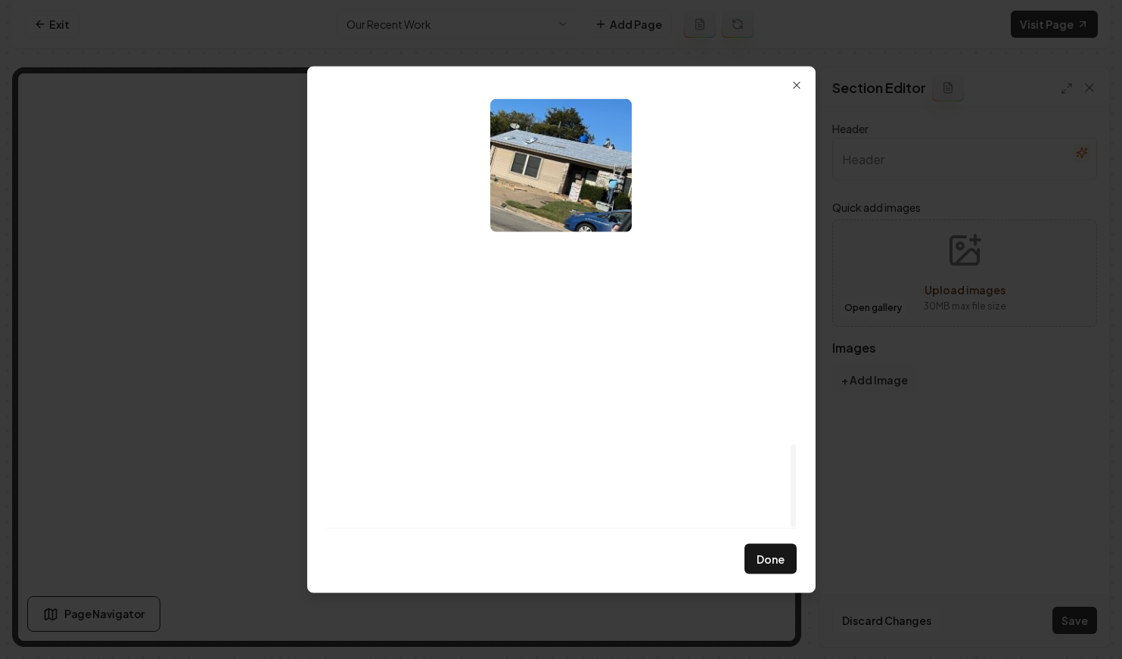
scroll to position [1788, 0]
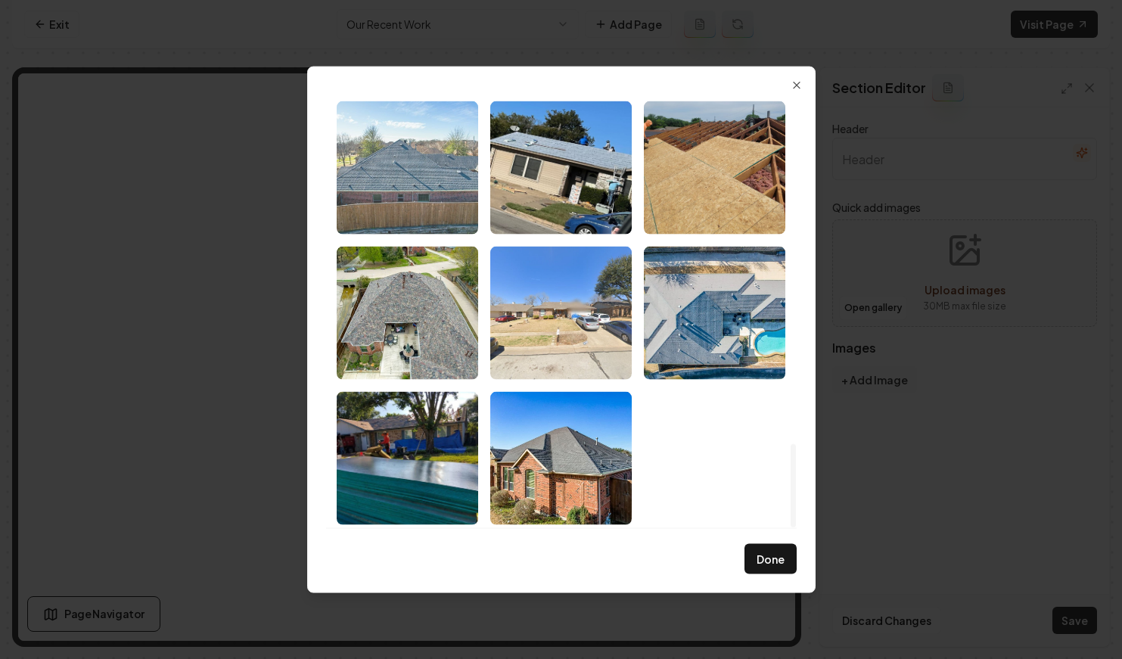
click at [409, 214] on img "Select image image_68ba0dfb5c7cd75eb8fc7bbd.jpeg" at bounding box center [408, 167] width 142 height 133
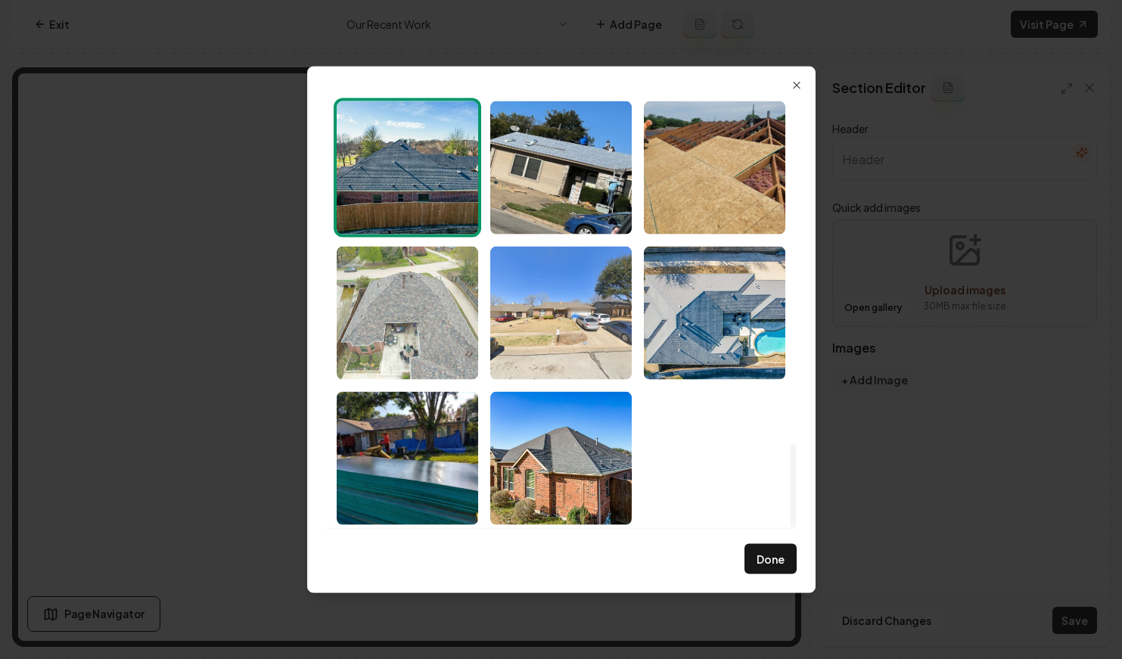
click at [416, 295] on img "Select image image_68ba0dfb5c7cd75eb8fc7bb1.jpeg" at bounding box center [408, 312] width 142 height 133
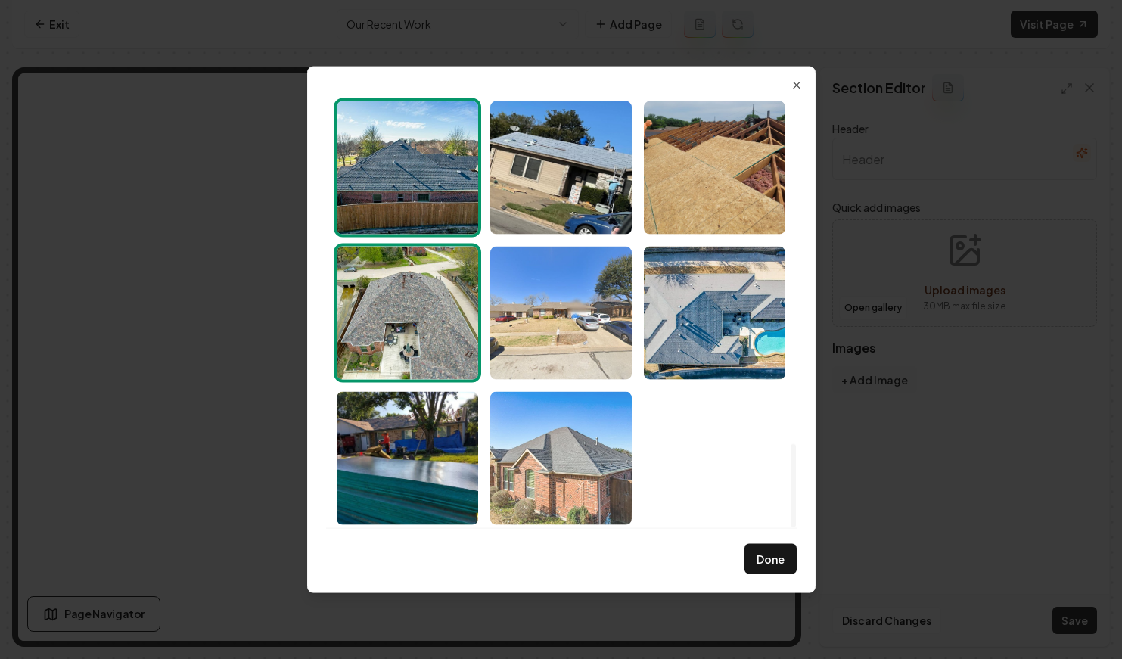
click at [589, 450] on img "Select image image_68ba0dfb5c7cd75eb8fc7b99.jpeg" at bounding box center [561, 457] width 142 height 133
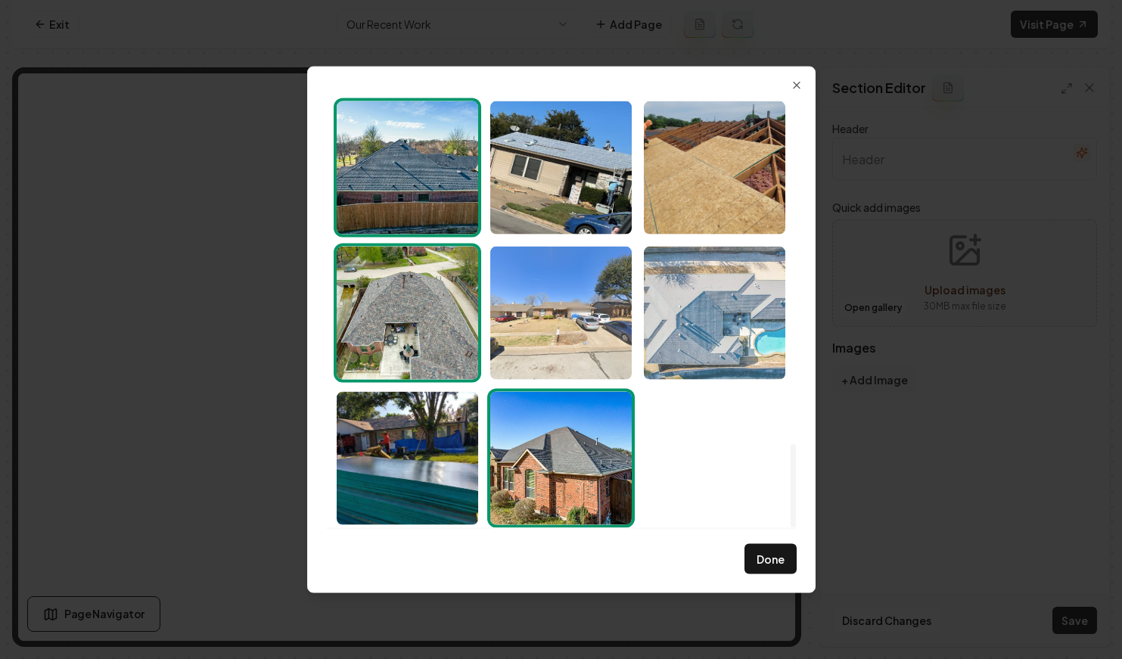
click at [729, 321] on img "Select image image_68ba0dfb5c7cd75eb8fc7d1c.jpeg" at bounding box center [715, 312] width 142 height 133
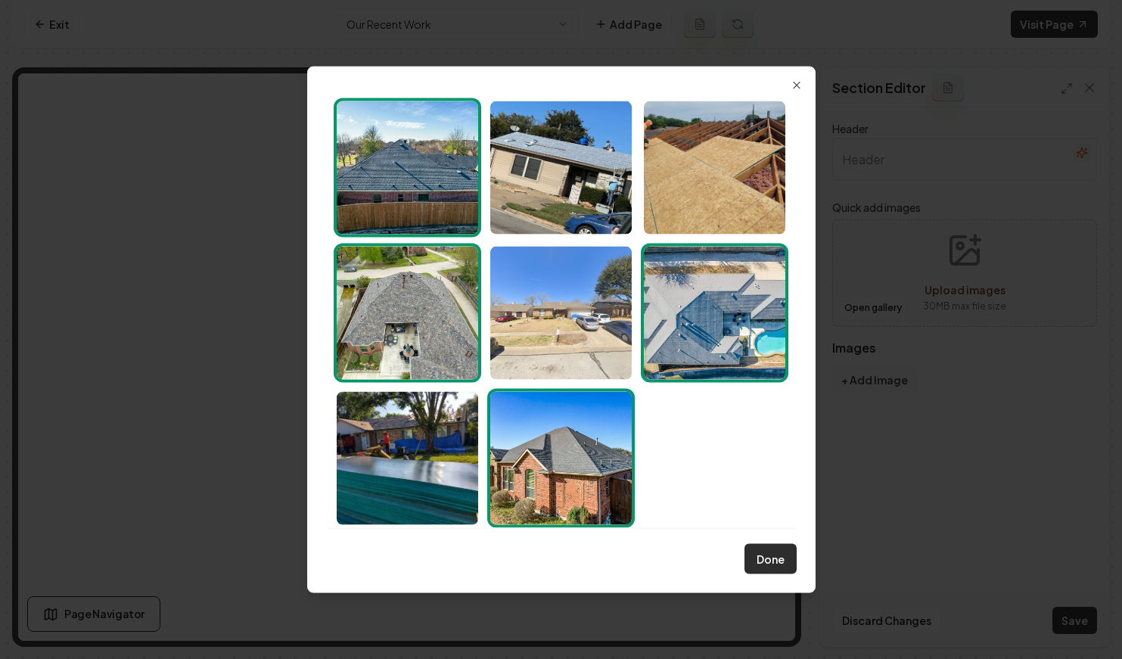
click at [773, 565] on button "Done" at bounding box center [771, 559] width 52 height 30
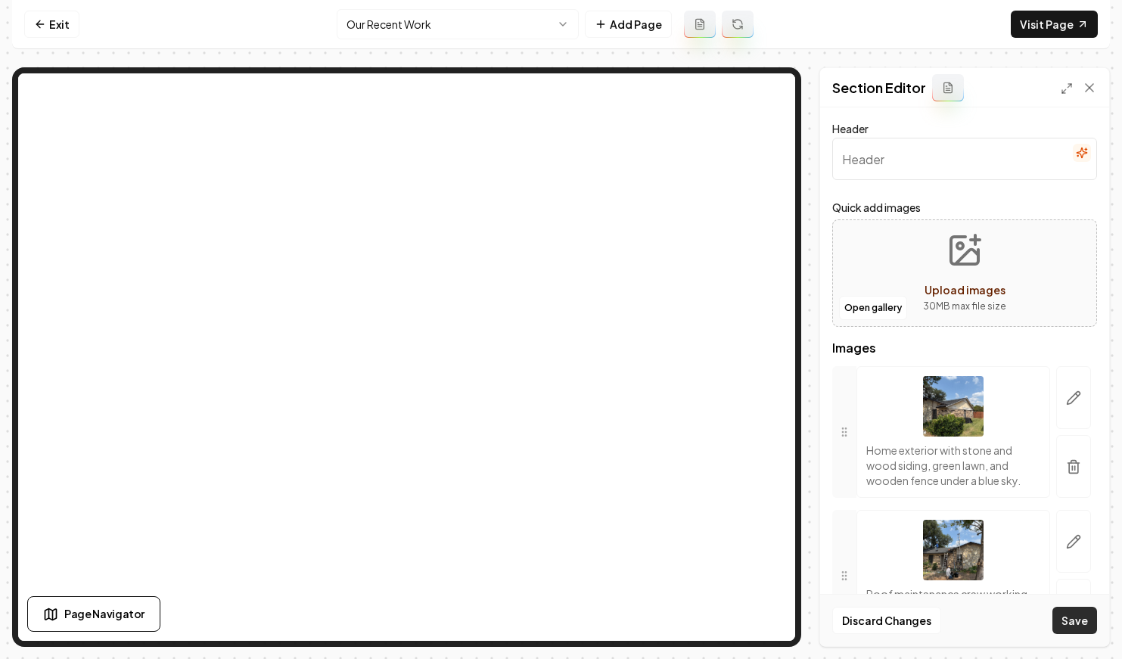
click at [1070, 621] on button "Save" at bounding box center [1075, 620] width 45 height 27
click at [435, 37] on html "Computer Required This feature is only available on a computer. Please switch t…" at bounding box center [561, 329] width 1122 height 659
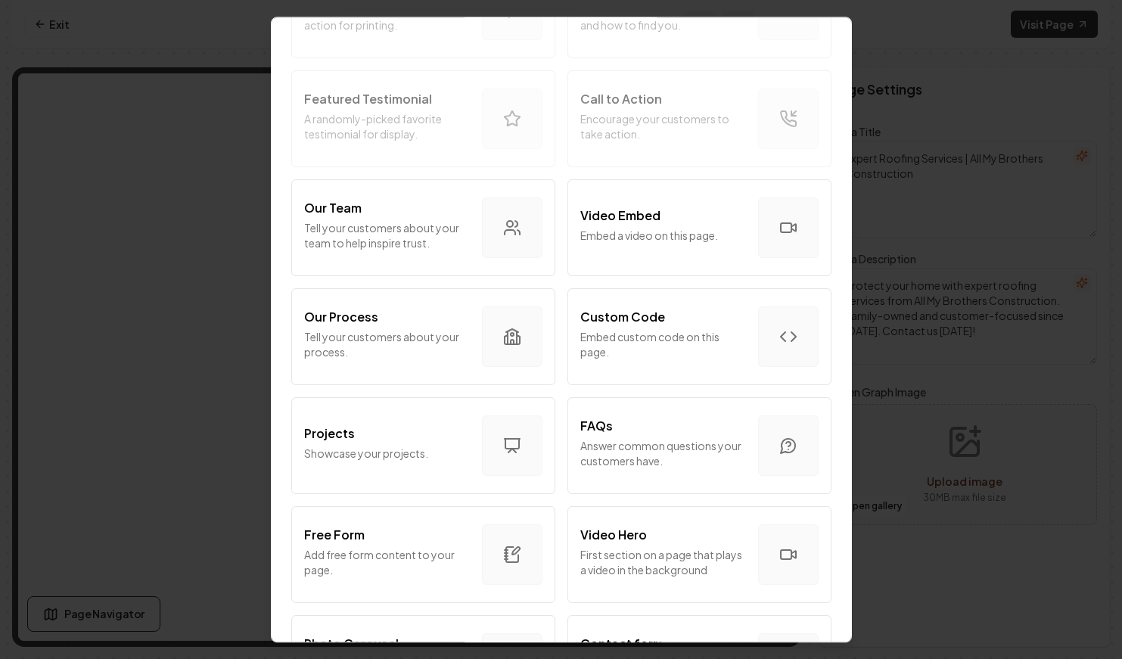
scroll to position [789, 0]
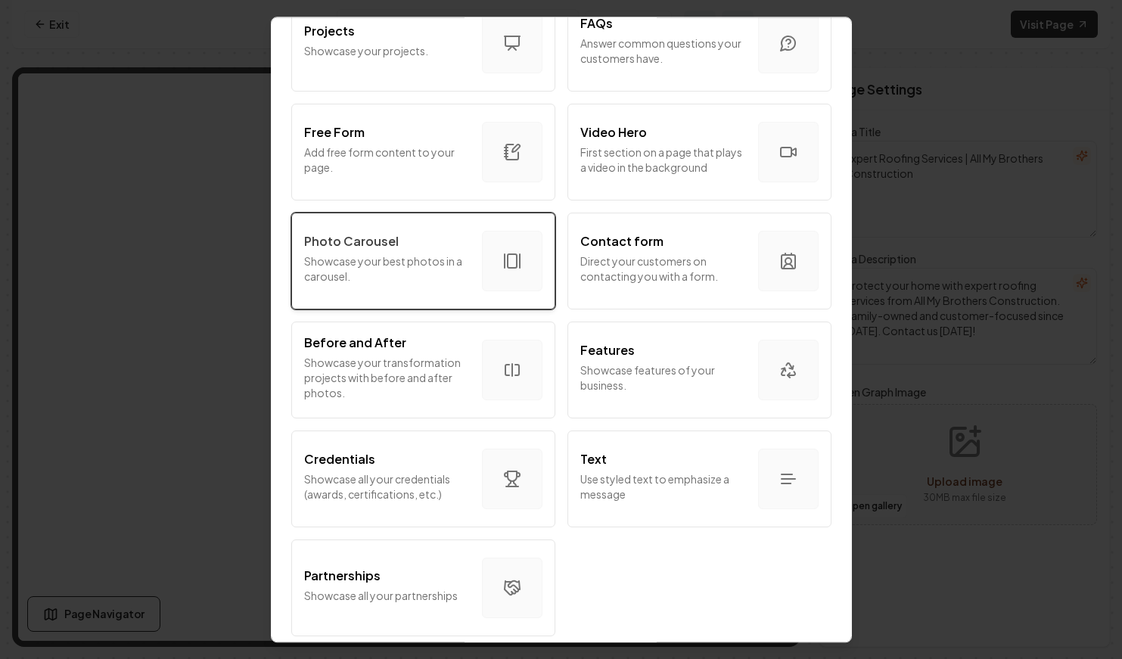
click at [460, 225] on button "Photo Carousel Showcase your best photos in a carousel." at bounding box center [423, 261] width 264 height 97
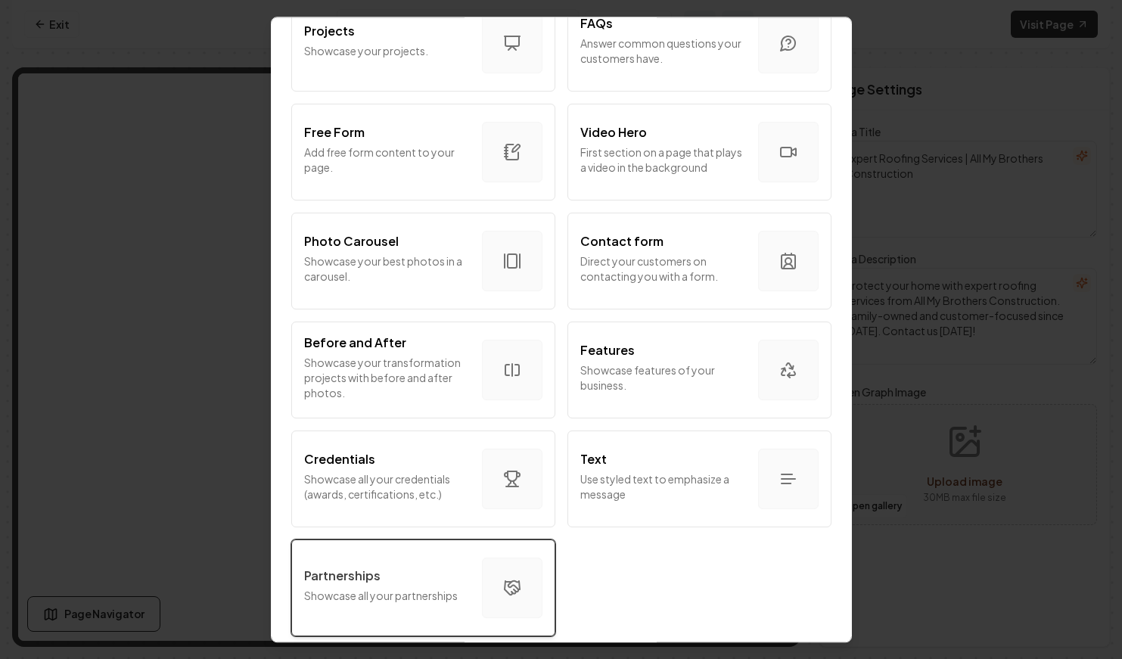
click at [441, 585] on div "Partnerships Showcase all your partnerships" at bounding box center [387, 588] width 166 height 42
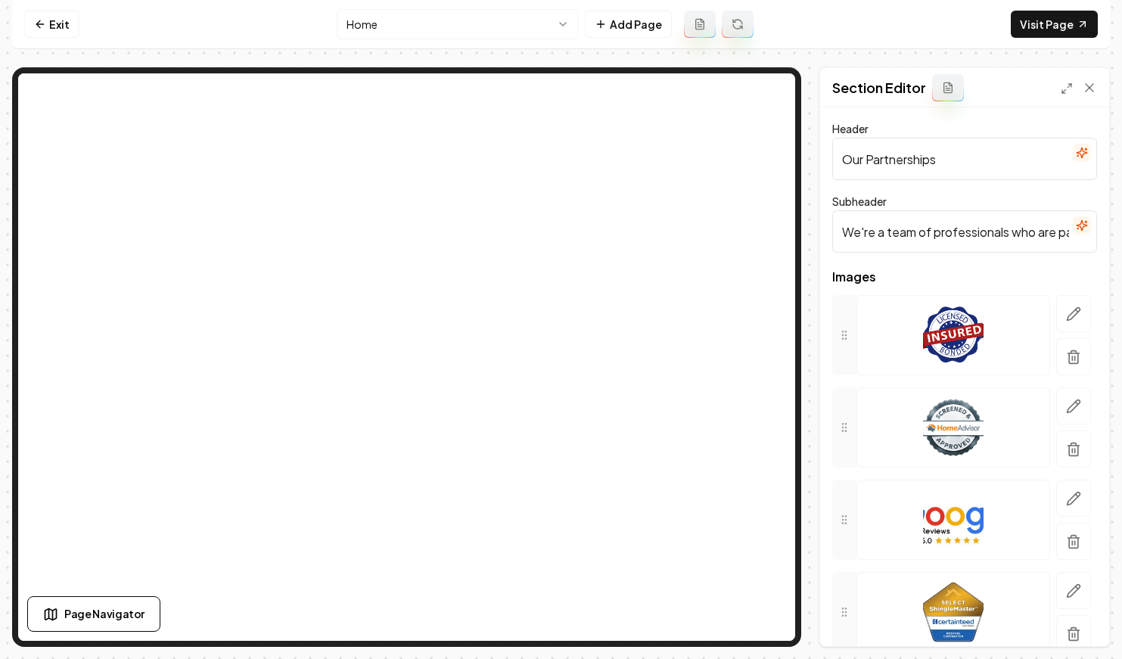
click at [916, 153] on input "Our Partnerships" at bounding box center [964, 159] width 265 height 42
click at [1035, 20] on link "Visit Page" at bounding box center [1054, 24] width 87 height 27
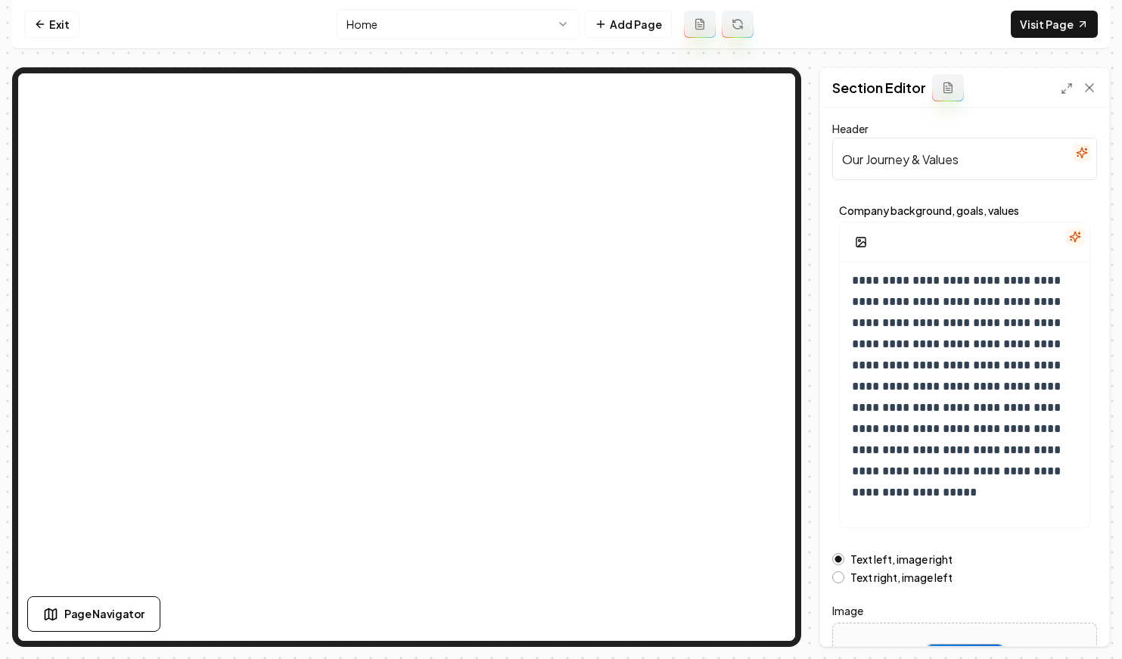
scroll to position [158, 0]
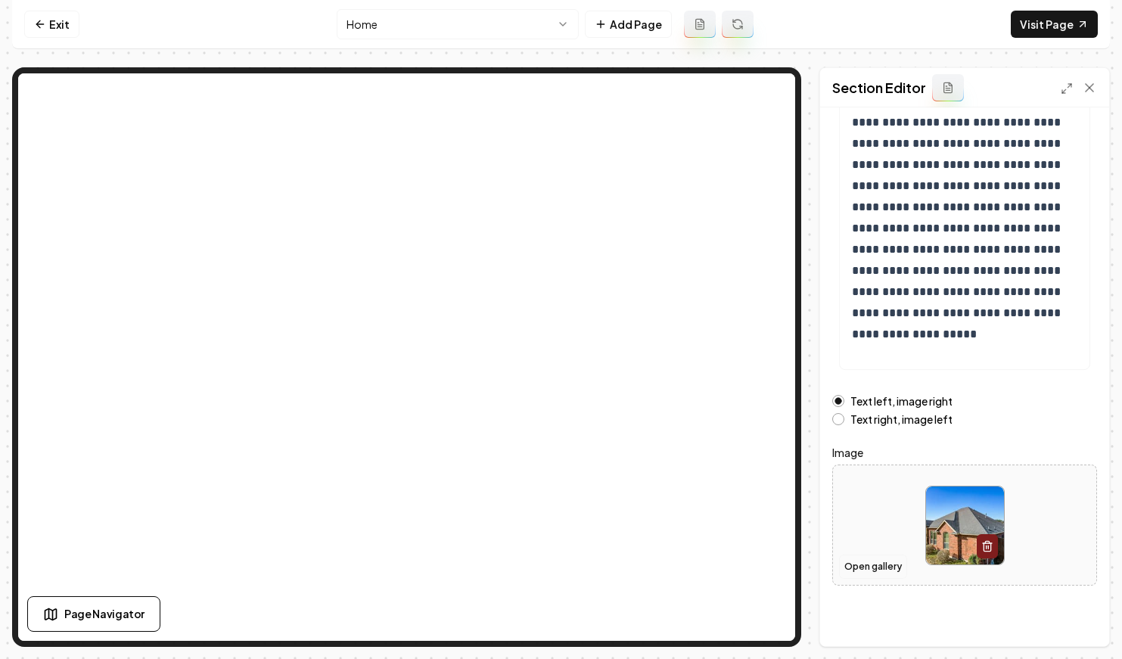
click at [882, 573] on button "Open gallery" at bounding box center [873, 567] width 68 height 24
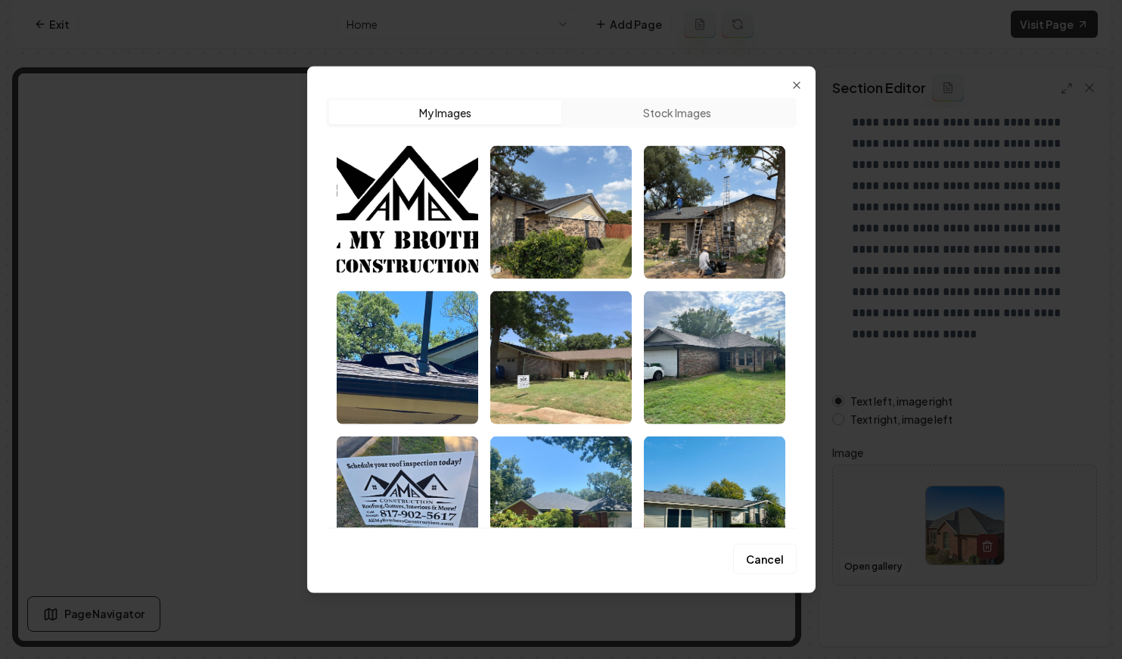
click at [807, 89] on div "Upload My Images Stock Images Cancel Close" at bounding box center [561, 329] width 509 height 527
click at [795, 80] on icon "button" at bounding box center [797, 85] width 12 height 12
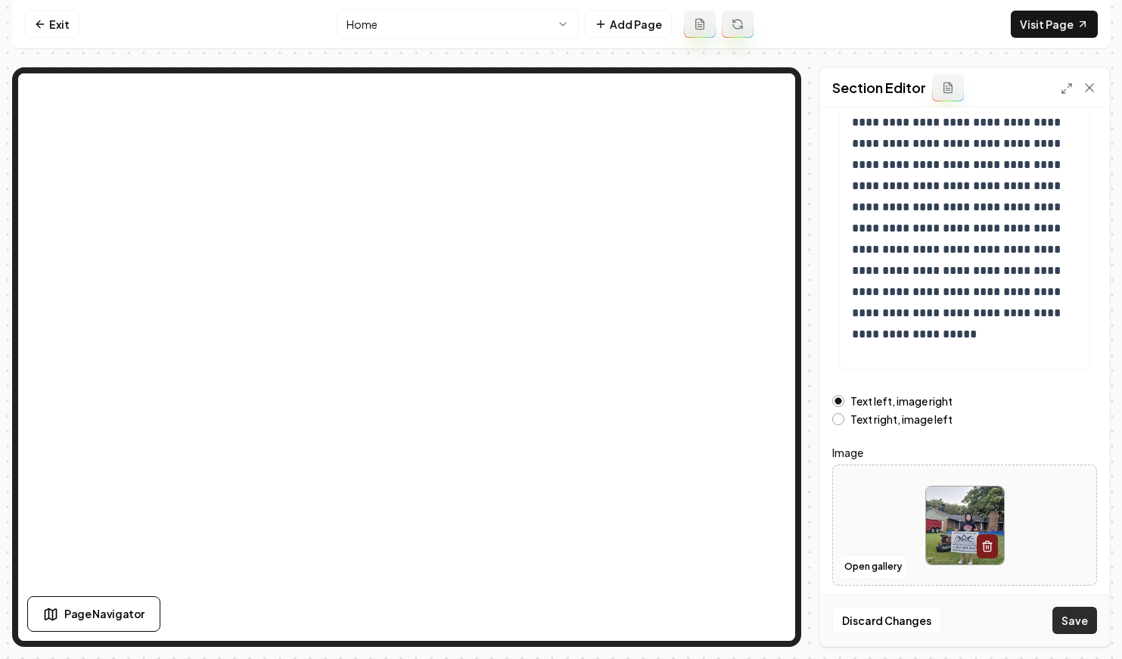
click at [1082, 619] on button "Save" at bounding box center [1075, 620] width 45 height 27
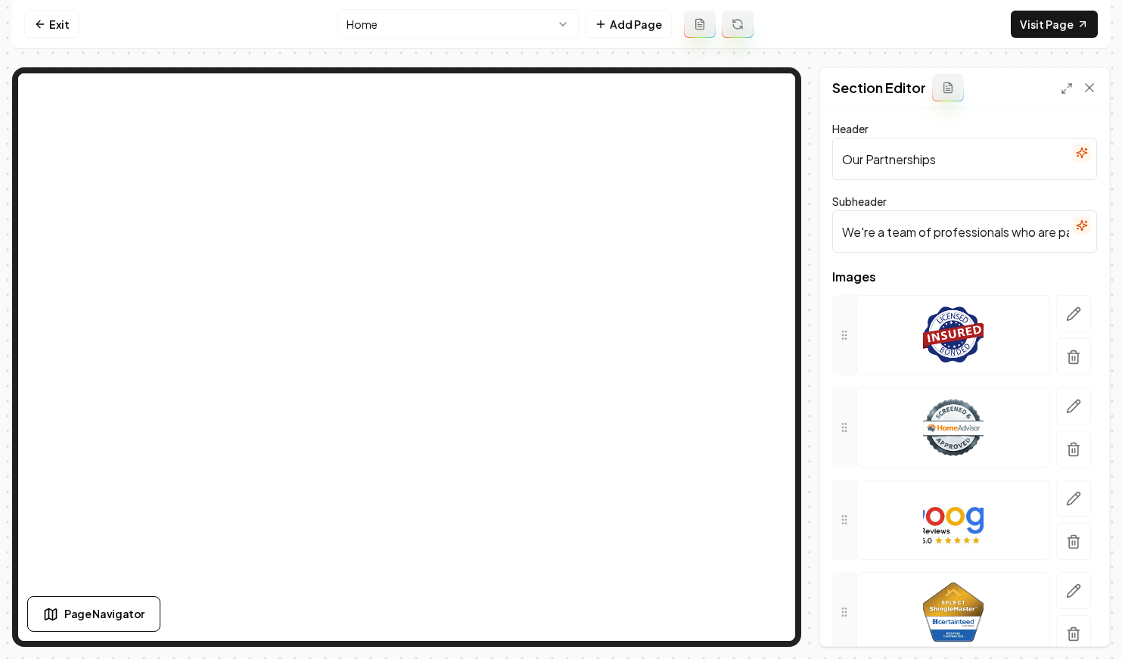
click at [972, 171] on input "Our Partnerships" at bounding box center [964, 159] width 265 height 42
type input "Brands We Trust"
click at [1033, 228] on input "We're a team of professionals who are passionate about what we do." at bounding box center [964, 231] width 265 height 42
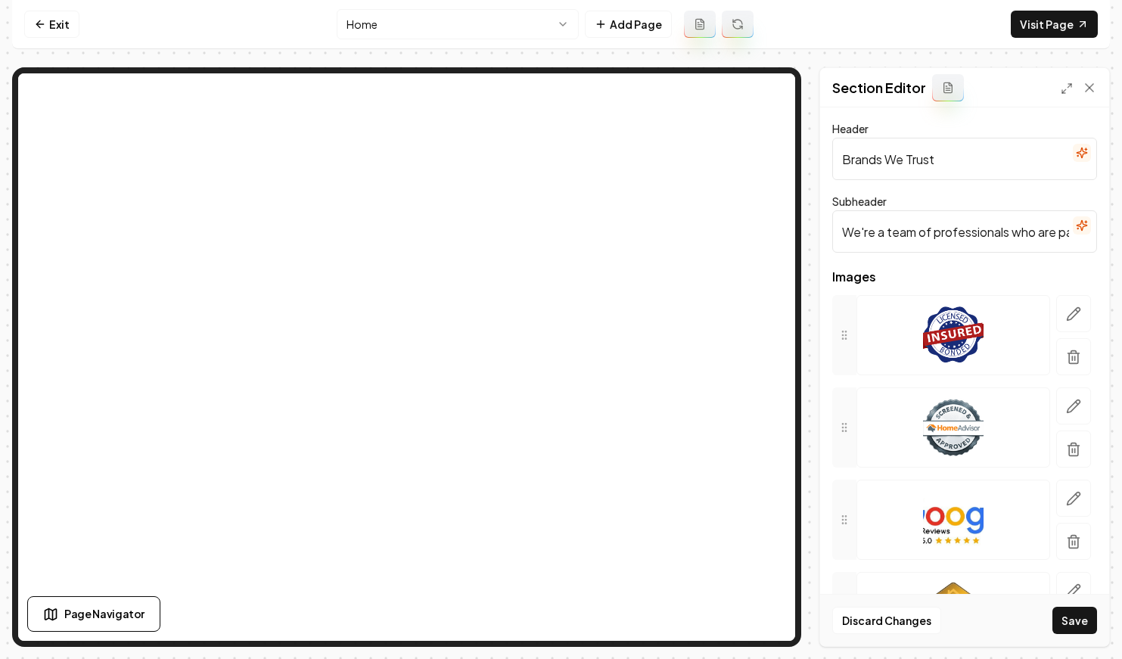
click at [1033, 228] on input "We're a team of professionals who are passionate about what we do." at bounding box center [964, 231] width 265 height 42
click at [1077, 353] on icon "button" at bounding box center [1073, 357] width 15 height 15
click at [1087, 614] on button "Save" at bounding box center [1075, 620] width 45 height 27
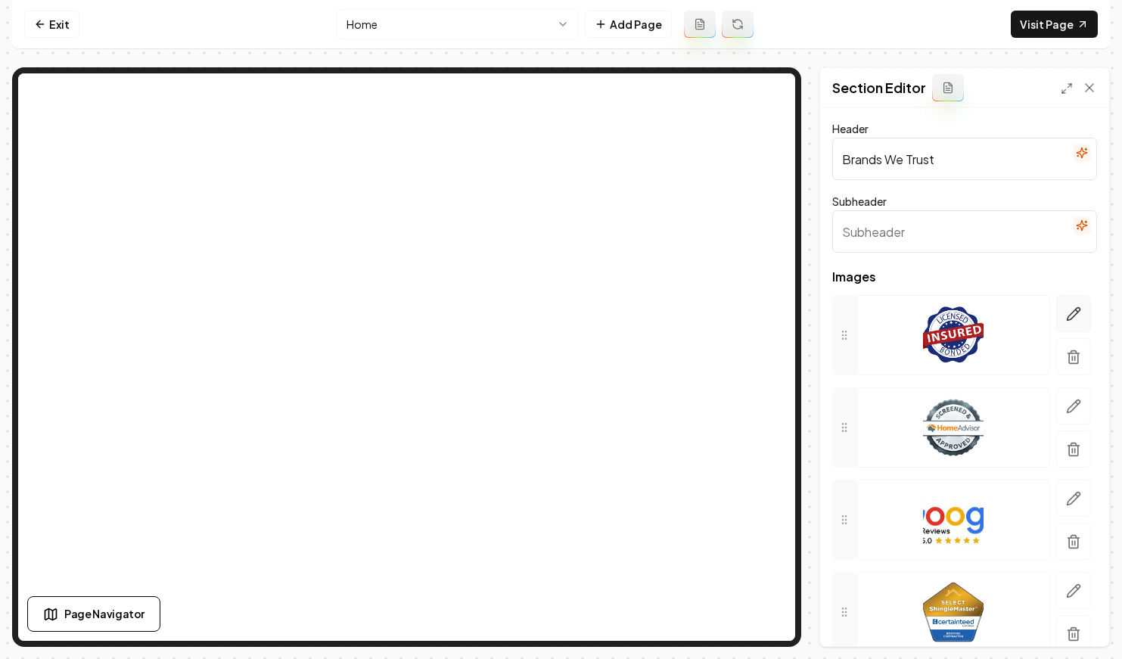
click at [1063, 320] on button "button" at bounding box center [1073, 313] width 35 height 37
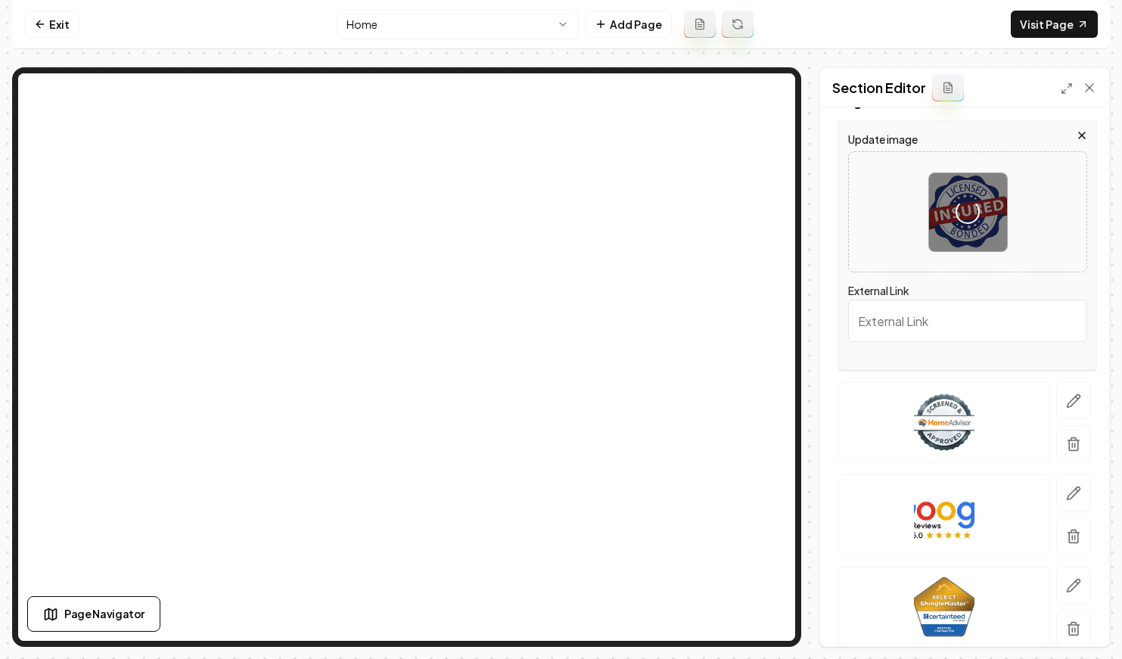
scroll to position [233, 0]
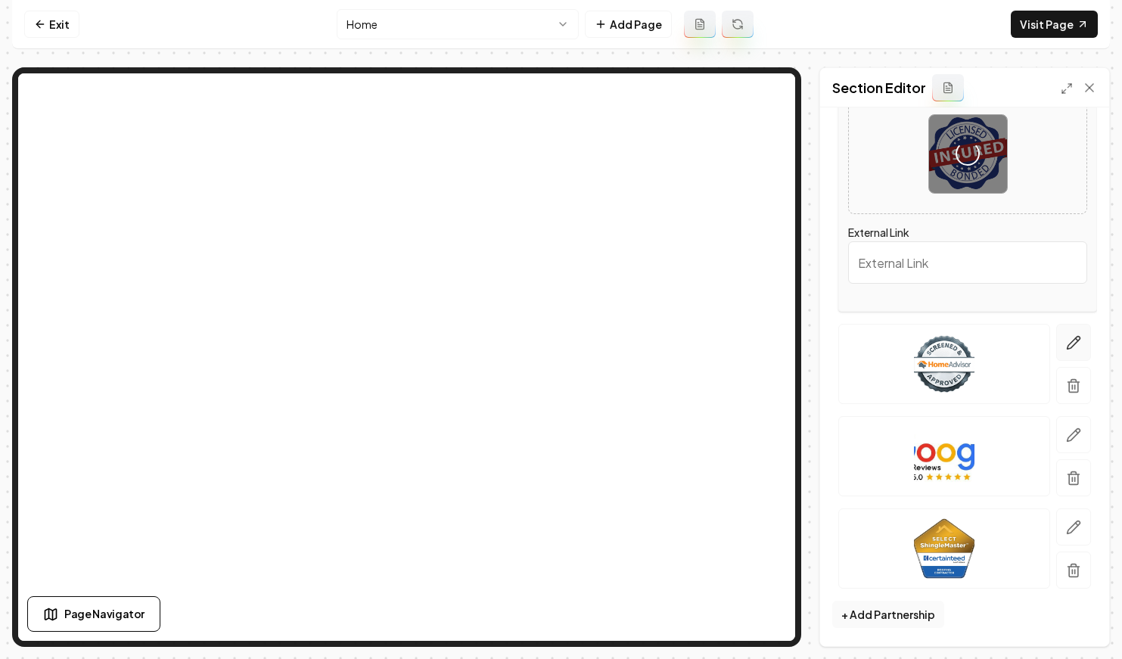
click at [1072, 349] on icon "button" at bounding box center [1073, 342] width 15 height 15
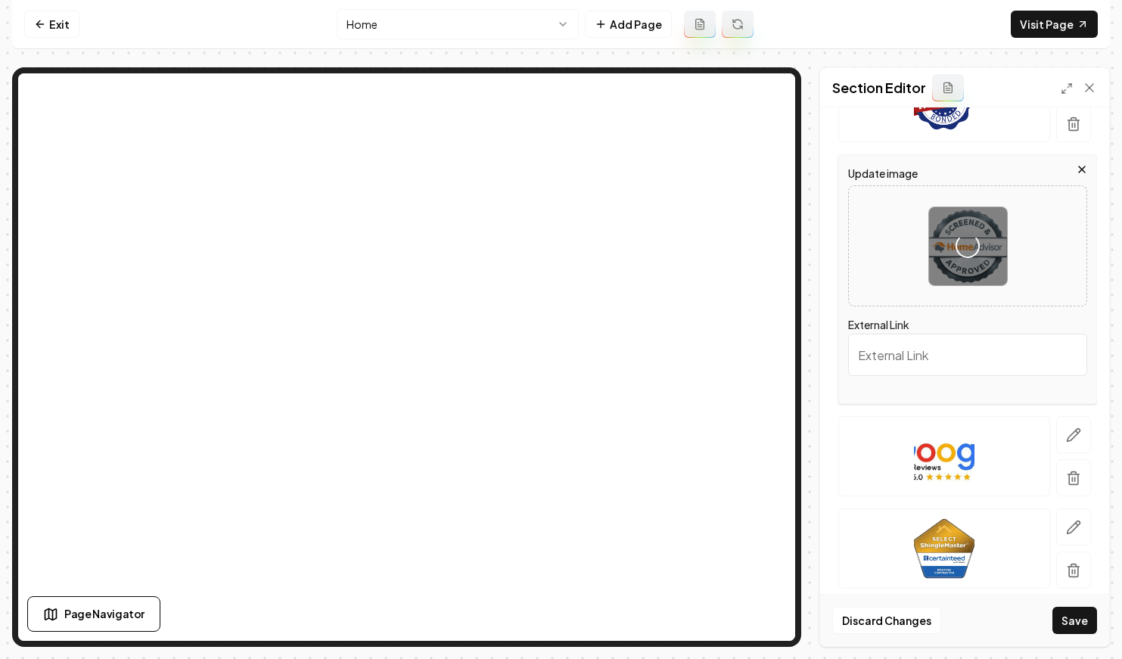
scroll to position [285, 0]
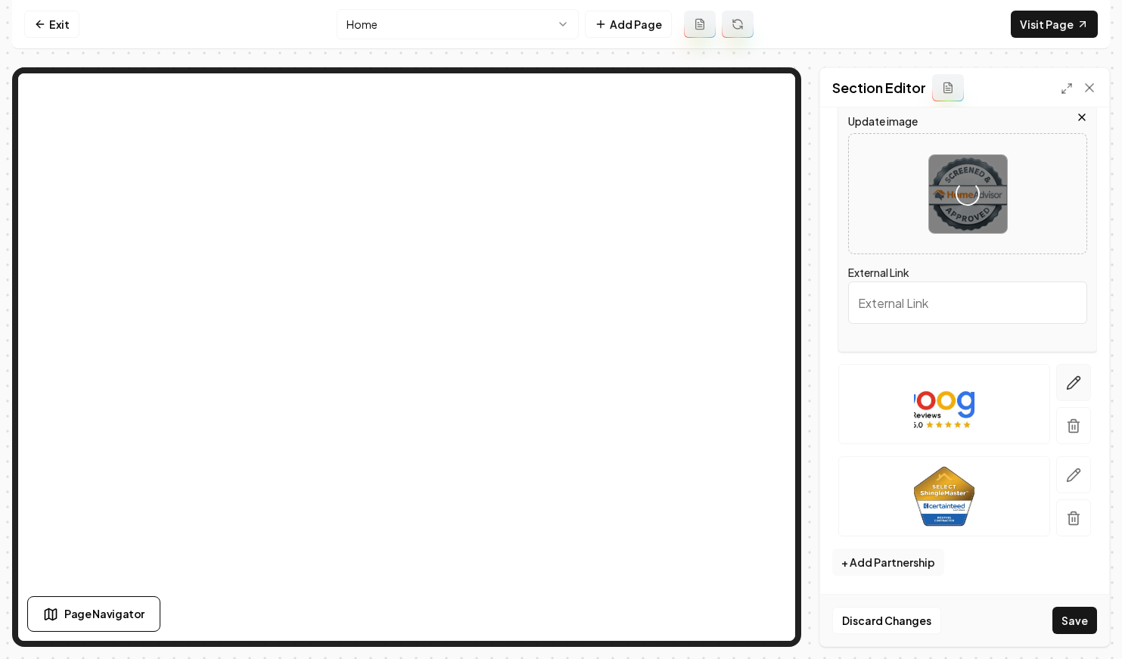
click at [1072, 382] on icon "button" at bounding box center [1074, 382] width 13 height 13
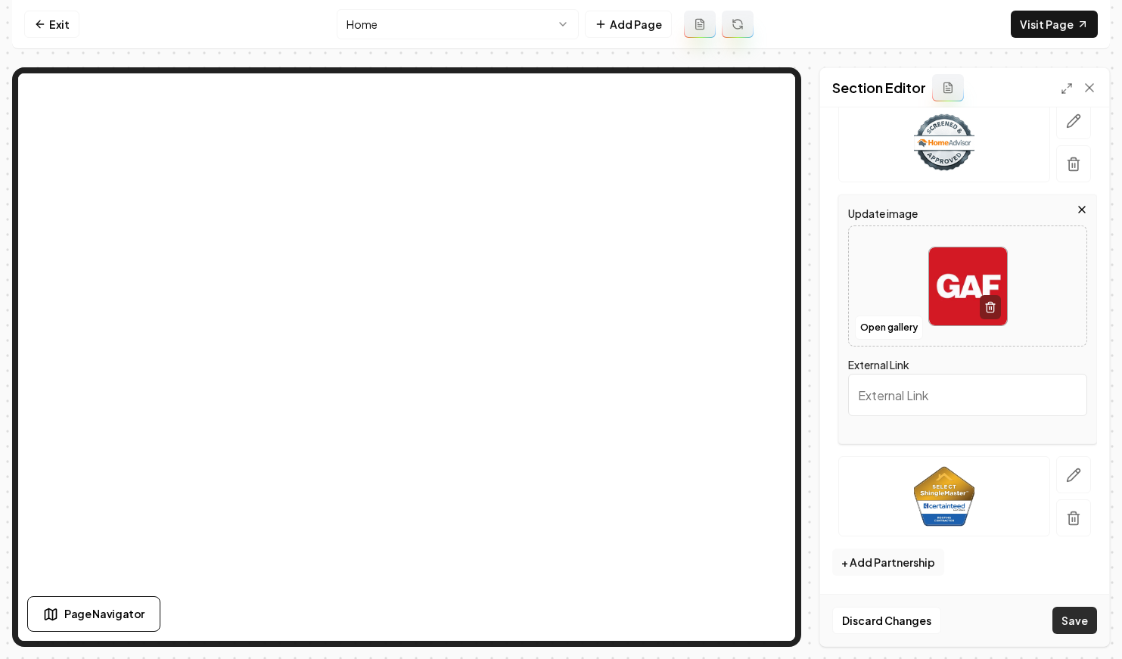
click at [1072, 620] on button "Save" at bounding box center [1075, 620] width 45 height 27
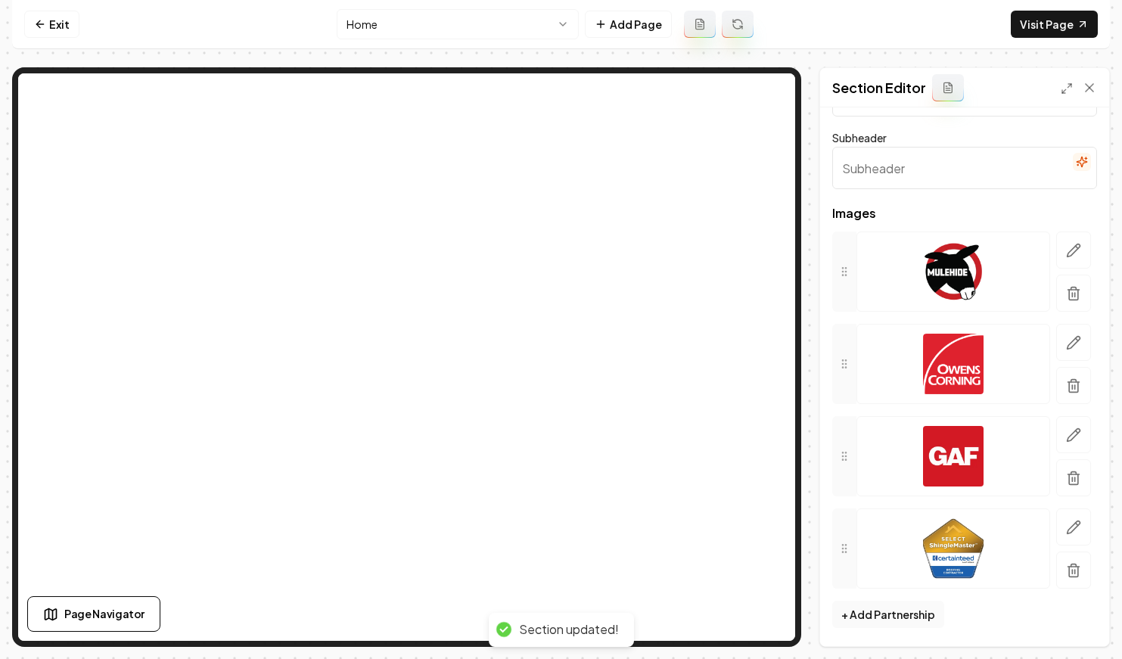
scroll to position [64, 0]
click at [891, 609] on button "+ Add Partnership" at bounding box center [888, 614] width 112 height 27
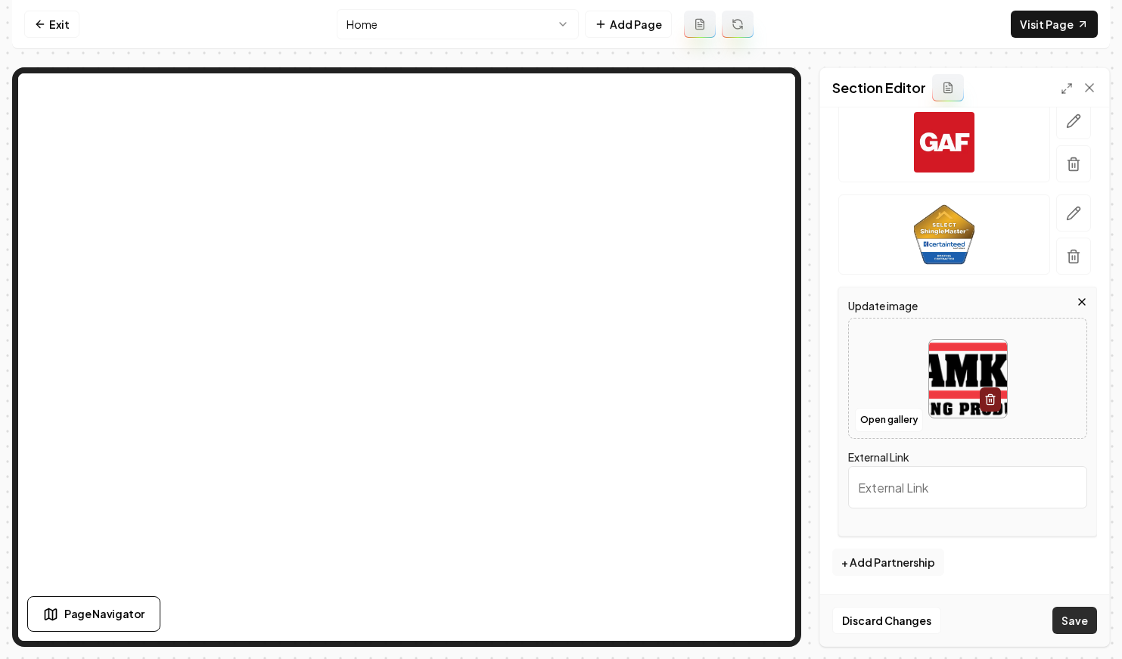
click at [1069, 624] on button "Save" at bounding box center [1075, 620] width 45 height 27
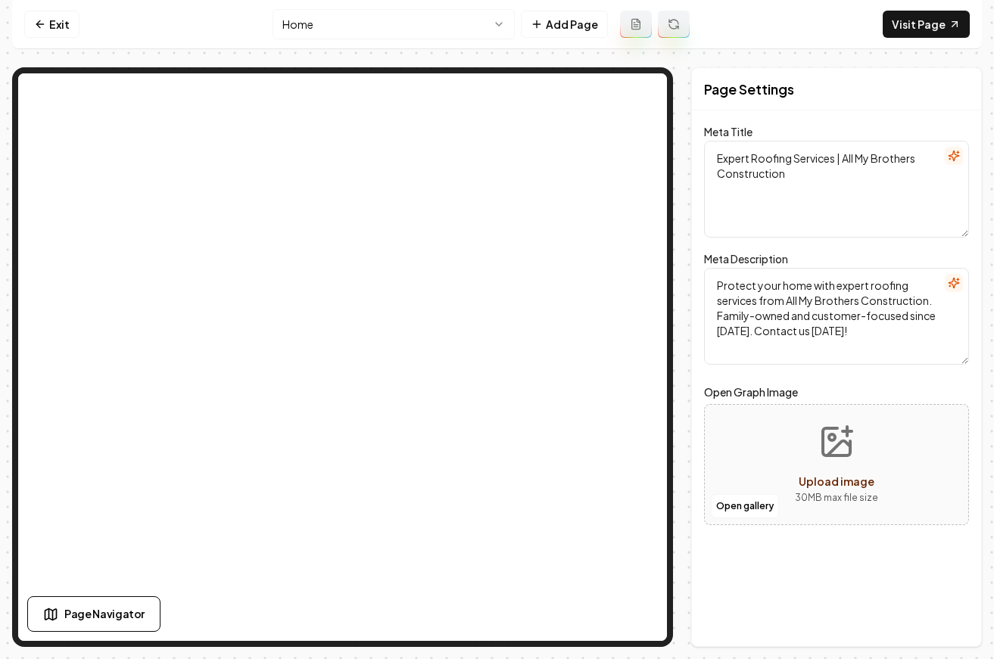
scroll to position [0, 0]
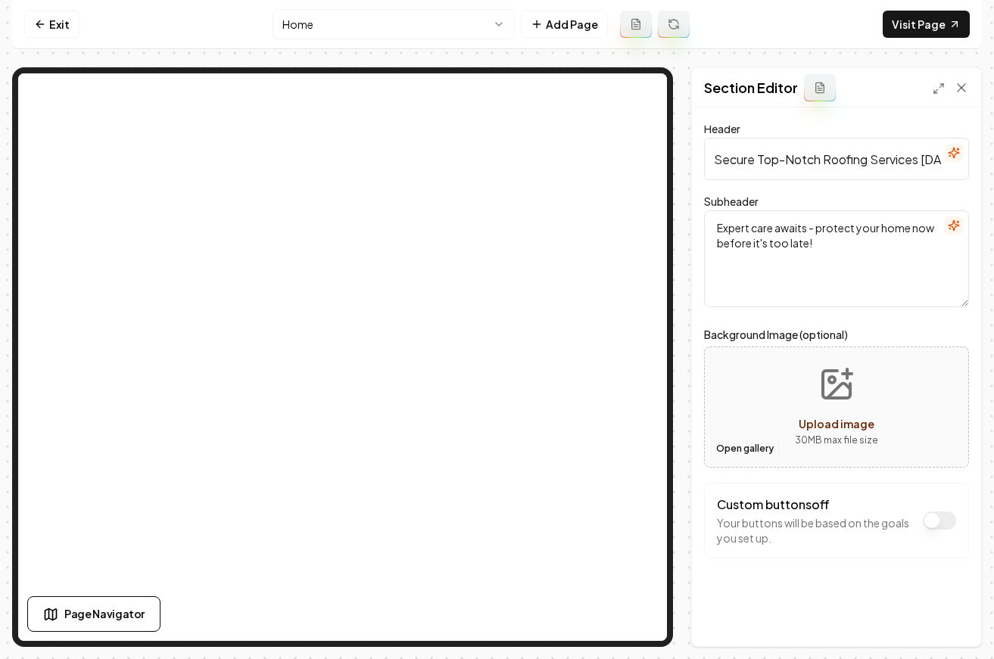
click at [751, 441] on button "Open gallery" at bounding box center [745, 449] width 68 height 24
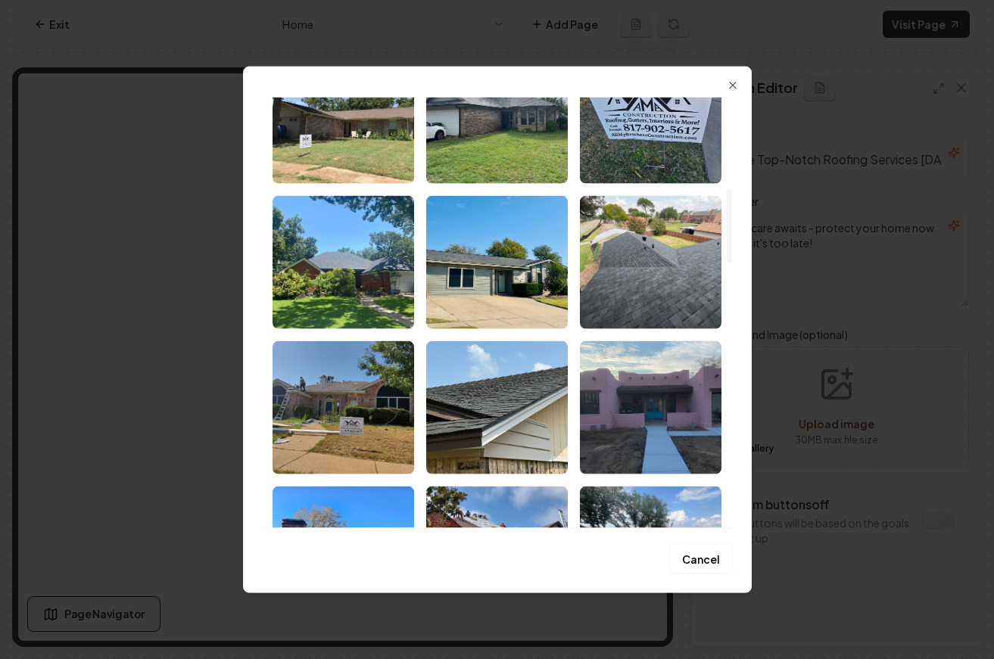
scroll to position [538, 0]
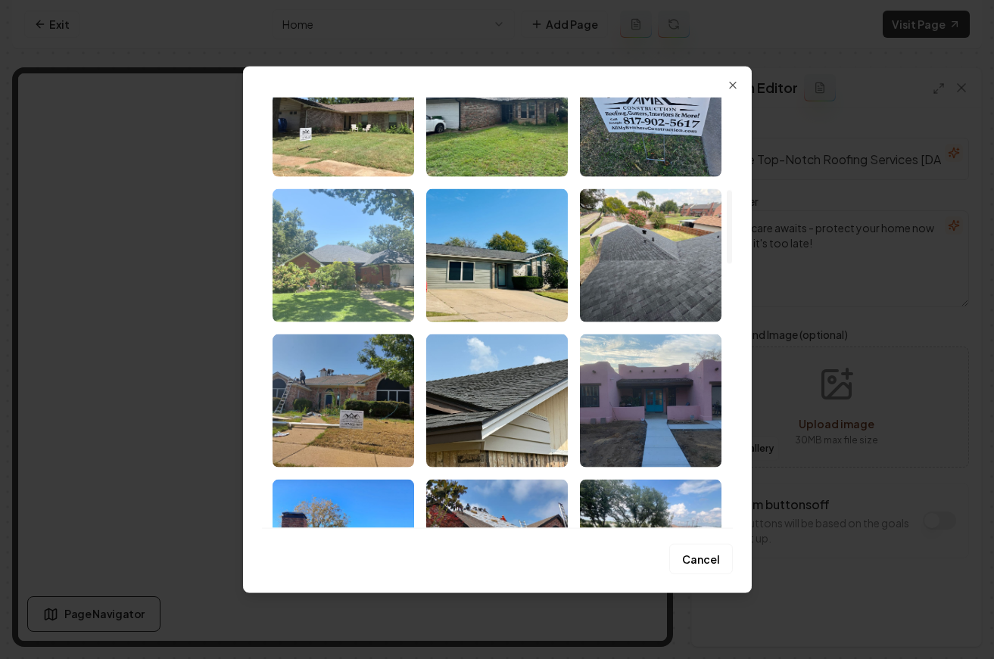
click at [367, 257] on img "Select image image_68ba0dfd5c7cd75eb8fc9338.jpeg" at bounding box center [343, 254] width 142 height 133
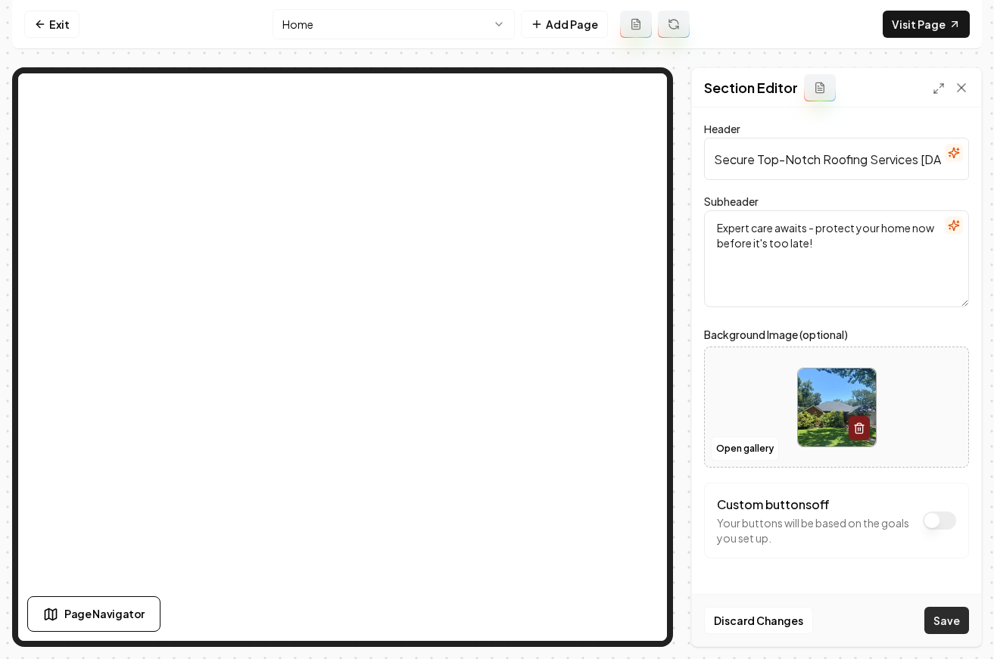
click at [954, 620] on button "Save" at bounding box center [946, 620] width 45 height 27
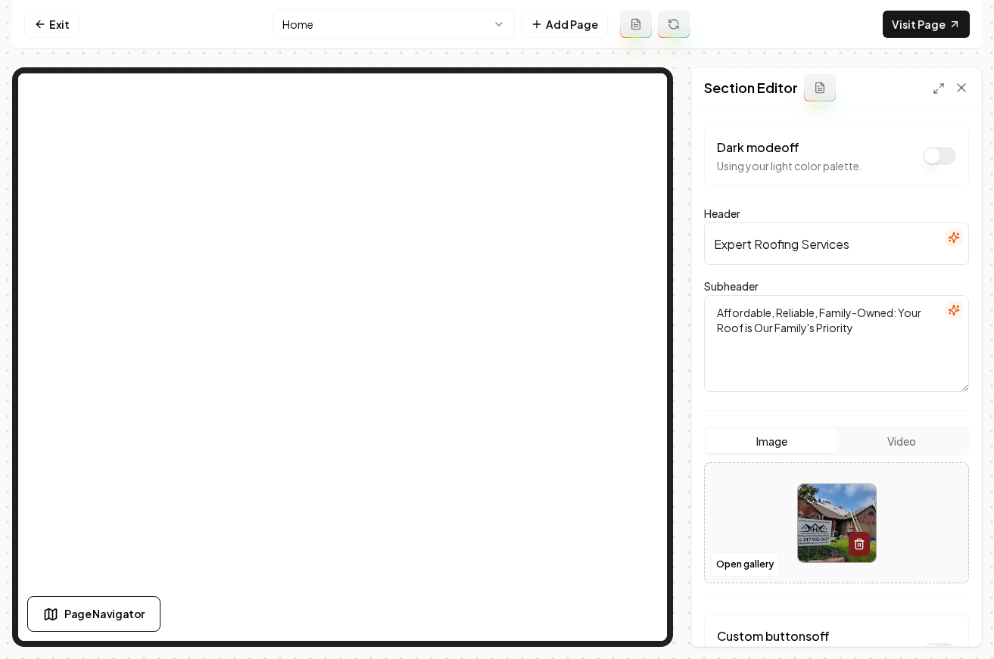
click at [946, 238] on button "button" at bounding box center [953, 238] width 18 height 18
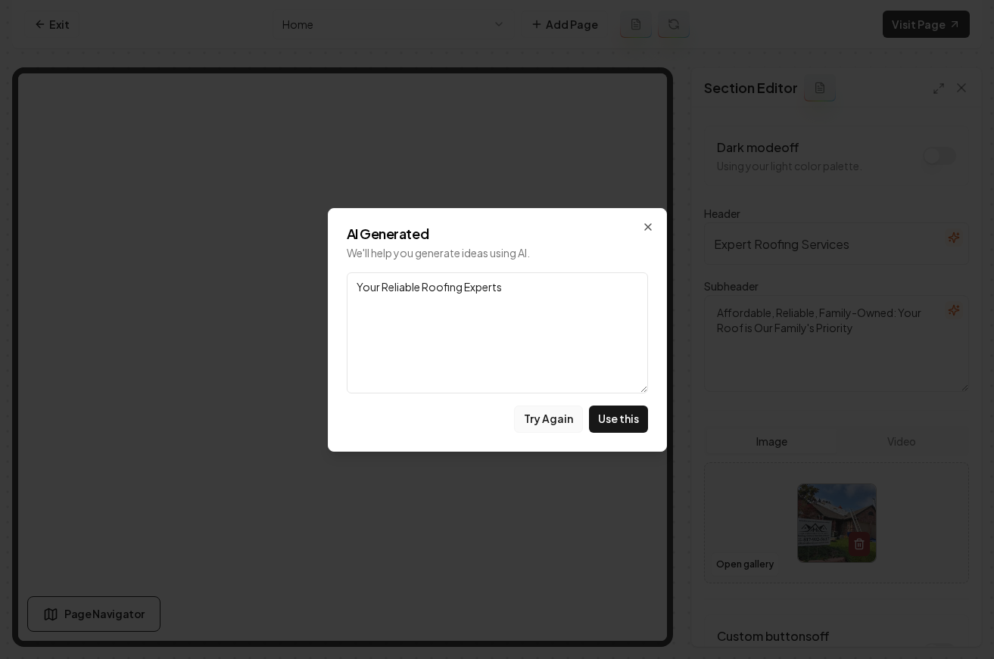
click at [553, 417] on button "Try Again" at bounding box center [548, 419] width 69 height 27
click at [611, 415] on button "Use this" at bounding box center [618, 419] width 59 height 27
type input "Your Trusted Roofing Experts"
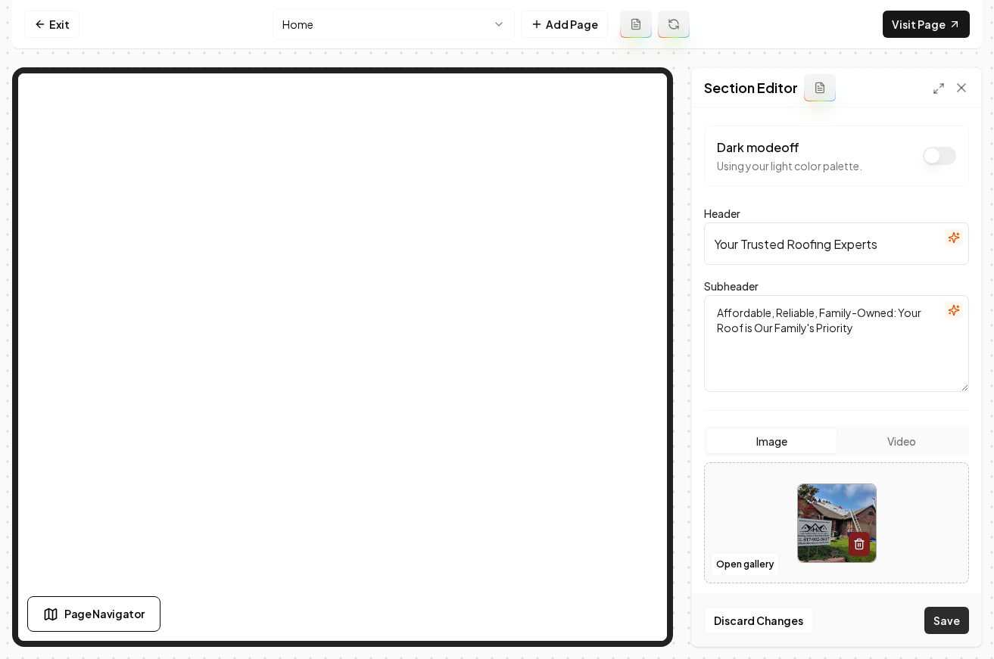
click at [944, 621] on button "Save" at bounding box center [946, 620] width 45 height 27
drag, startPoint x: 877, startPoint y: 325, endPoint x: 680, endPoint y: 303, distance: 198.0
click at [680, 303] on div "Page Settings Section Editor Dark mode off Using your light color palette. Head…" at bounding box center [496, 357] width 969 height 580
click at [957, 303] on button "button" at bounding box center [953, 310] width 18 height 18
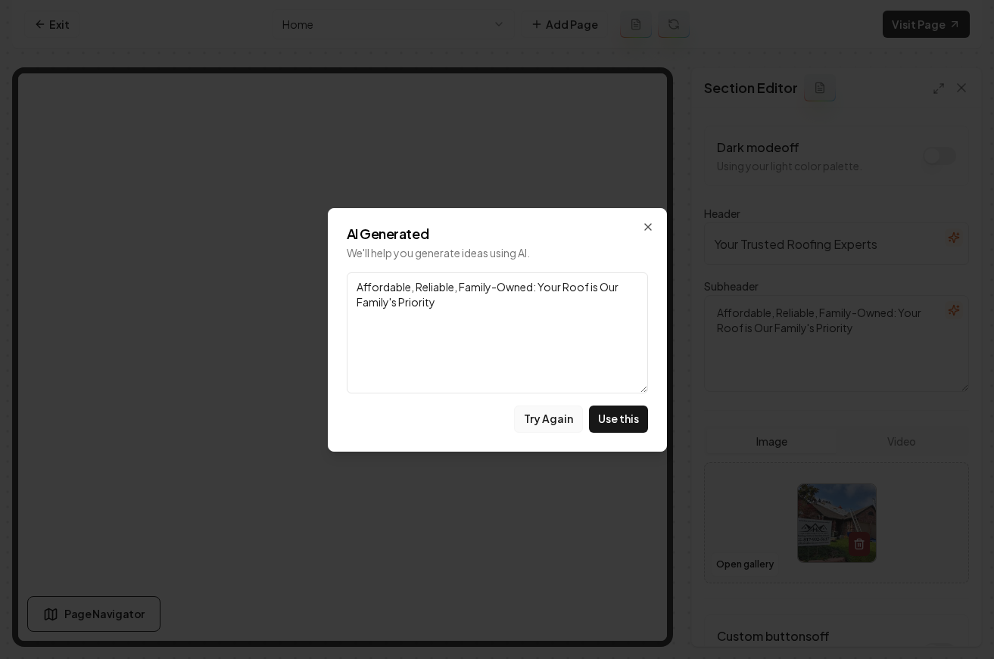
click at [542, 416] on button "Try Again" at bounding box center [548, 419] width 69 height 27
click at [543, 422] on button "Try Again" at bounding box center [548, 419] width 69 height 27
drag, startPoint x: 452, startPoint y: 303, endPoint x: 310, endPoint y: 251, distance: 150.8
click at [310, 251] on body "Computer Required This feature is only available on a computer. Please switch t…" at bounding box center [497, 329] width 994 height 659
click at [380, 283] on textarea "Affordable, Reliable, Family-Owned: Your Roof is Our Family's Priority" at bounding box center [497, 332] width 301 height 121
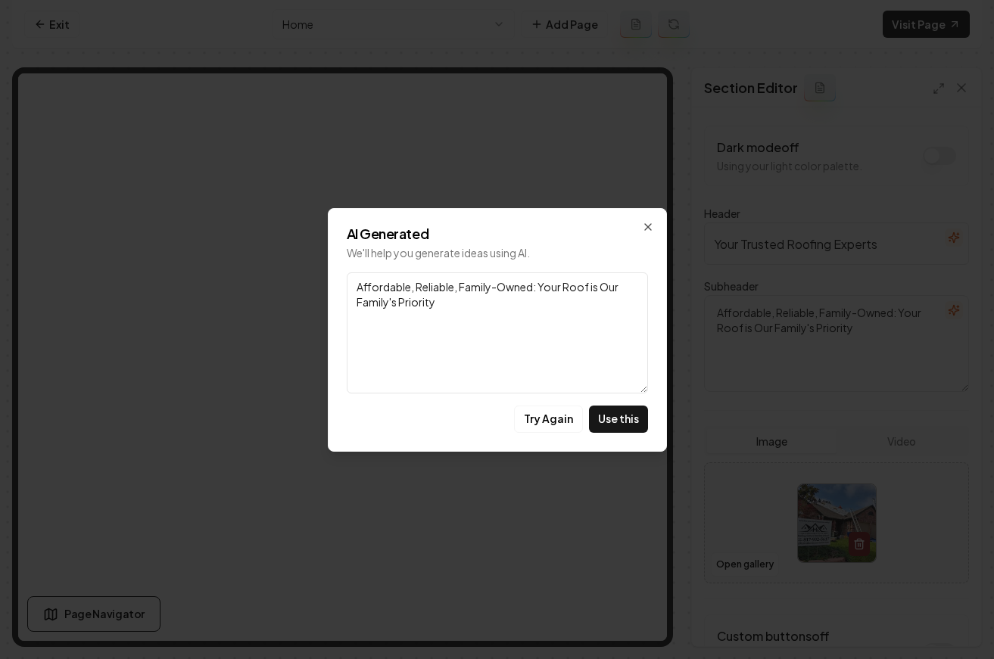
click at [380, 283] on textarea "Affordable, Reliable, Family-Owned: Your Roof is Our Family's Priority" at bounding box center [497, 332] width 301 height 121
click at [423, 311] on textarea "Affordable, Reliable, Family-Owned: Your Roof is Our Family's Priority" at bounding box center [497, 332] width 301 height 121
type textarea "Affordable, Reliable, Family-Owned: Your Roof is Our Family's Priority"
click at [571, 417] on button "Try Again" at bounding box center [548, 419] width 69 height 27
drag, startPoint x: 463, startPoint y: 306, endPoint x: 423, endPoint y: 285, distance: 45.4
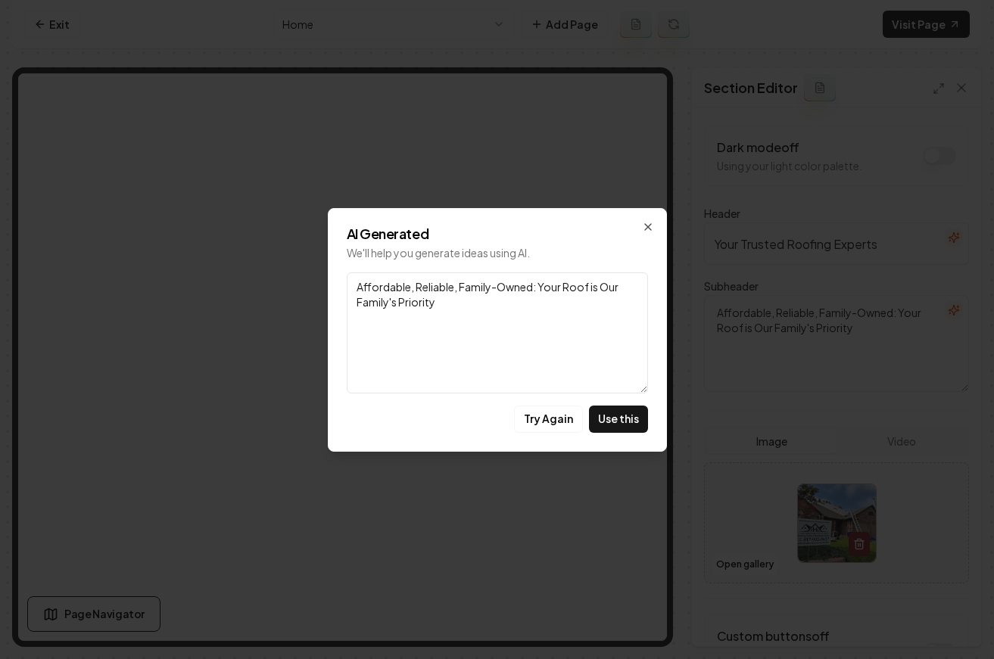
click at [422, 285] on textarea "Affordable, Reliable, Family-Owned: Your Roof is Our Family's Priority" at bounding box center [497, 332] width 301 height 121
click at [423, 285] on textarea "Affordable, Reliable, Family-Owned: Your Roof is Our Family's Priority" at bounding box center [497, 332] width 301 height 121
click at [418, 297] on textarea "Affordable, Reliable, Family-Owned: Your Roof is Our Family's Priority" at bounding box center [497, 332] width 301 height 121
click at [562, 414] on button "Try Again" at bounding box center [548, 419] width 69 height 27
drag, startPoint x: 499, startPoint y: 305, endPoint x: 400, endPoint y: 284, distance: 101.4
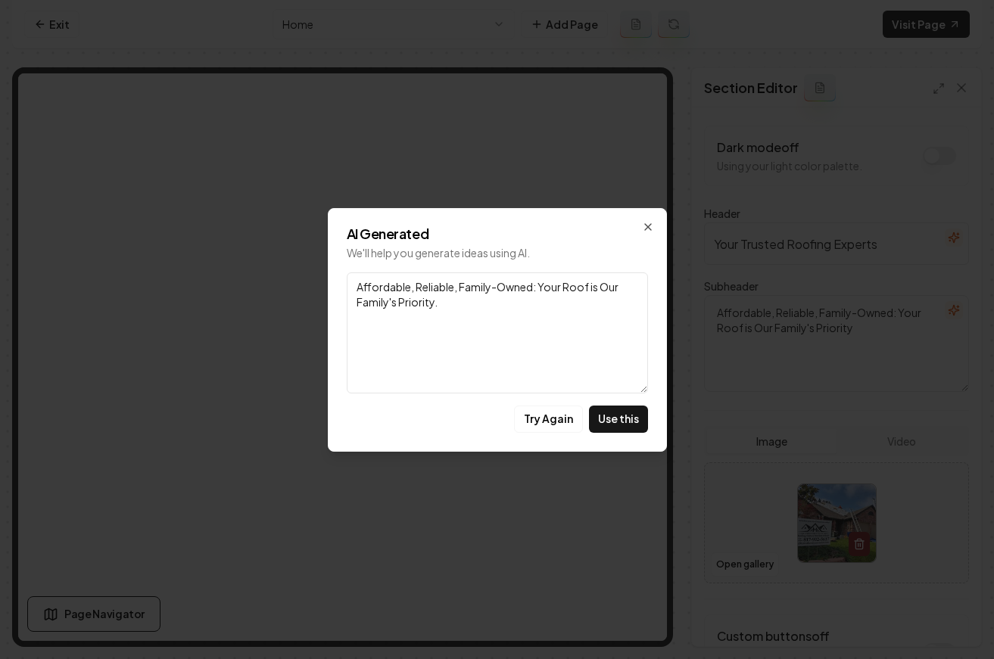
click at [400, 284] on textarea "Affordable, Reliable, Family-Owned: Your Roof is Our Family's Priority." at bounding box center [497, 332] width 301 height 121
click at [479, 315] on textarea "Affordable, Reliable, Family-Owned: Your Roof is Our Family's Priority." at bounding box center [497, 332] width 301 height 121
click at [543, 412] on button "Try Again" at bounding box center [548, 419] width 69 height 27
click at [549, 418] on button "Try Again" at bounding box center [548, 419] width 69 height 27
click at [353, 286] on textarea "Roofing That's Reliable, Affordable, and Family-First – Just for You!" at bounding box center [497, 332] width 301 height 121
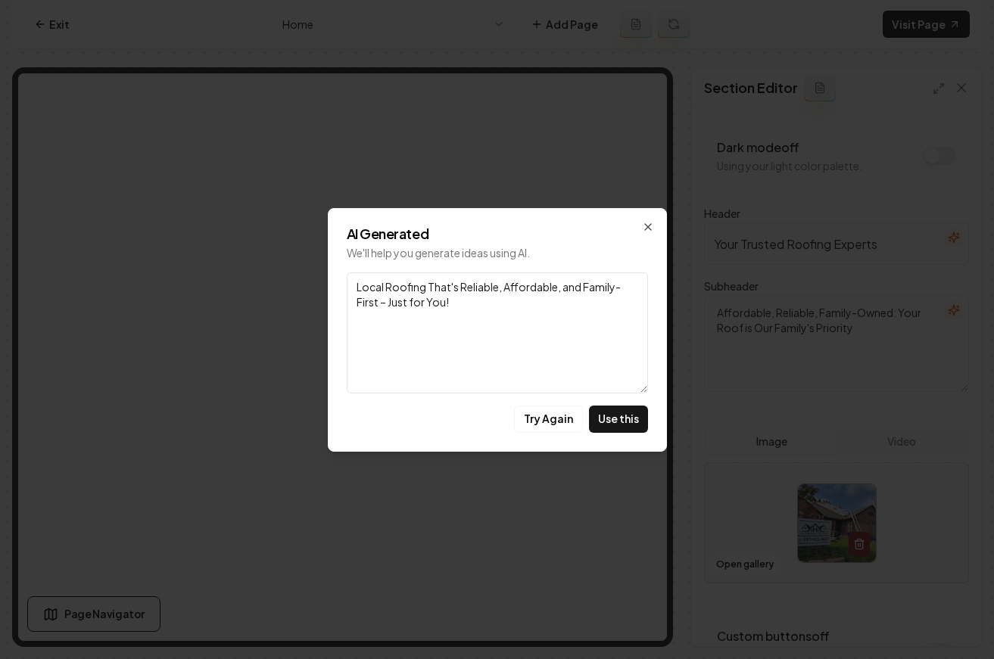
click at [446, 303] on textarea "Local Roofing That's Reliable, Affordable, and Family-First – Just for You!" at bounding box center [497, 332] width 301 height 121
type textarea "Local Roofing That's Reliable, Affordable, and Family-First – Just for You!"
click at [631, 412] on button "Use this" at bounding box center [618, 419] width 59 height 27
type textarea "Local Roofing That's Reliable, Affordable, and Family-First – Just for You!"
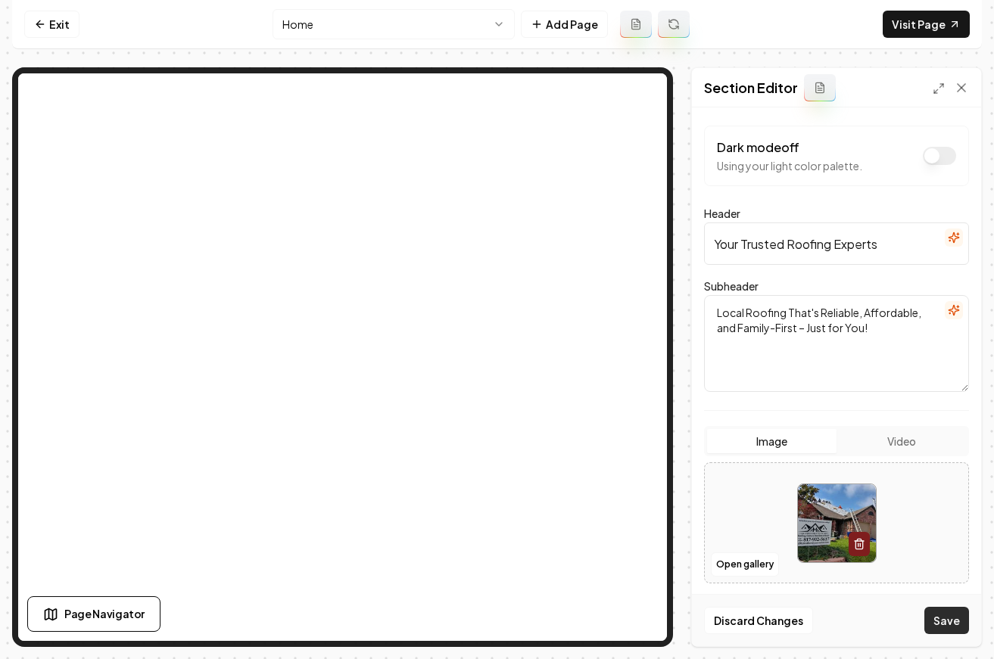
click at [932, 619] on button "Save" at bounding box center [946, 620] width 45 height 27
click at [64, 31] on link "Exit" at bounding box center [51, 24] width 55 height 27
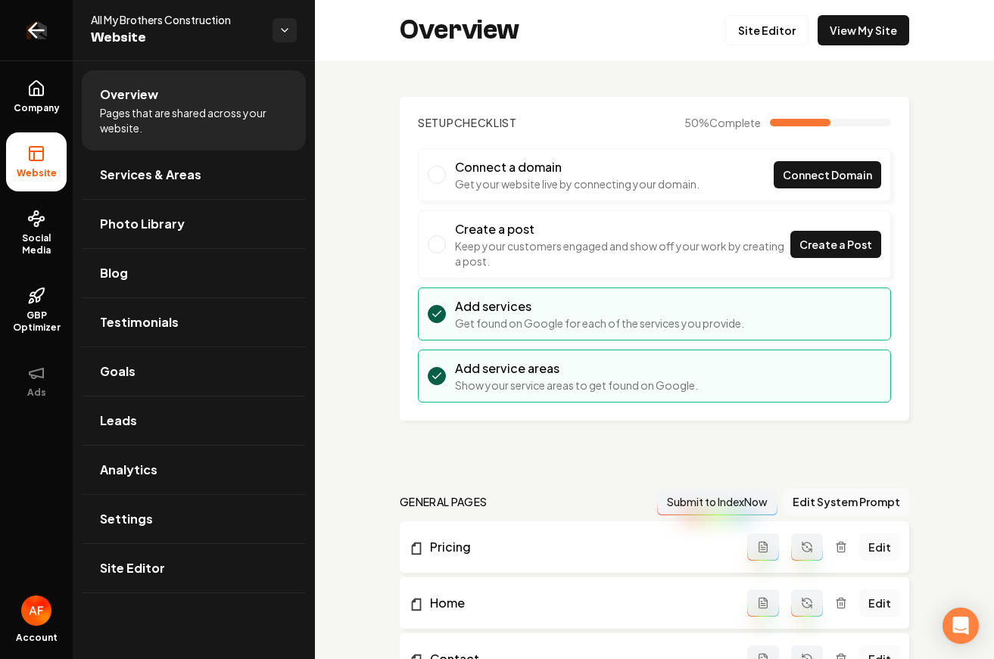
click at [18, 30] on link "Return to dashboard" at bounding box center [36, 30] width 73 height 61
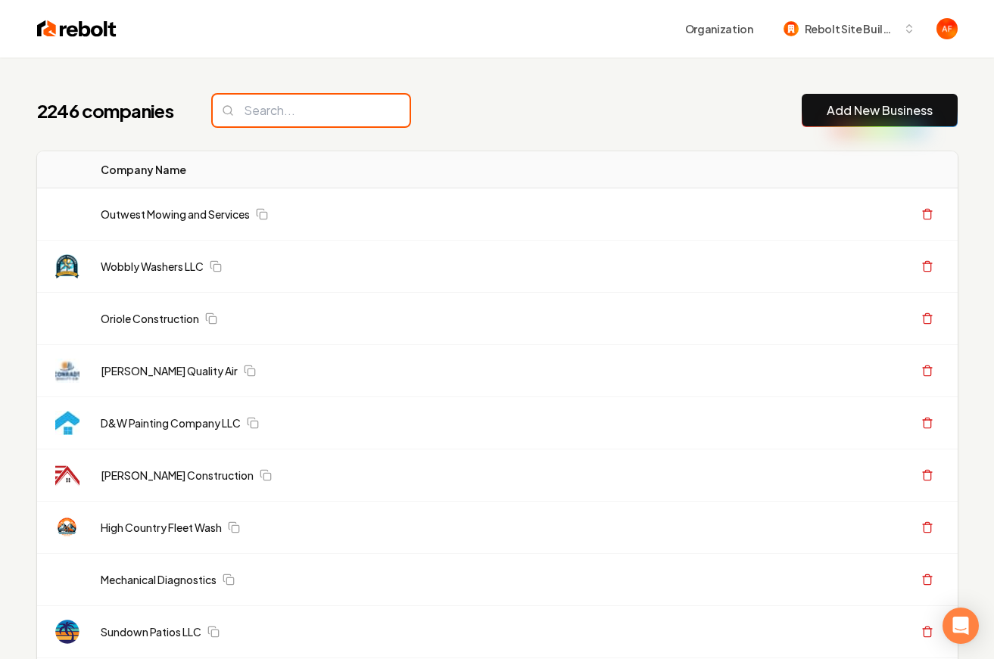
click at [341, 123] on input "search" at bounding box center [311, 111] width 197 height 32
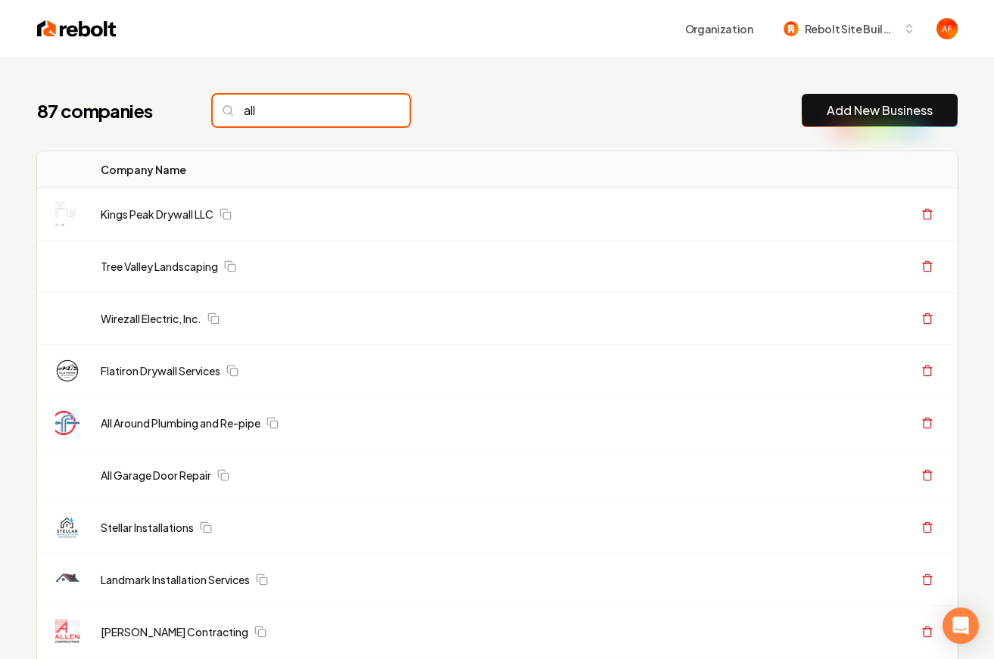
click at [274, 109] on input "all" at bounding box center [311, 111] width 197 height 32
click at [303, 109] on input "all" at bounding box center [311, 111] width 197 height 32
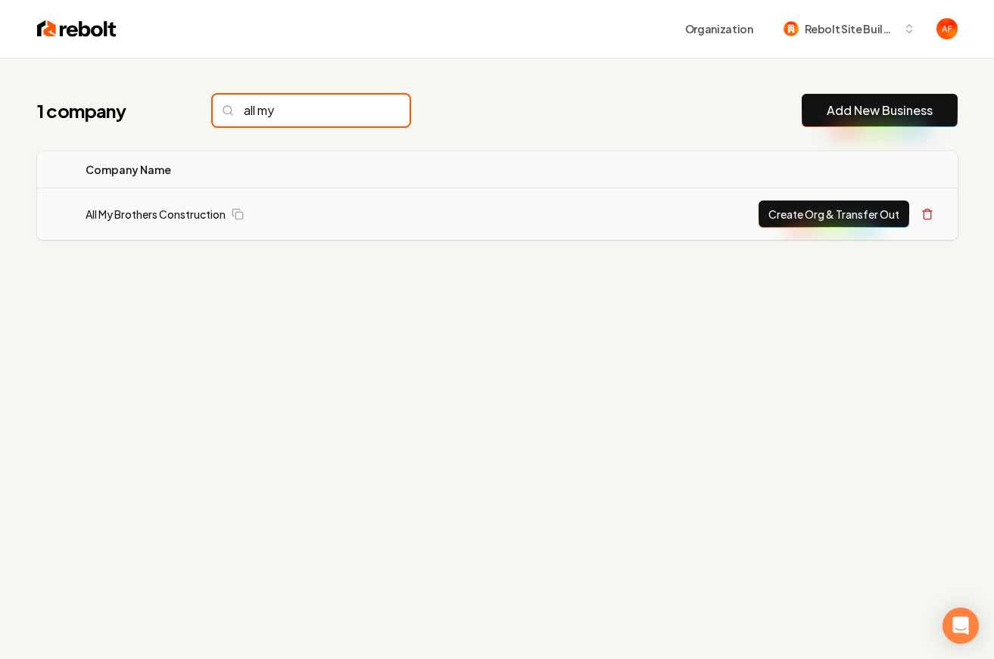
type input "all my"
click at [799, 219] on button "Create Org & Transfer Out" at bounding box center [833, 214] width 151 height 27
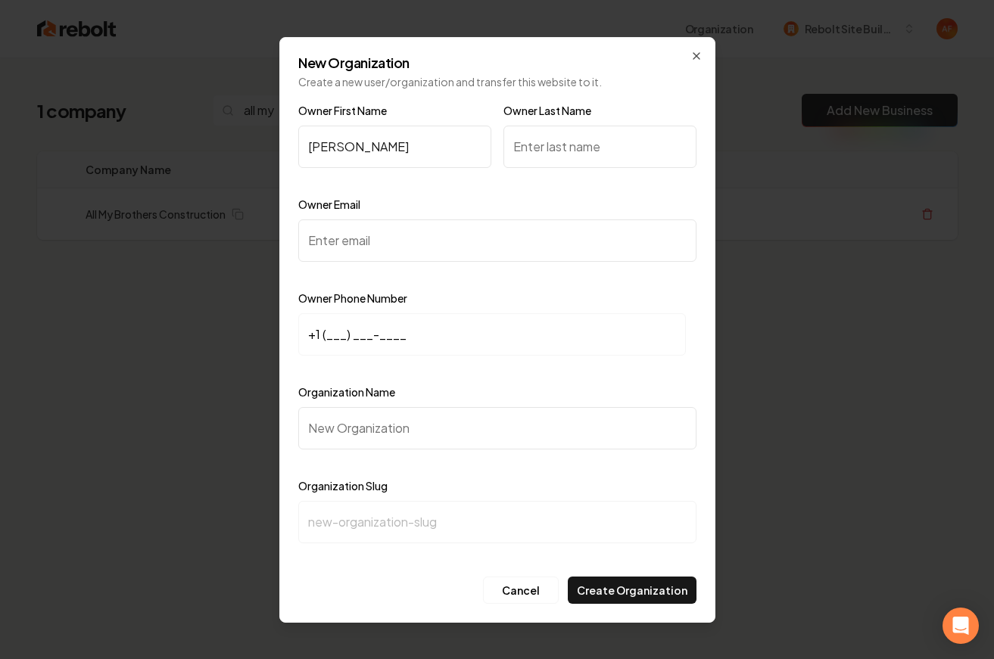
type input "Joseph"
click at [391, 244] on input "Owner Email" at bounding box center [497, 240] width 398 height 42
paste input "allmybrothersconstruction@gmail.com"
type input "allmybrothersconstruction@gmail.com"
click at [328, 338] on input "+1 (___) ___-____" at bounding box center [491, 334] width 387 height 42
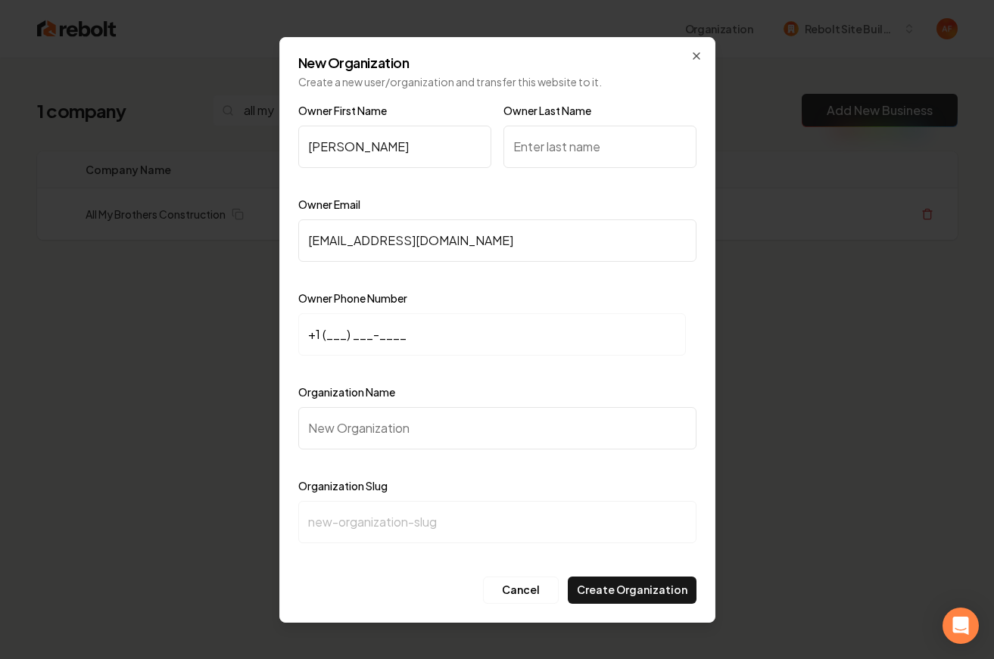
paste input "181) 790-2561"
drag, startPoint x: 415, startPoint y: 325, endPoint x: 267, endPoint y: 351, distance: 150.7
click at [267, 351] on body "Organization Rebolt Site Builder 1 company all my Add New Business Logo Company…" at bounding box center [497, 329] width 994 height 659
drag, startPoint x: 413, startPoint y: 341, endPoint x: 293, endPoint y: 342, distance: 120.3
click at [292, 341] on div "New Organization Create a new user/organization and transfer this website to it…" at bounding box center [497, 330] width 436 height 586
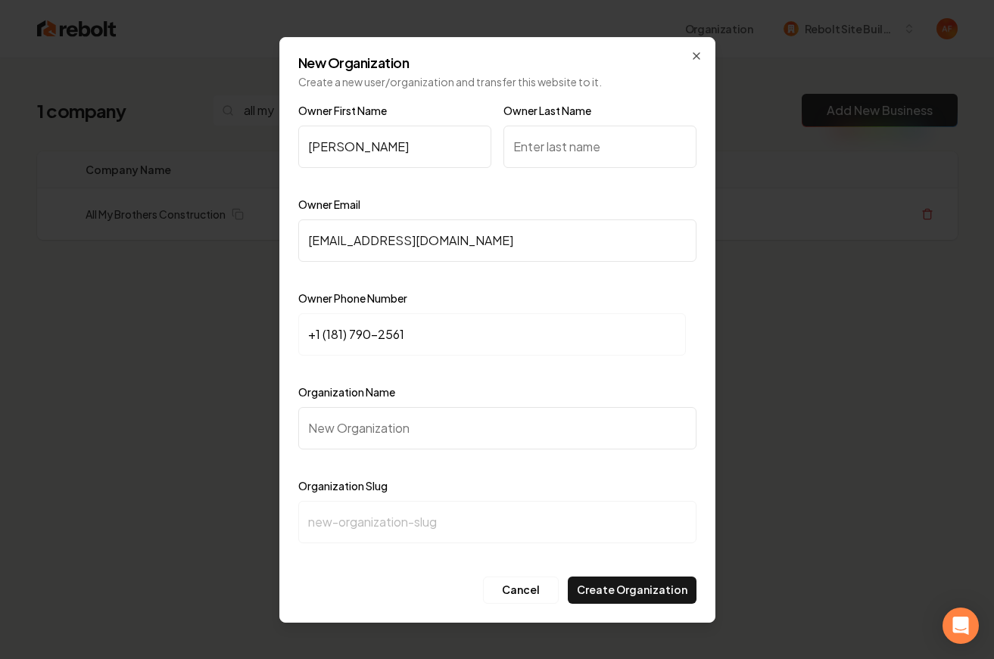
paste input
drag, startPoint x: 416, startPoint y: 339, endPoint x: 306, endPoint y: 338, distance: 110.5
click at [306, 338] on input "+1 (181) 790-2561" at bounding box center [491, 334] width 387 height 42
paste input "817) 902-5617"
type input "+1 (817) 902-5617"
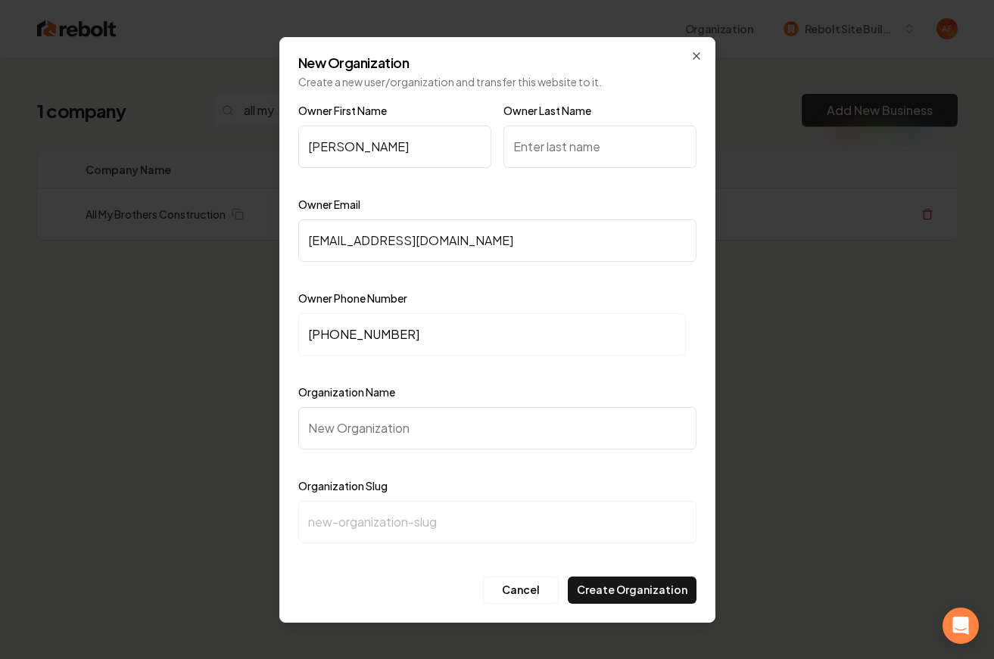
click at [387, 437] on input "Organization Name" at bounding box center [497, 428] width 398 height 42
type input "A"
type input "a"
type input "AL"
type input "al"
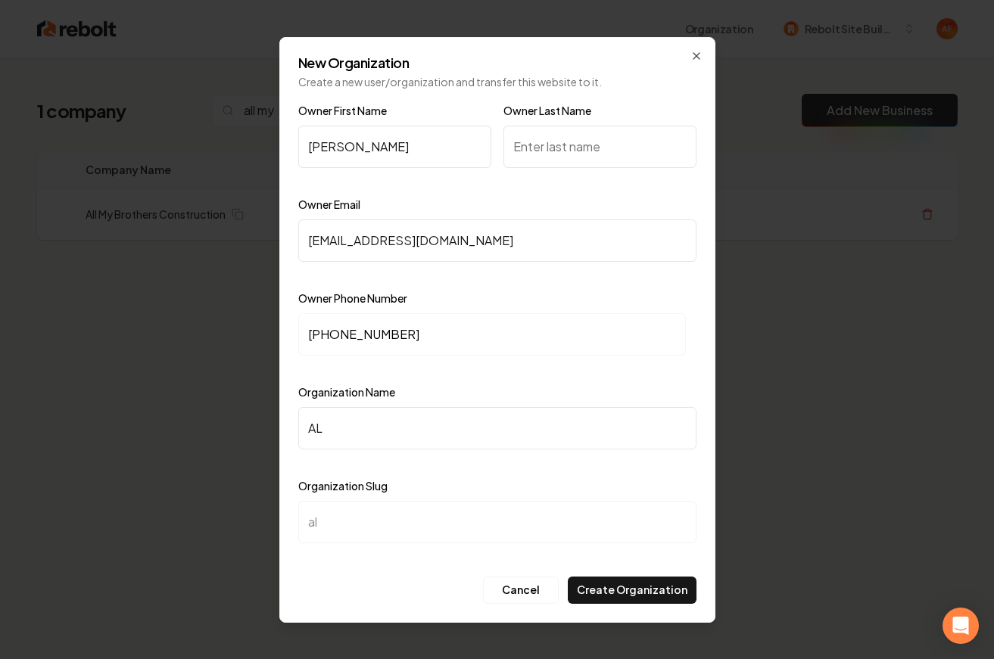
type input "ALl"
type input "all"
type input "ALll"
type input "alll"
type input "ALl"
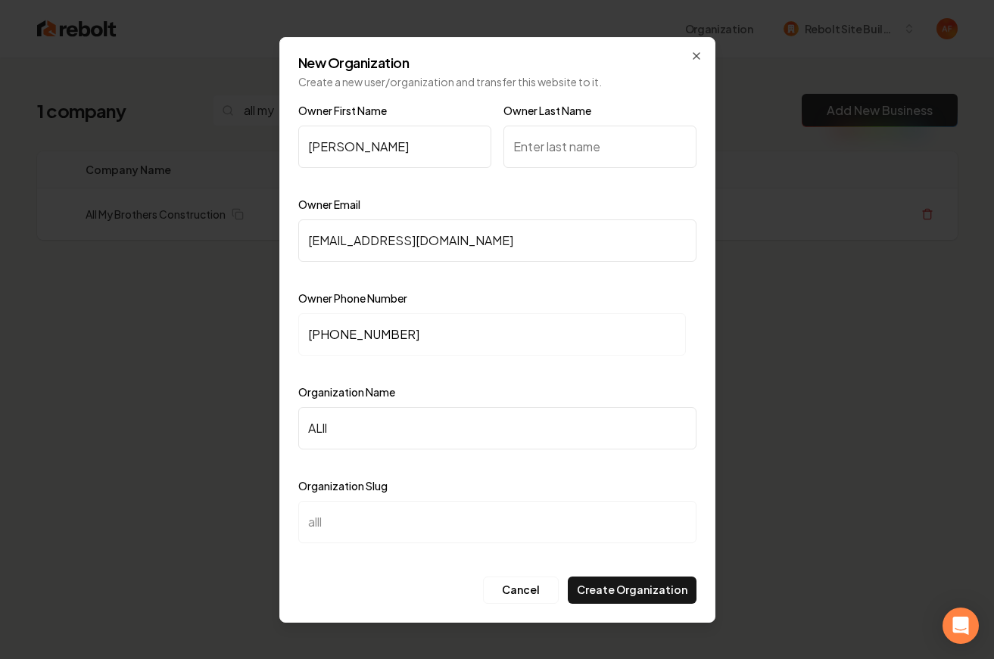
type input "all"
type input "AL"
type input "al"
type input "A"
type input "a"
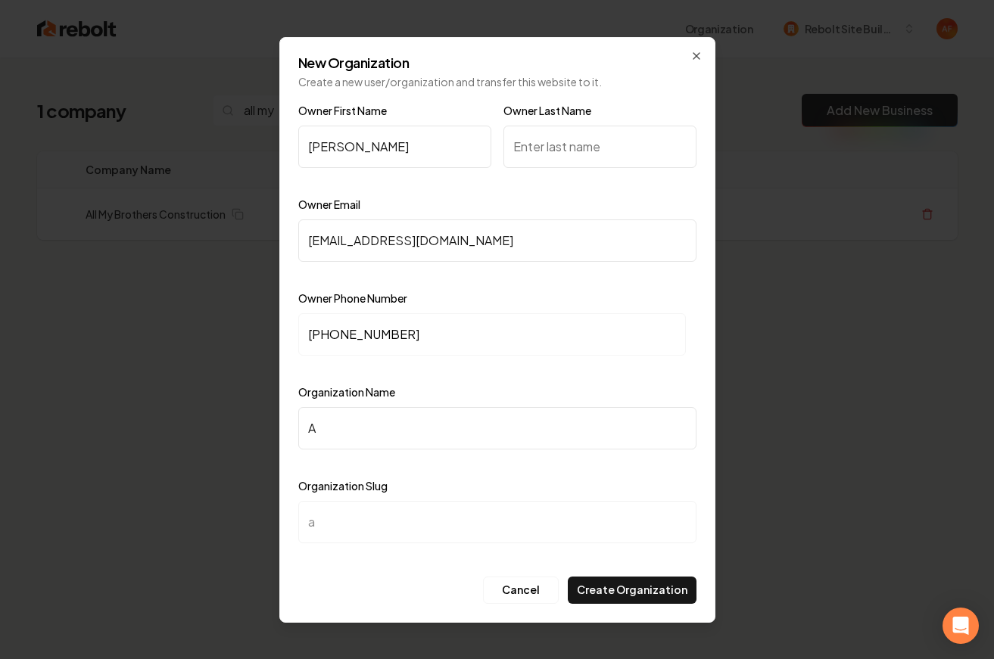
type input "Al"
type input "al"
type input "All"
type input "all"
type input "All M"
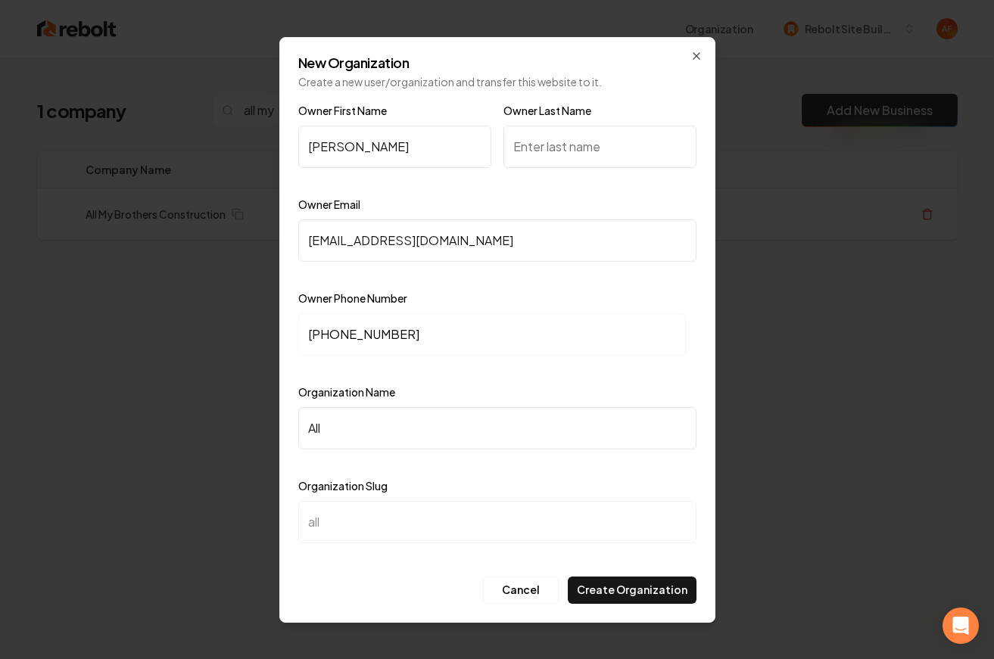
type input "all-m"
type input "All My"
type input "all-my"
type input "All My B"
type input "all-my-b"
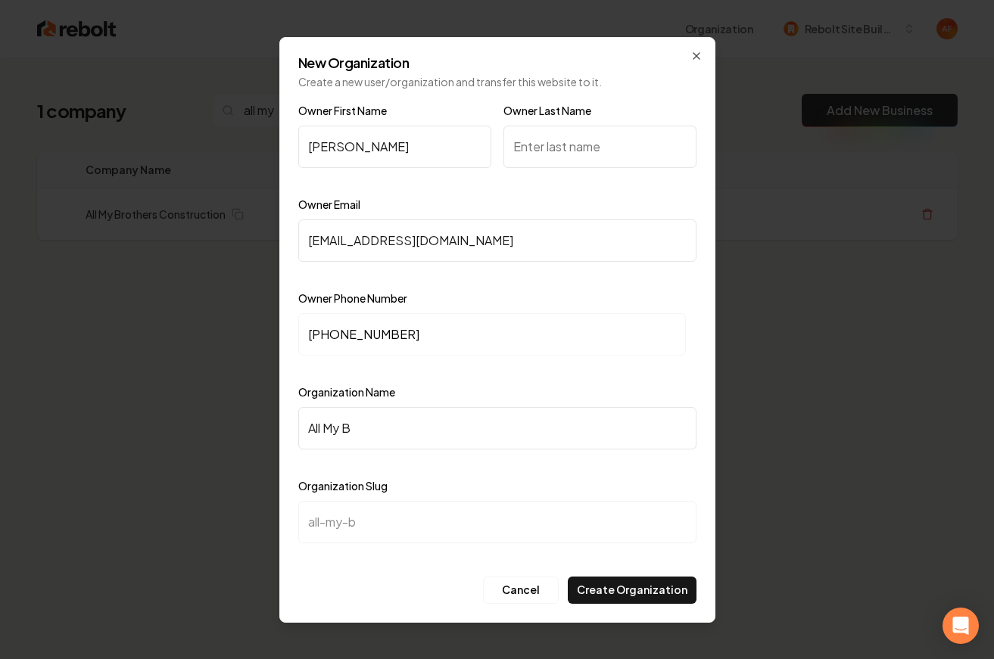
type input "All My Br"
type input "all-my-br"
type input "All My Bro"
type input "all-my-bro"
type input "All My Brot"
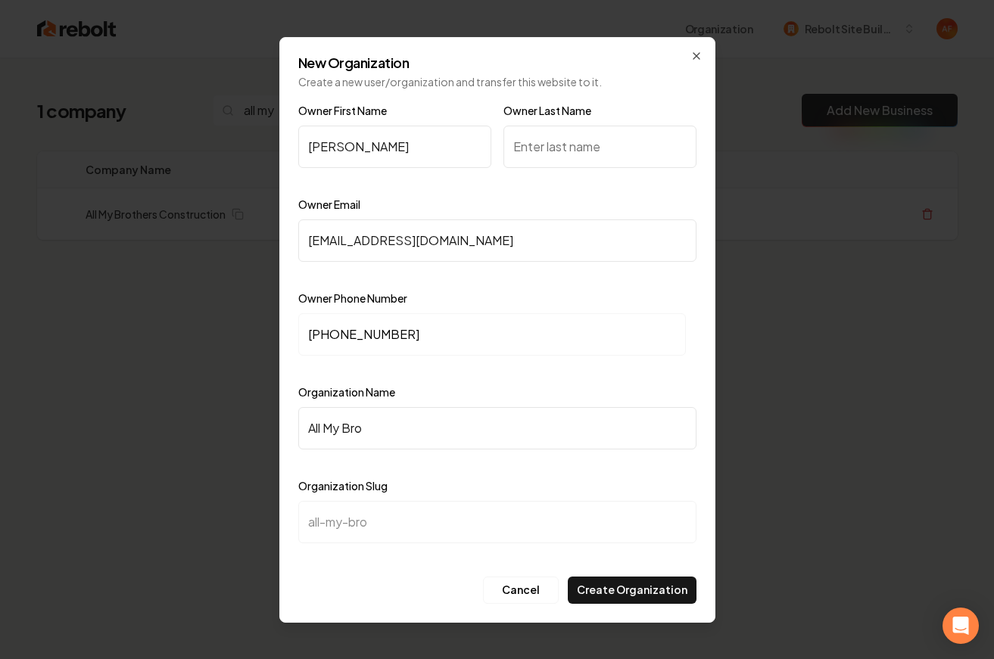
type input "all-my-brot"
type input "All My Broth"
type input "all-my-broth"
type input "All My Brothe"
type input "all-my-brothe"
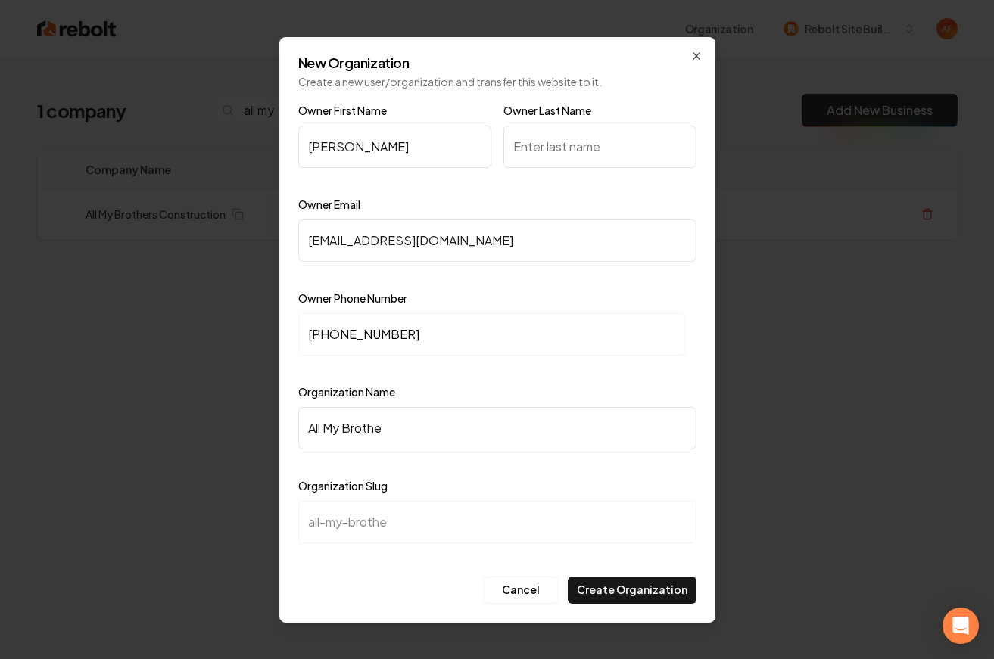
type input "All My Brother"
type input "all-my-brother"
type input "All My Brothers"
type input "all-my-brothers"
type input "All My Brothers C"
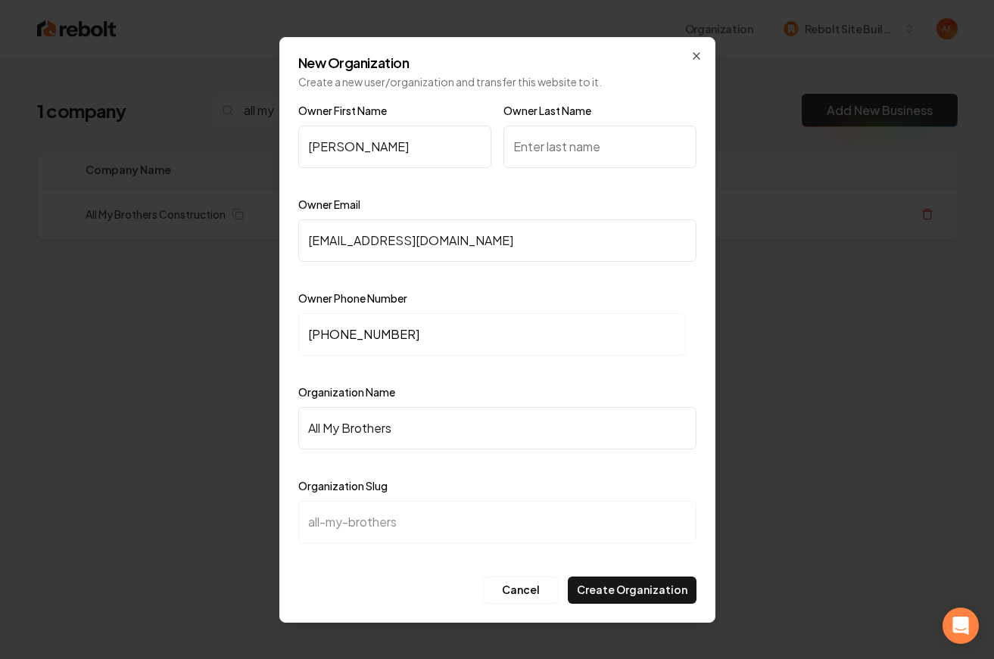
type input "all-my-brothers-c"
type input "All My Brothers Co"
type input "all-my-brothers-co"
type input "All My Brothers Con"
type input "all-my-brothers-con"
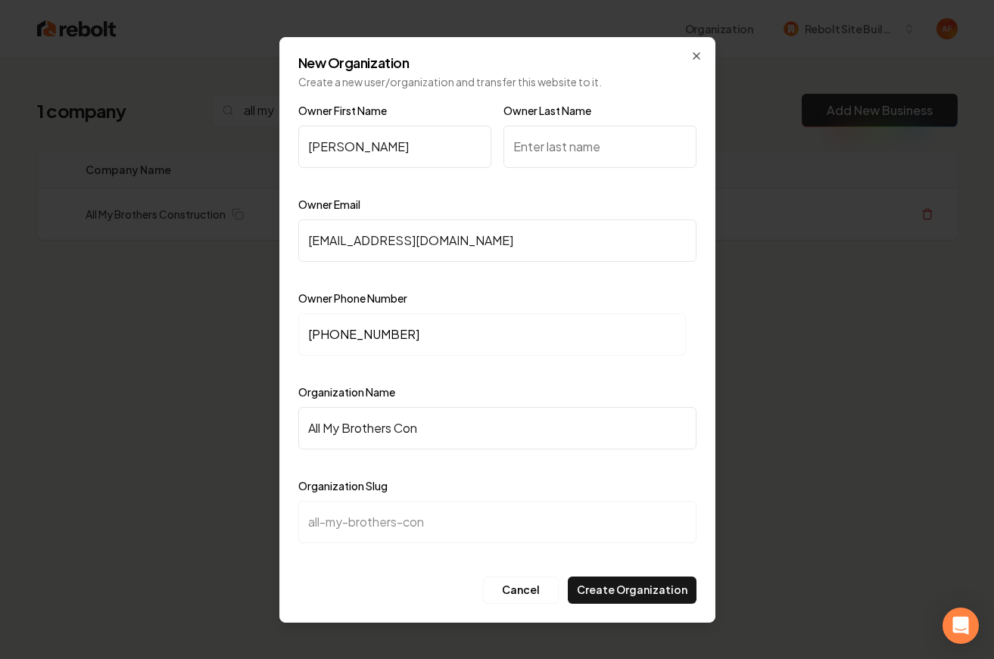
type input "All My Brothers Cons"
type input "all-my-brothers-cons"
type input "All My Brothers Const"
type input "all-my-brothers-const"
type input "All My Brothers Constr"
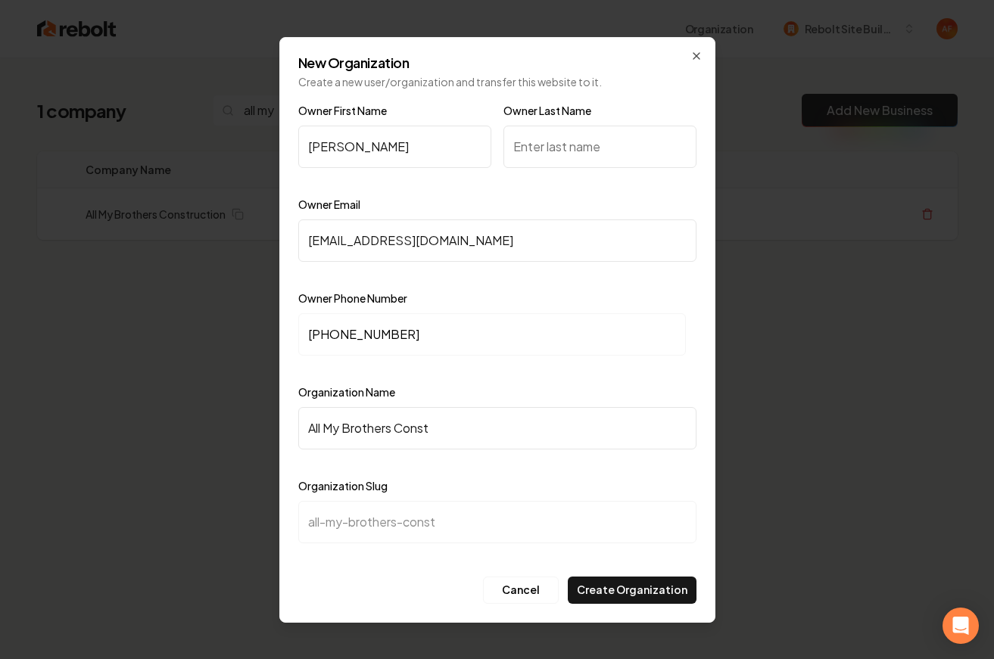
type input "all-my-brothers-constr"
type input "All My Brothers Constru"
type input "all-my-brothers-constru"
type input "All My Brothers Construc"
type input "all-my-brothers-construc"
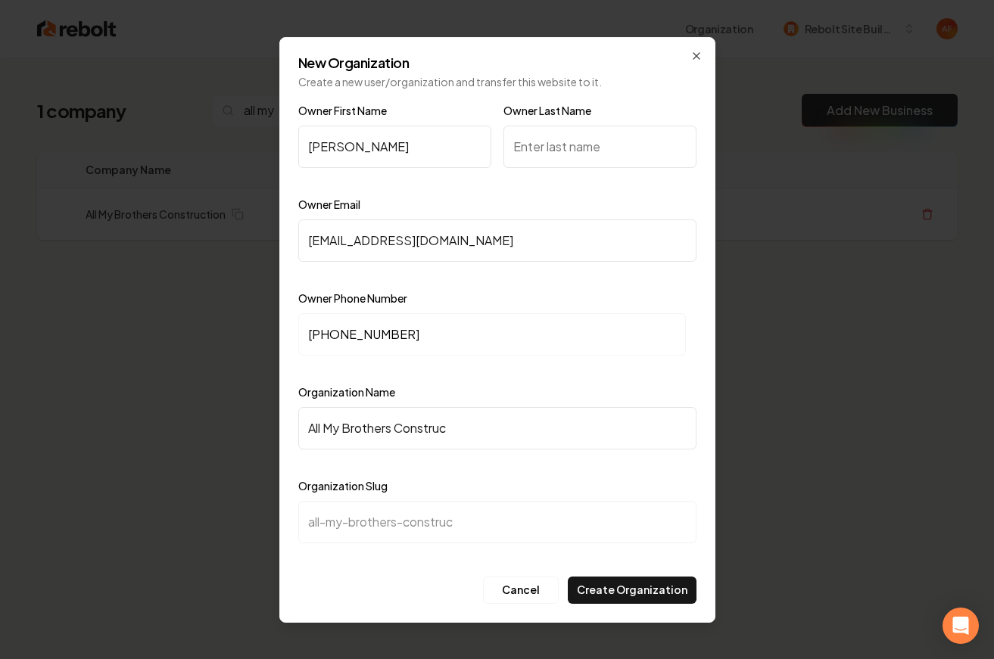
type input "All My Brothers Construct"
type input "all-my-brothers-construct"
type input "All My Brothers Constructi"
type input "all-my-brothers-constructi"
type input "All My Brothers Constructio"
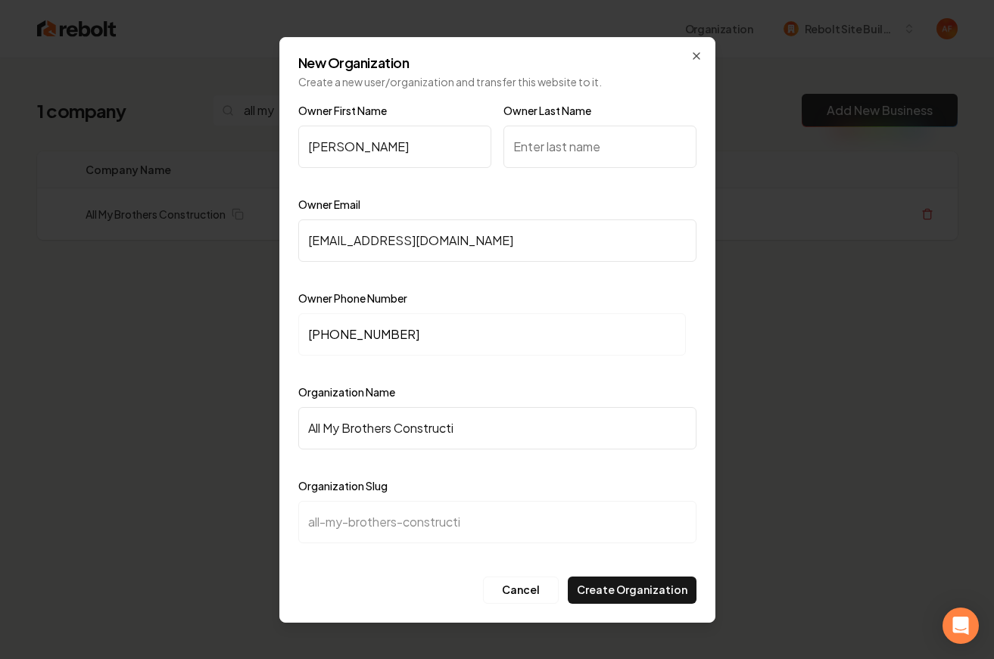
type input "all-my-brothers-constructio"
type input "All My Brothers Construction"
type input "all-my-brothers-construction"
type input "All My Brothers Construction"
click at [548, 144] on input "Owner Last Name" at bounding box center [599, 147] width 193 height 42
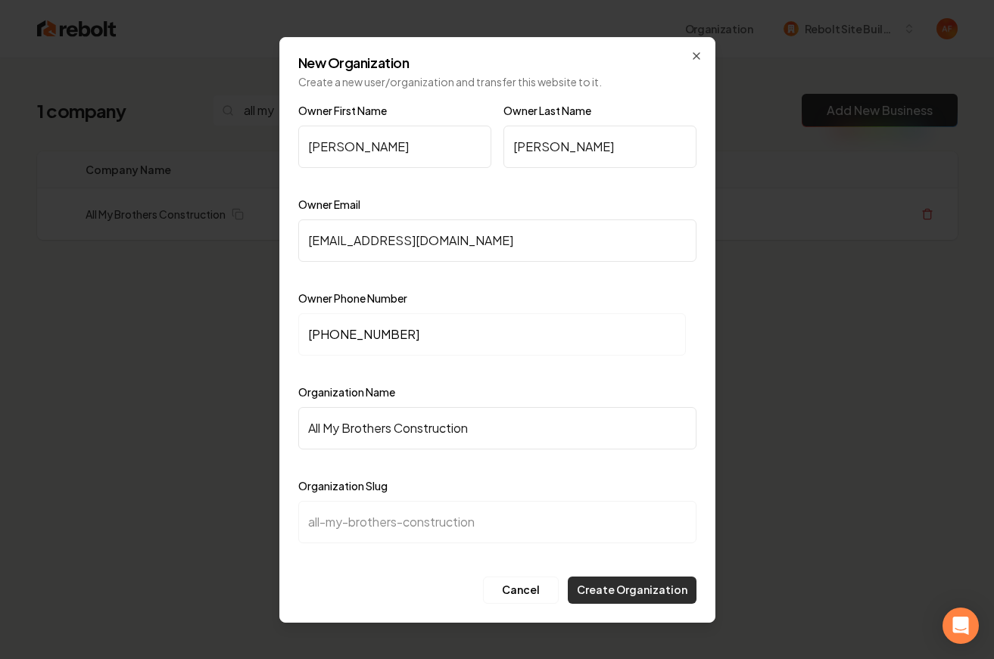
type input "Miller"
click at [621, 589] on button "Create Organization" at bounding box center [632, 590] width 129 height 27
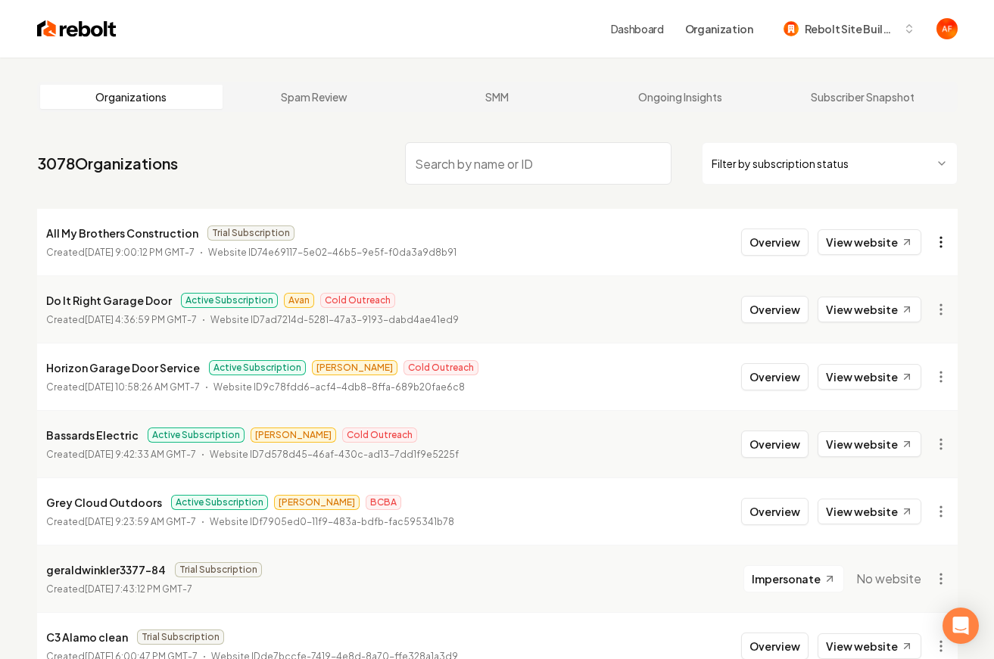
click at [943, 243] on html "Dashboard Organization Rebolt Site Builder Organizations Spam Review SMM Ongoin…" at bounding box center [497, 329] width 994 height 659
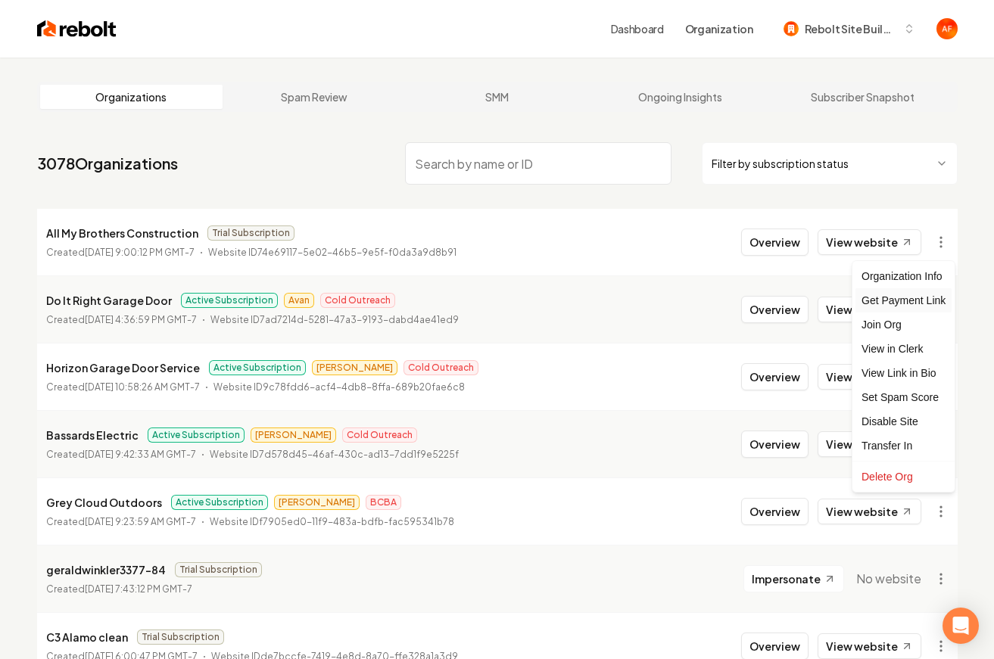
click at [891, 297] on div "Get Payment Link" at bounding box center [903, 300] width 96 height 24
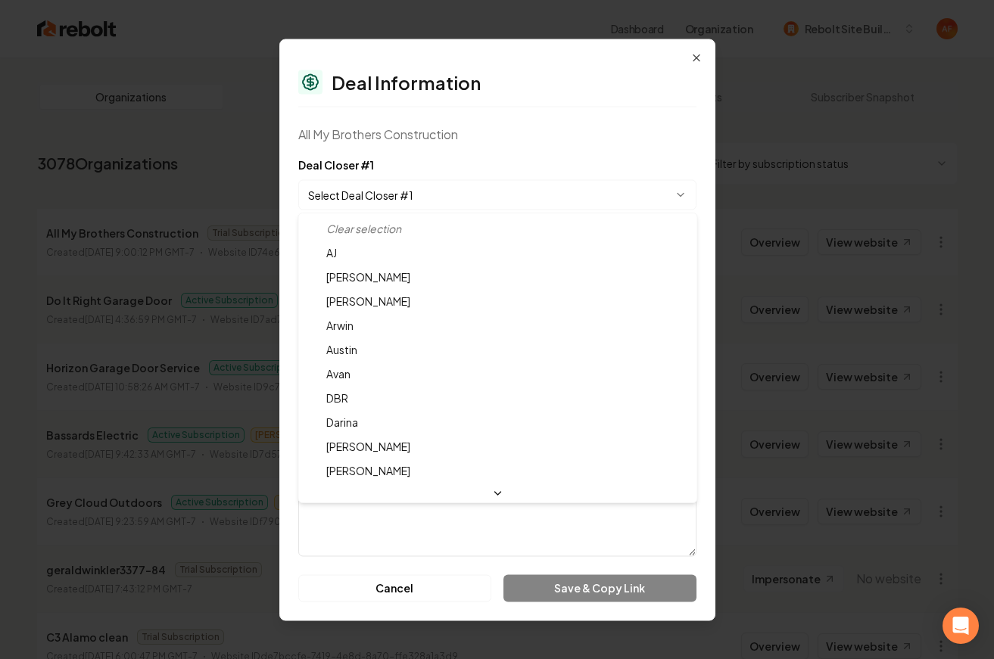
click at [415, 199] on body "Dashboard Organization Rebolt Site Builder Organizations Spam Review SMM Ongoin…" at bounding box center [497, 329] width 994 height 659
select select "**********"
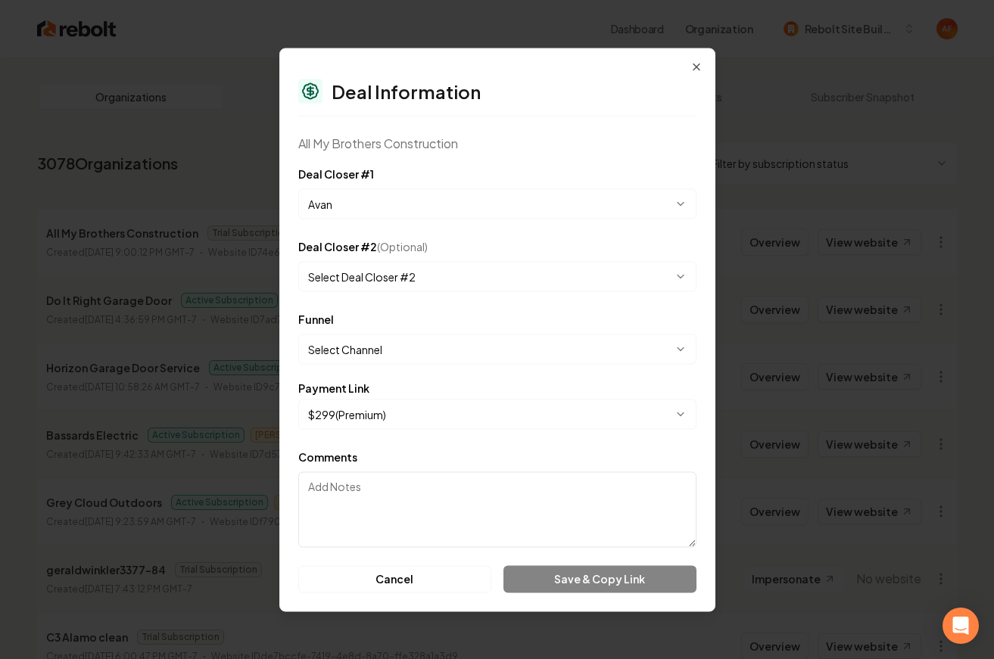
click at [384, 409] on body "Dashboard Organization Rebolt Site Builder Organizations Spam Review SMM Ongoin…" at bounding box center [497, 329] width 994 height 659
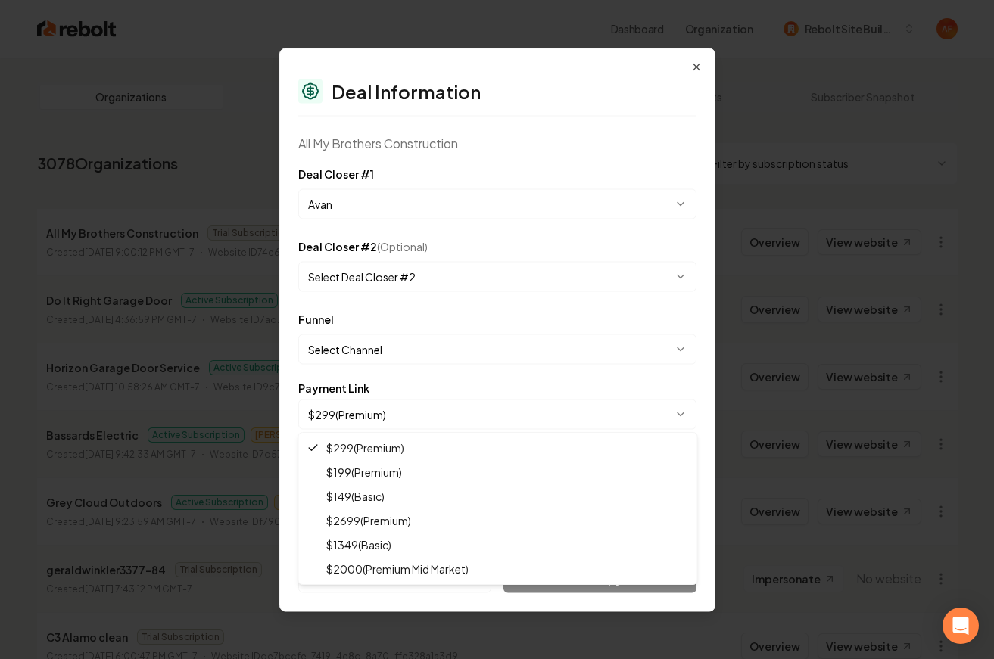
select select "**********"
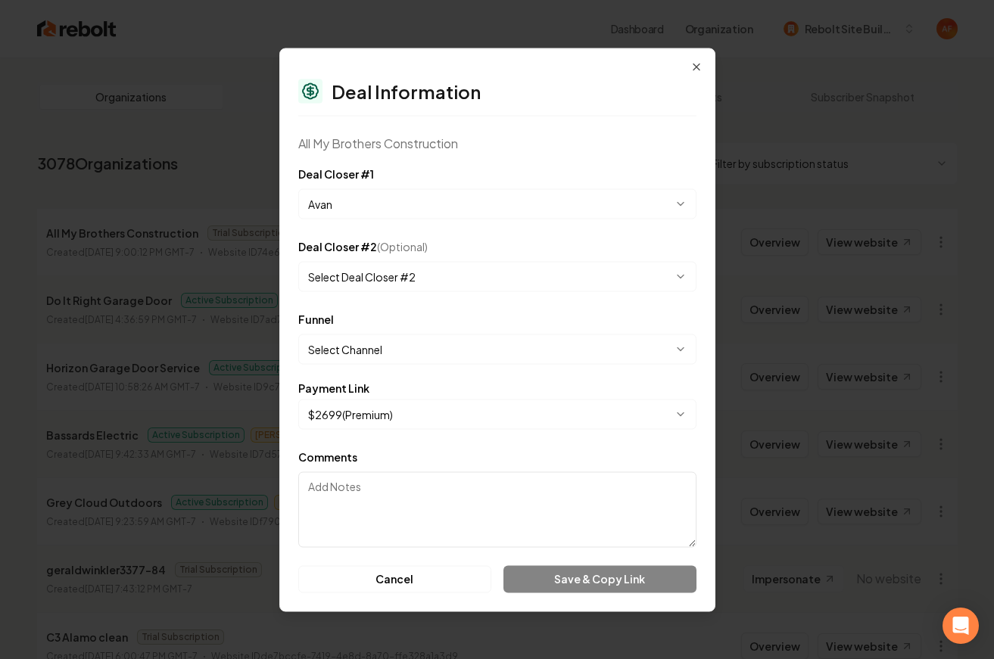
click at [587, 570] on div "Cancel Save & Copy Link" at bounding box center [497, 578] width 398 height 27
click at [589, 574] on div "Cancel Save & Copy Link" at bounding box center [497, 578] width 398 height 27
click at [478, 495] on textarea "Comments" at bounding box center [497, 509] width 398 height 76
click at [577, 507] on textarea "h" at bounding box center [497, 509] width 398 height 76
click at [450, 414] on body "Dashboard Organization Rebolt Site Builder Organizations Spam Review SMM Ongoin…" at bounding box center [497, 329] width 994 height 659
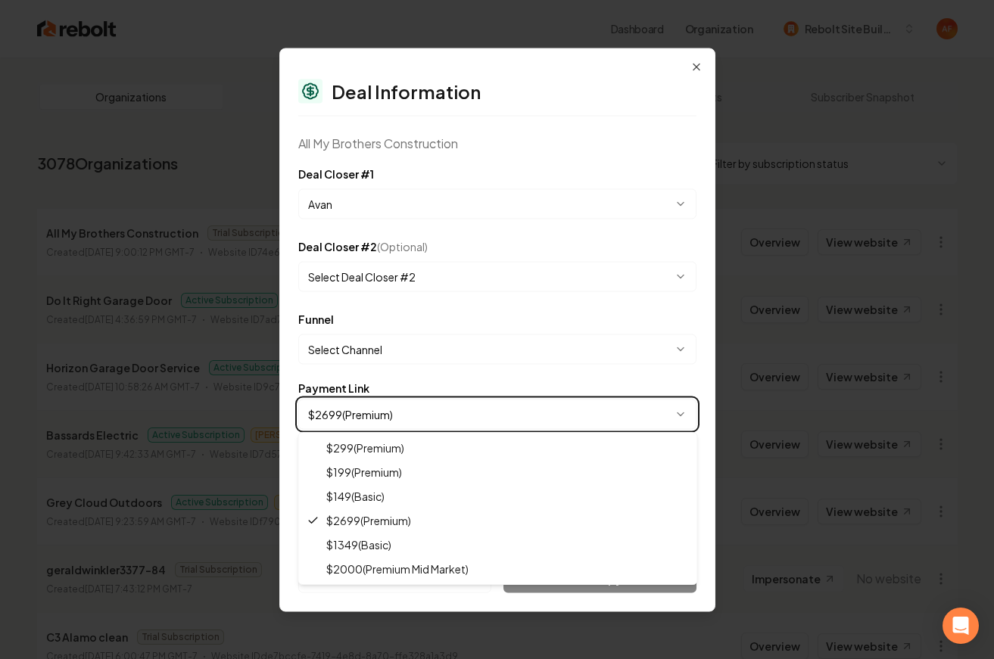
click at [474, 368] on body "Dashboard Organization Rebolt Site Builder Organizations Spam Review SMM Ongoin…" at bounding box center [497, 329] width 994 height 659
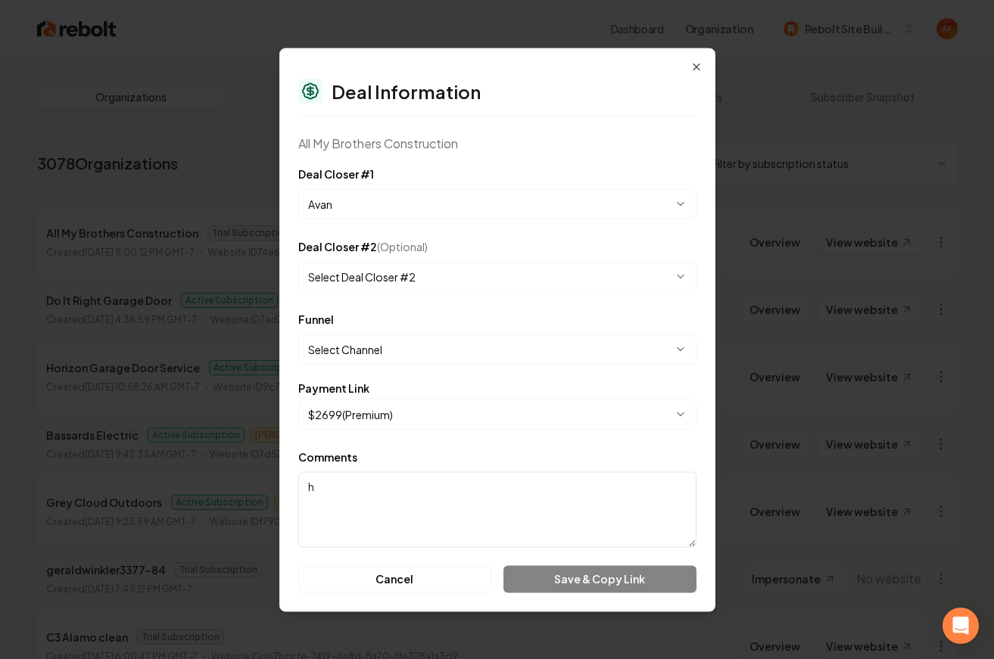
click at [413, 484] on textarea "h" at bounding box center [497, 509] width 398 height 76
type textarea "hi"
click at [397, 580] on button "Cancel" at bounding box center [395, 578] width 194 height 27
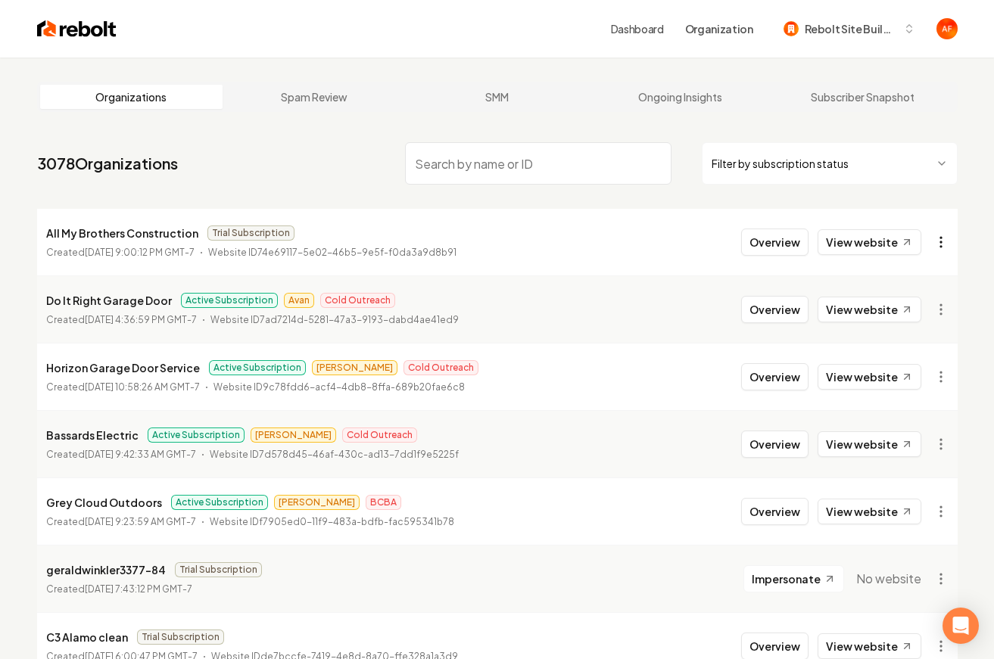
click at [932, 235] on html "Dashboard Organization Rebolt Site Builder Organizations Spam Review SMM Ongoin…" at bounding box center [497, 329] width 994 height 659
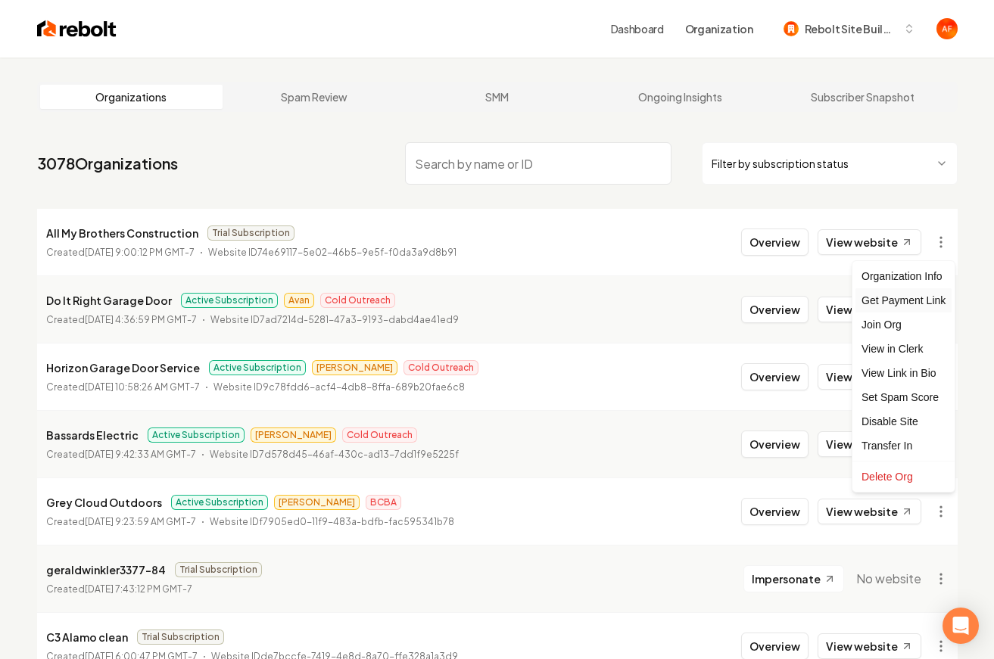
click at [907, 297] on div "Get Payment Link" at bounding box center [903, 300] width 96 height 24
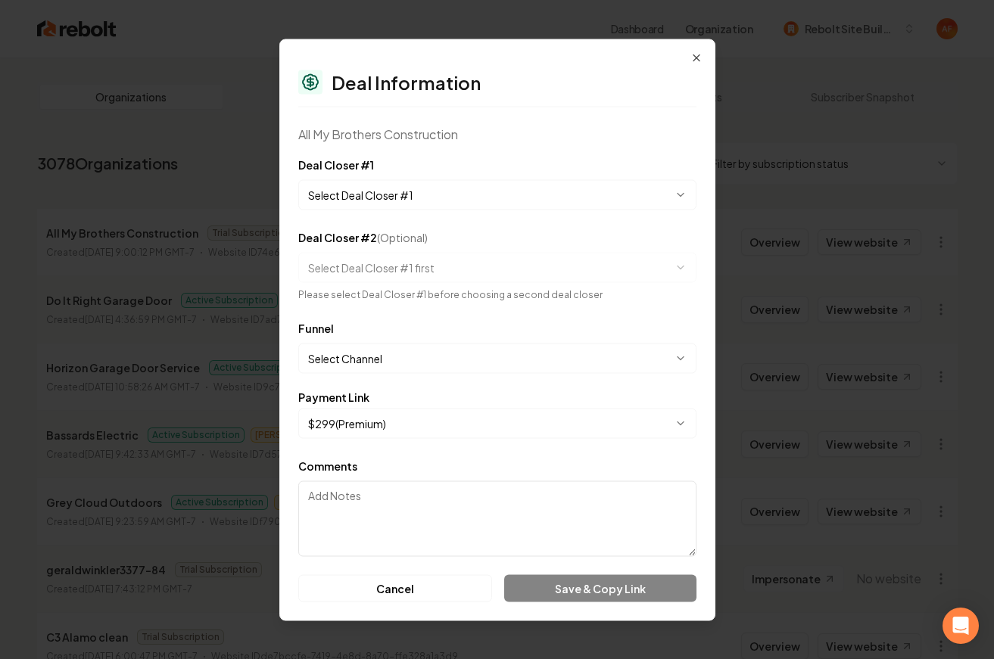
click at [500, 418] on body "Dashboard Organization Rebolt Site Builder Organizations Spam Review SMM Ongoin…" at bounding box center [497, 329] width 994 height 659
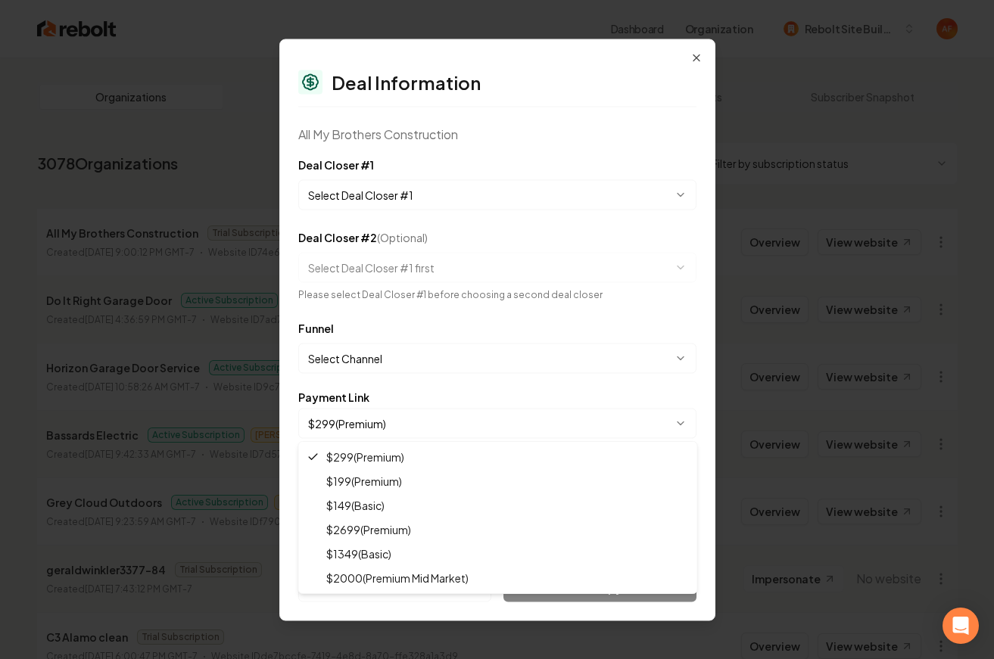
select select "**********"
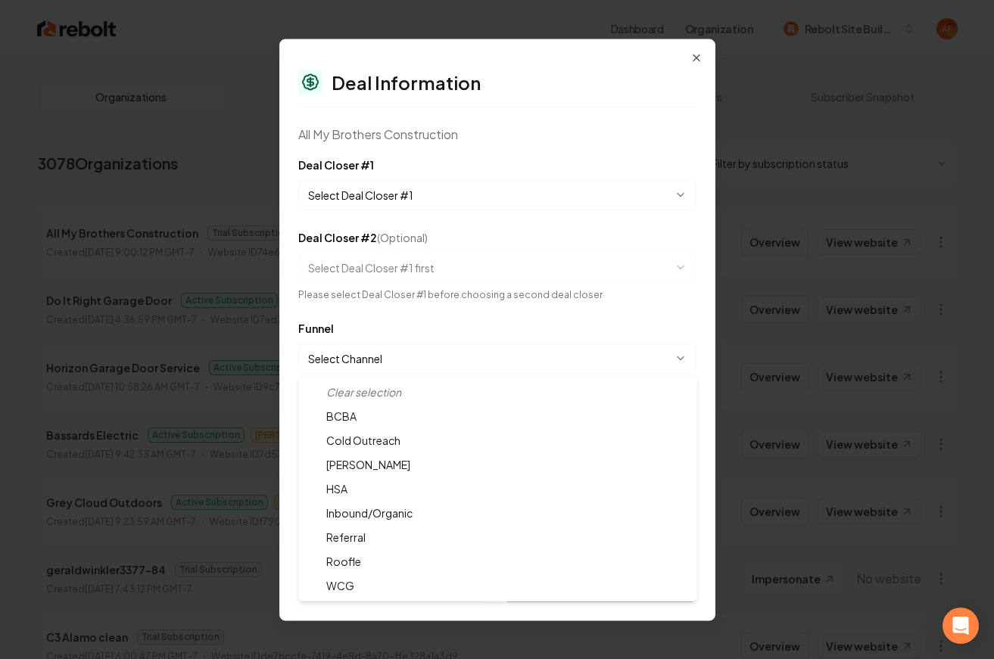
click at [400, 362] on body "Dashboard Organization Rebolt Site Builder Organizations Spam Review SMM Ongoin…" at bounding box center [497, 329] width 994 height 659
select select "**********"
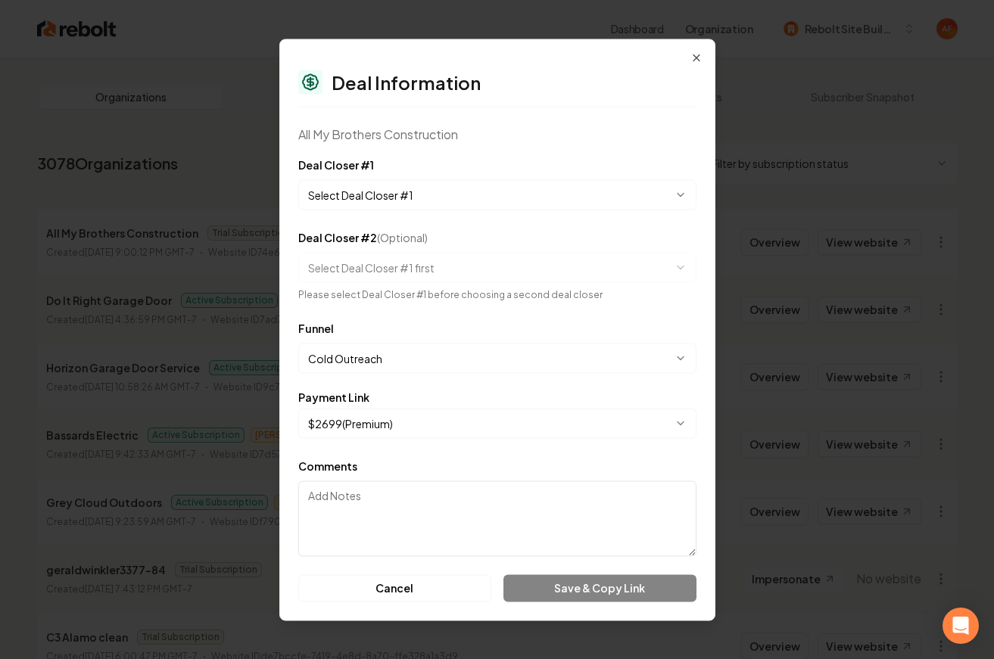
click at [372, 192] on body "Dashboard Organization Rebolt Site Builder Organizations Spam Review SMM Ongoin…" at bounding box center [497, 329] width 994 height 659
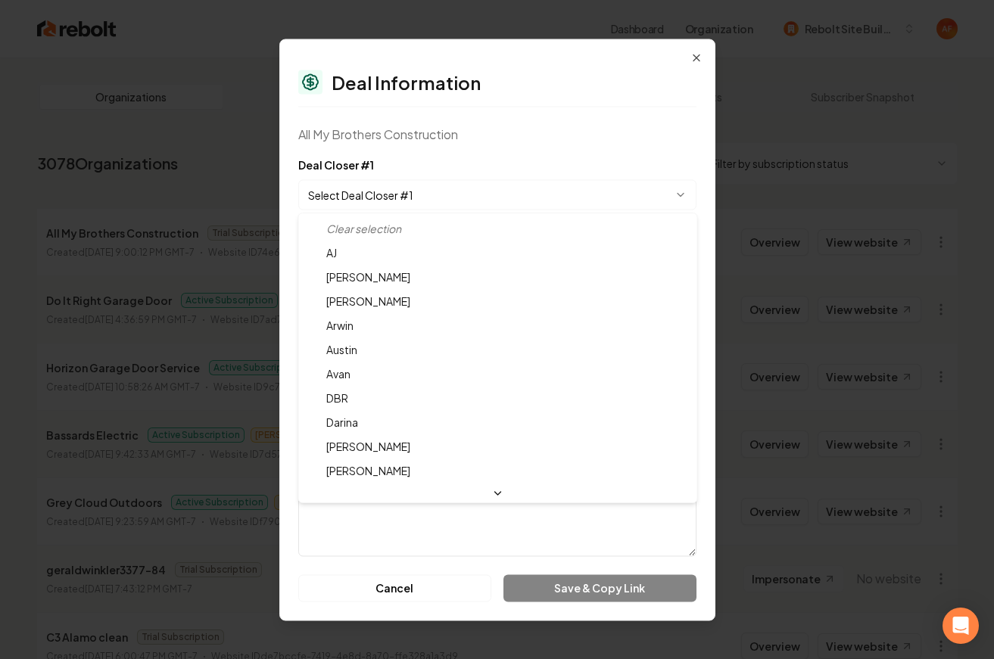
select select "**********"
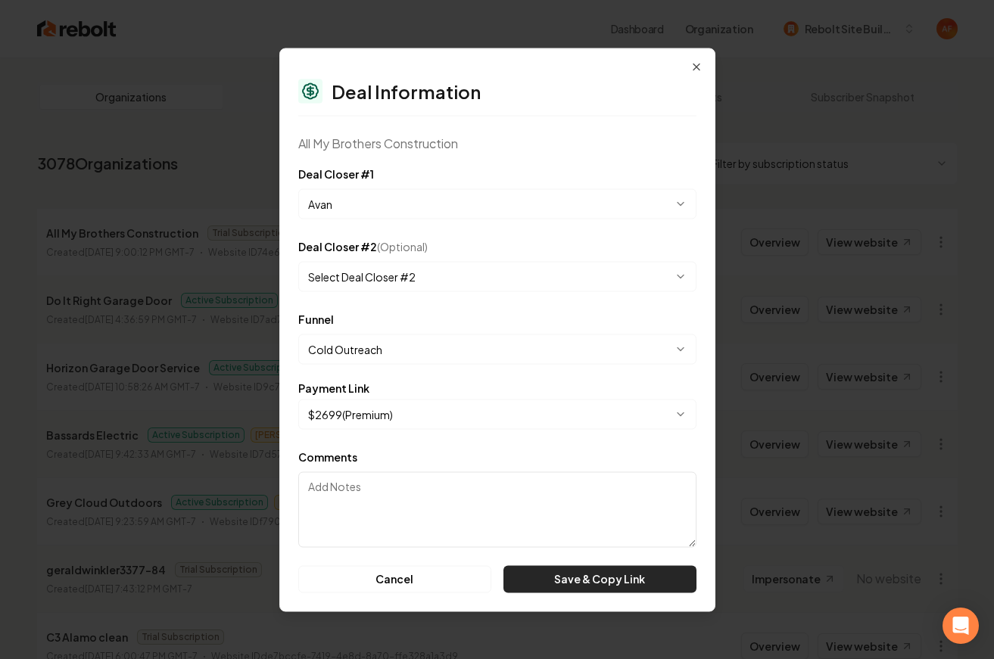
click at [598, 576] on button "Save & Copy Link" at bounding box center [599, 578] width 192 height 27
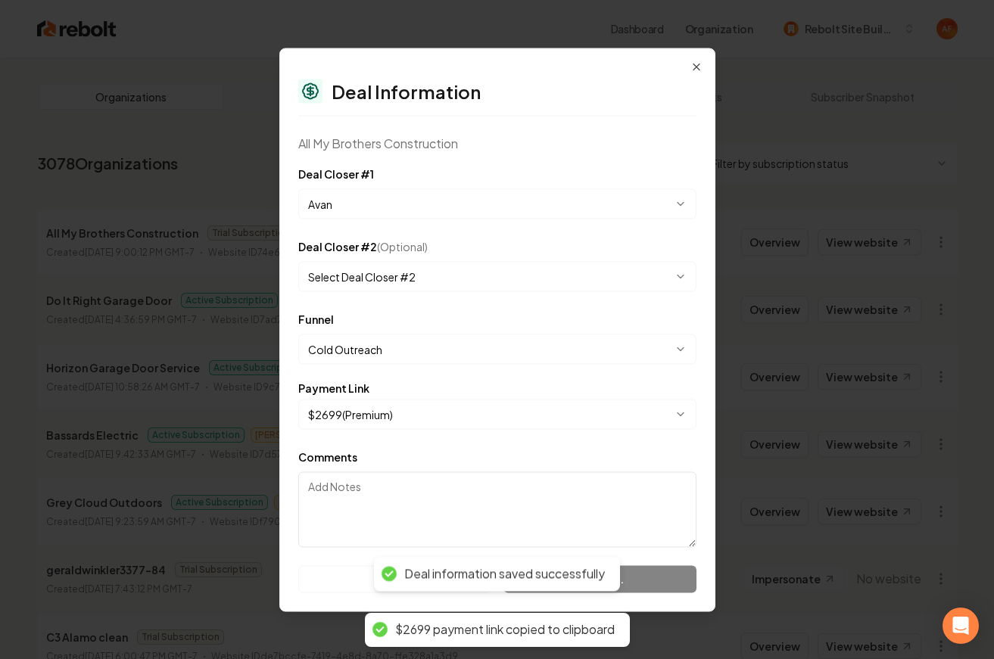
select select "**********"
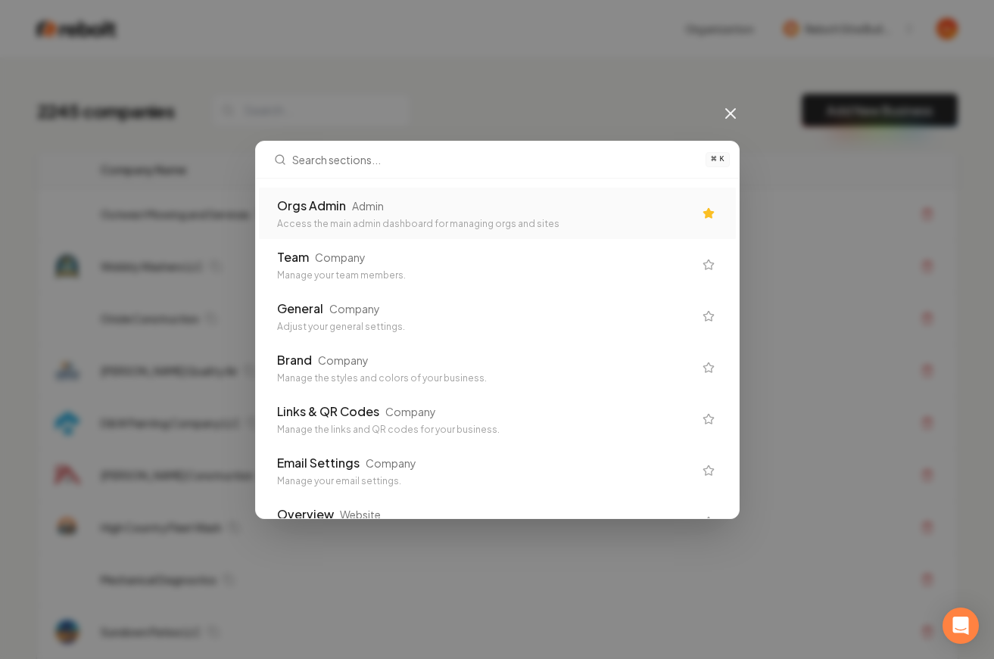
click at [287, 205] on div "Orgs Admin" at bounding box center [311, 206] width 69 height 18
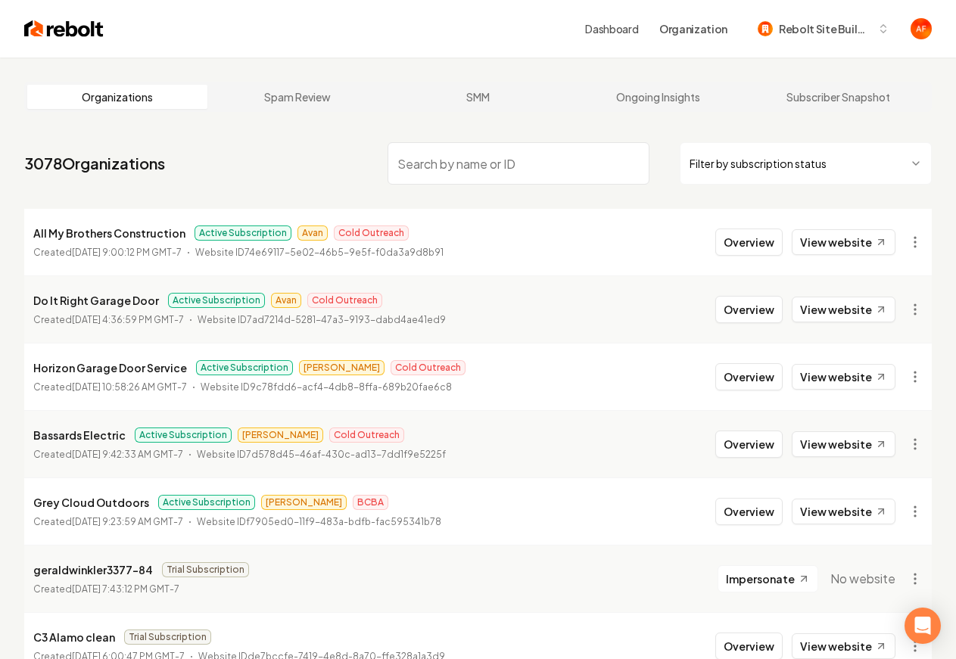
click at [137, 230] on p "All My Brothers Construction" at bounding box center [109, 233] width 152 height 18
copy p "All My Brothers Construction"
click at [320, 188] on nav "3078 Organizations Filter by subscription status" at bounding box center [477, 169] width 907 height 67
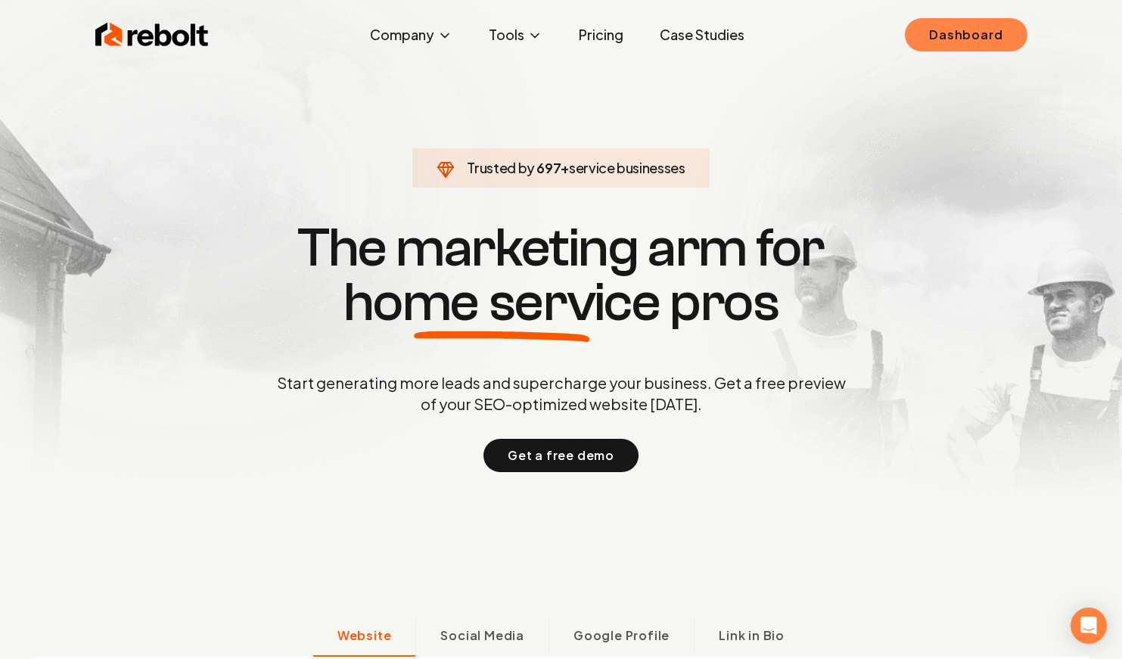
click at [941, 31] on link "Dashboard" at bounding box center [966, 34] width 122 height 33
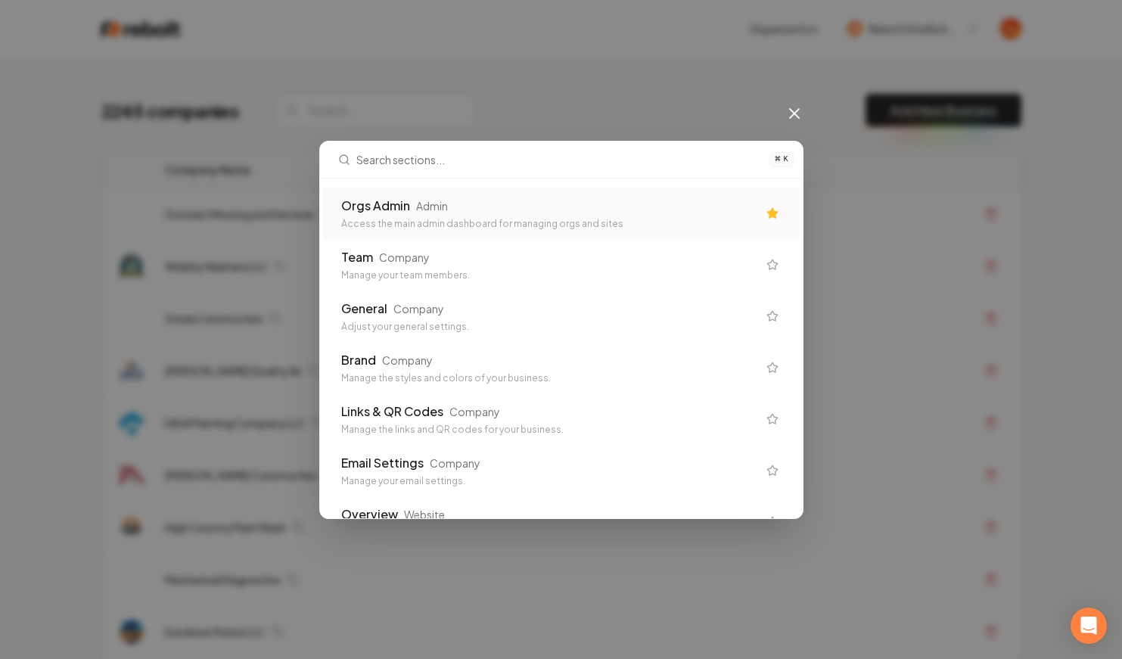
click at [440, 197] on div "Orgs Admin Admin" at bounding box center [549, 206] width 416 height 18
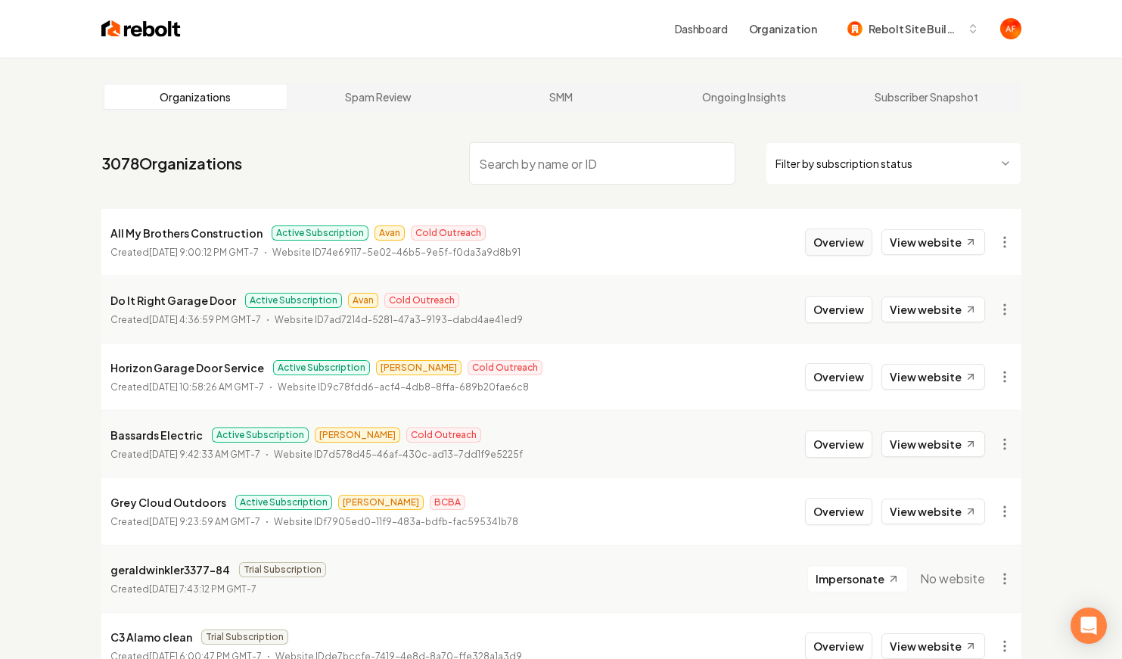
click at [863, 247] on button "Overview" at bounding box center [838, 242] width 67 height 27
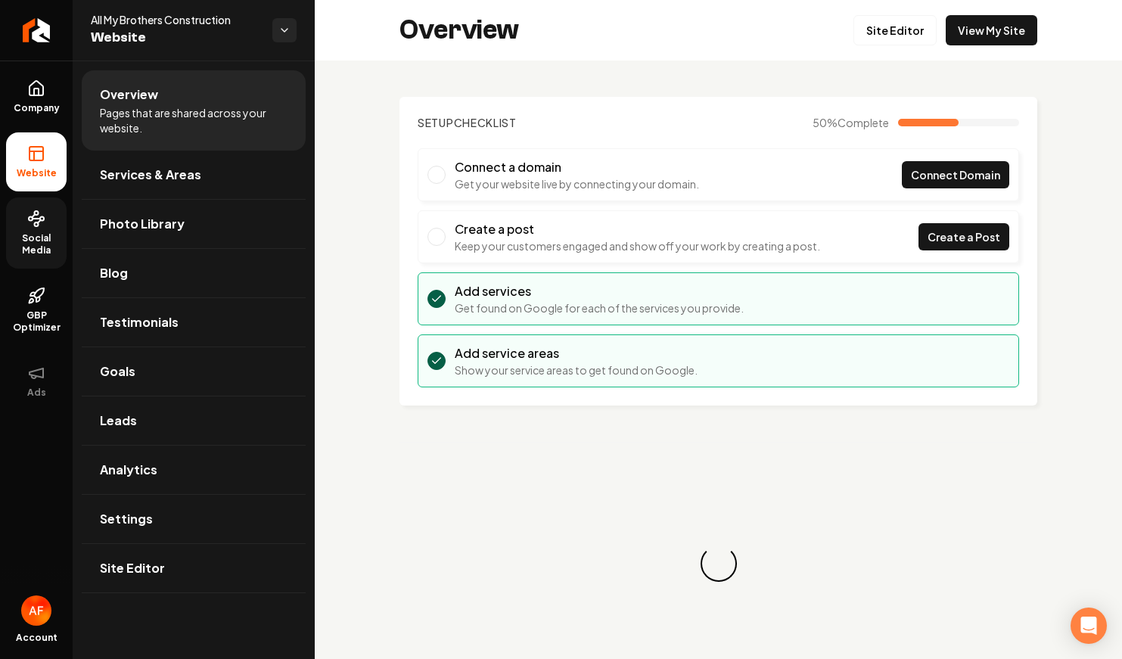
click at [39, 255] on span "Social Media" at bounding box center [36, 244] width 61 height 24
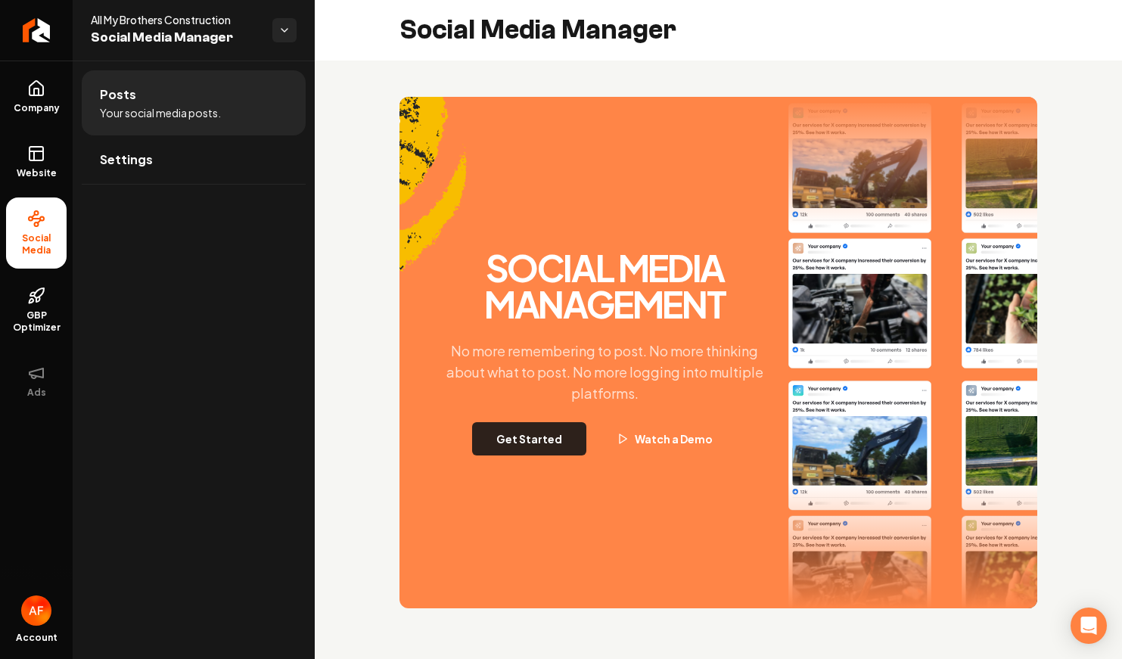
click at [499, 434] on button "Get Started" at bounding box center [529, 438] width 114 height 33
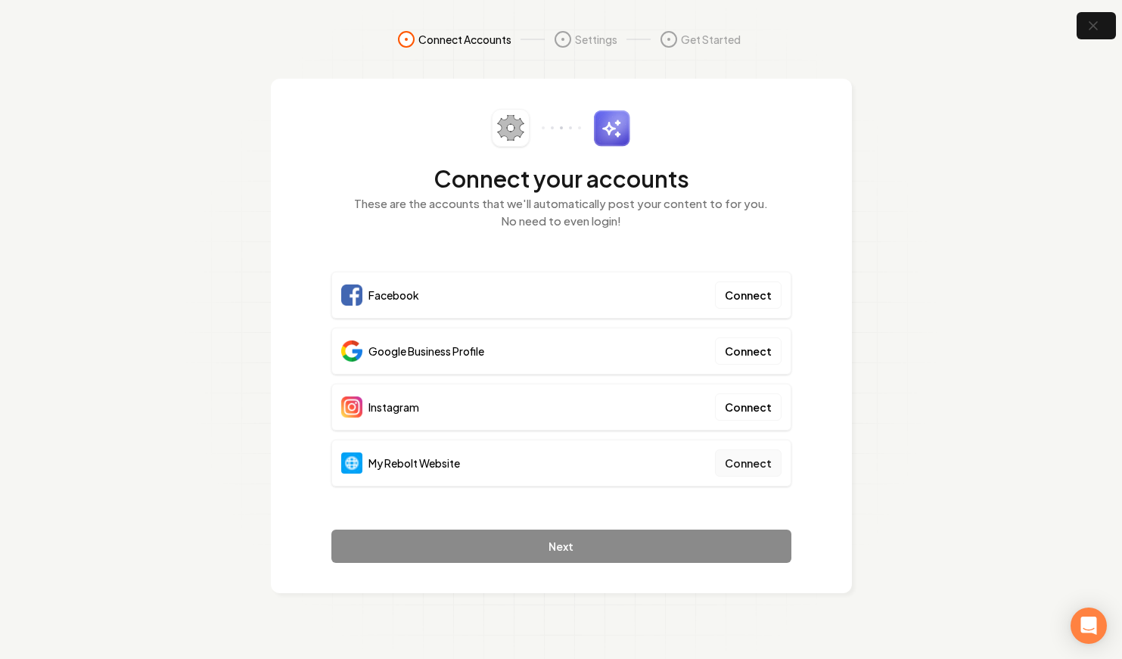
click at [755, 456] on button "Connect" at bounding box center [748, 463] width 67 height 27
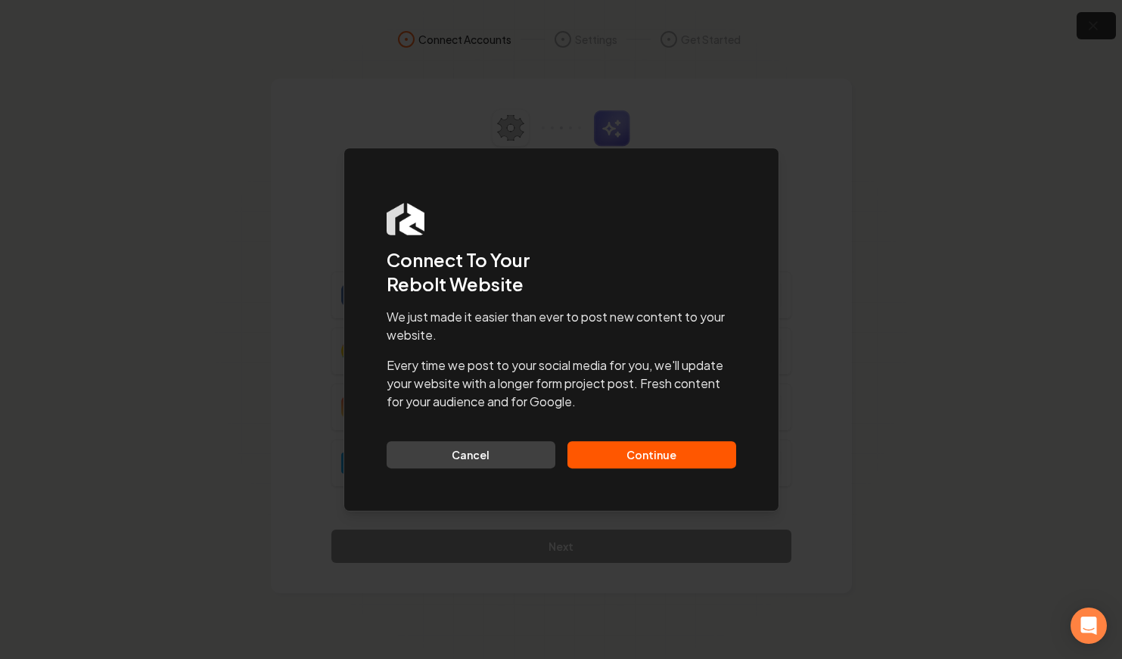
click at [690, 456] on button "Continue" at bounding box center [652, 454] width 169 height 27
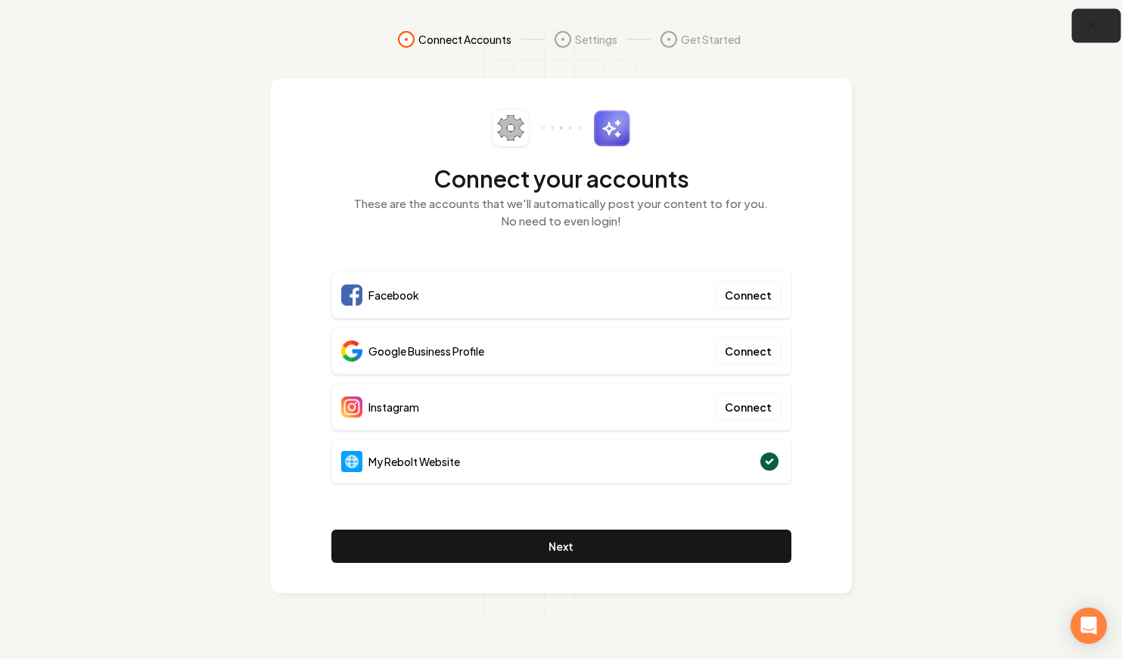
click at [1091, 21] on icon "button" at bounding box center [1093, 26] width 19 height 19
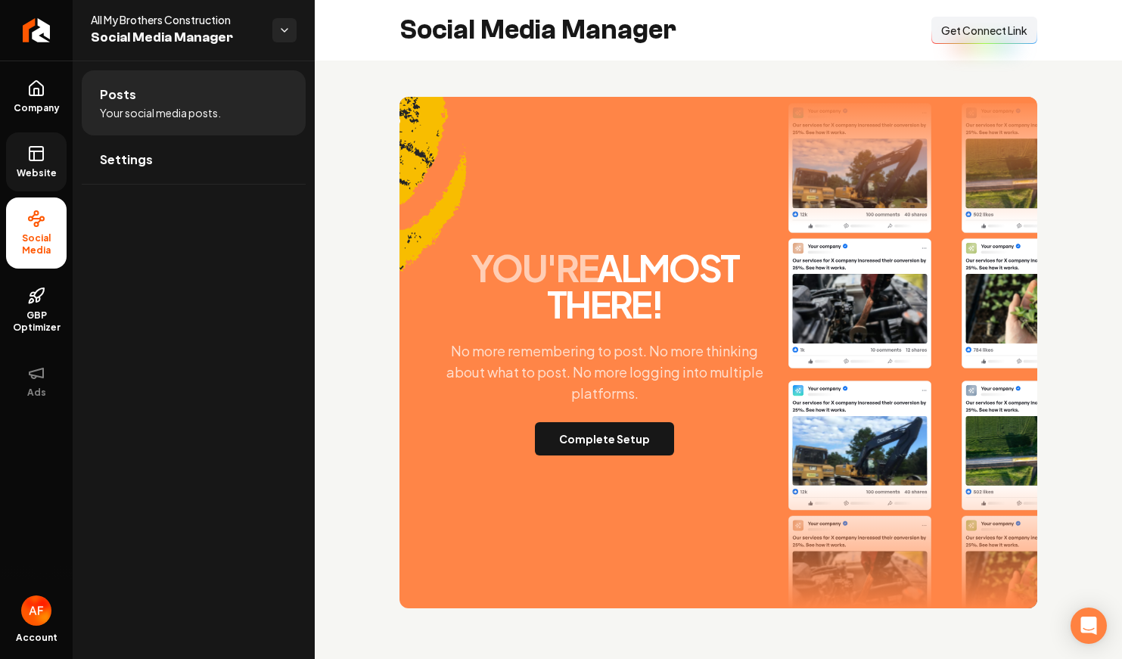
click at [41, 184] on link "Website" at bounding box center [36, 161] width 61 height 59
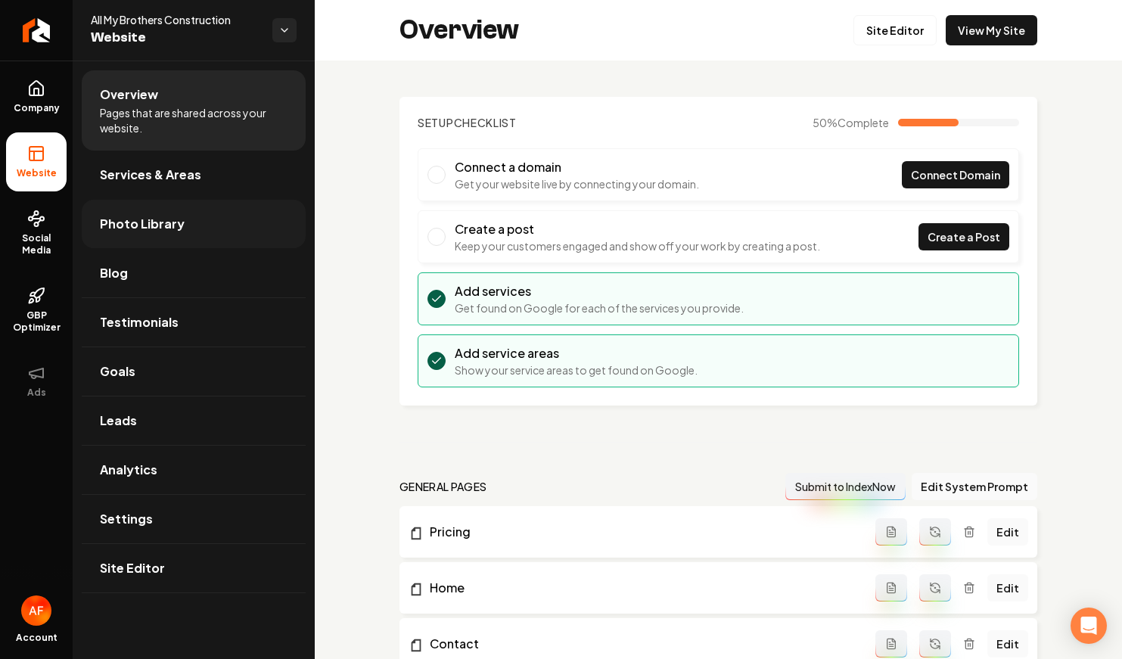
click at [137, 230] on span "Photo Library" at bounding box center [142, 224] width 85 height 18
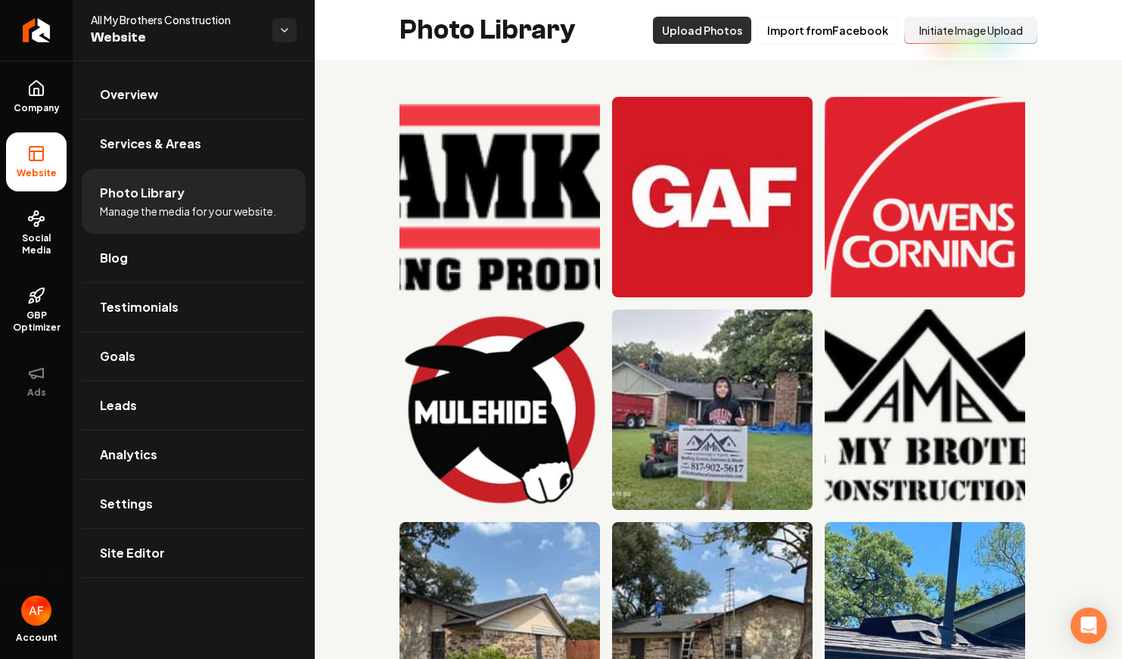
click at [967, 29] on button "Initiate Image Upload" at bounding box center [970, 30] width 133 height 27
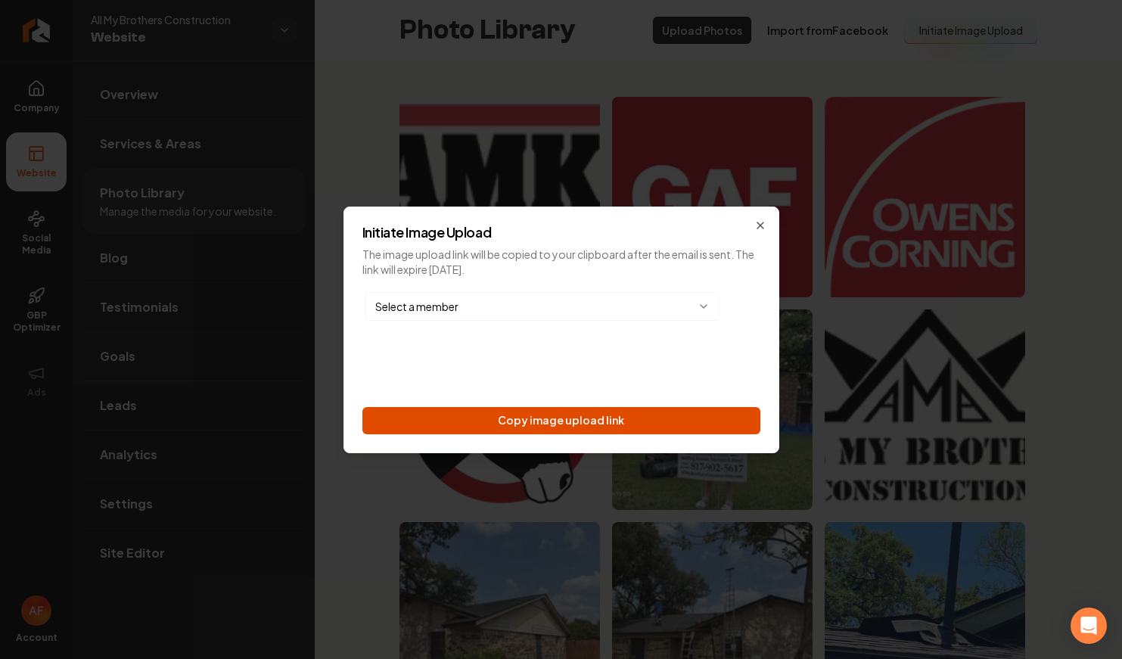
click at [583, 409] on button "Copy image upload link" at bounding box center [561, 420] width 398 height 27
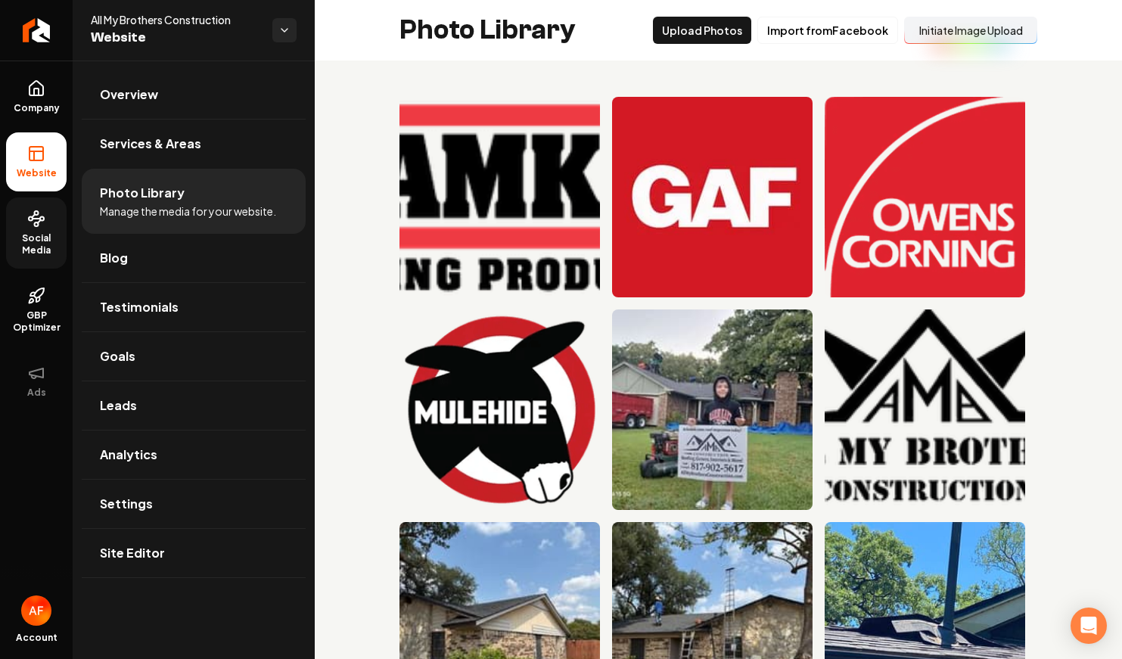
click at [57, 226] on link "Social Media" at bounding box center [36, 233] width 61 height 71
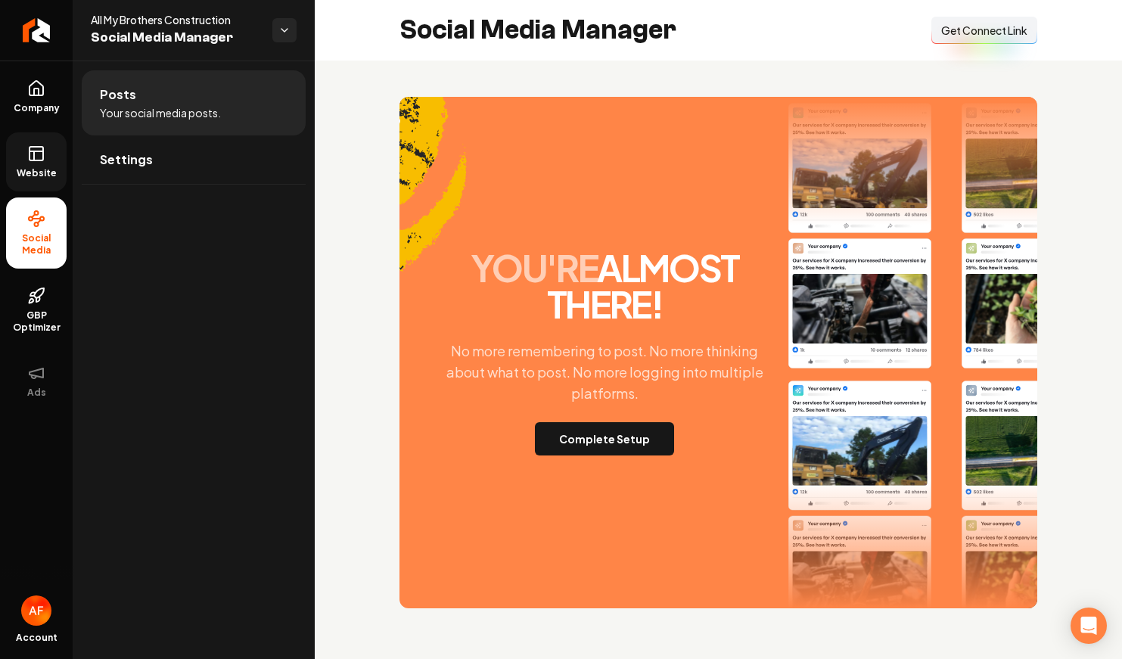
click at [955, 28] on span "Get Connect Link" at bounding box center [984, 30] width 86 height 15
